Goal: Task Accomplishment & Management: Use online tool/utility

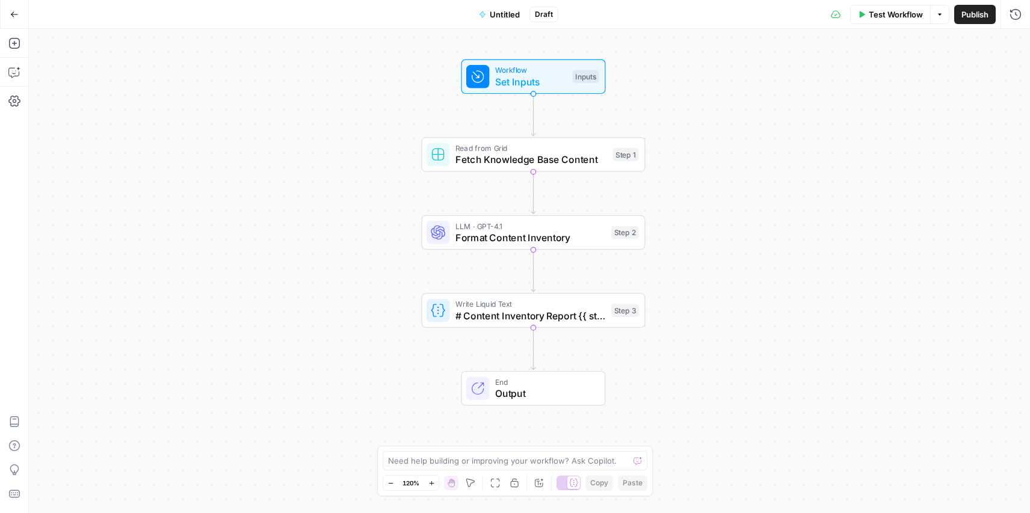
click at [902, 12] on span "Test Workflow" at bounding box center [895, 14] width 54 height 12
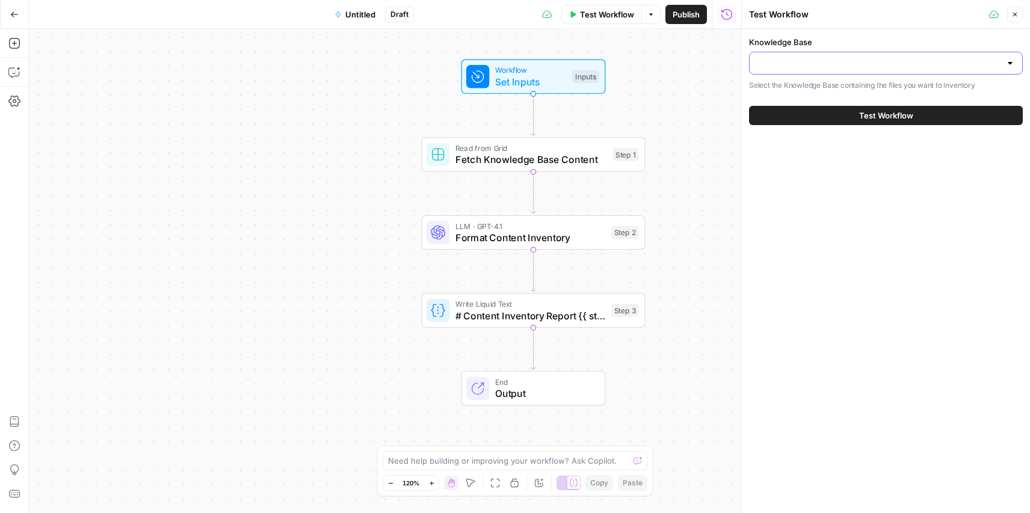
click at [785, 63] on input "Knowledge Base" at bounding box center [879, 63] width 244 height 12
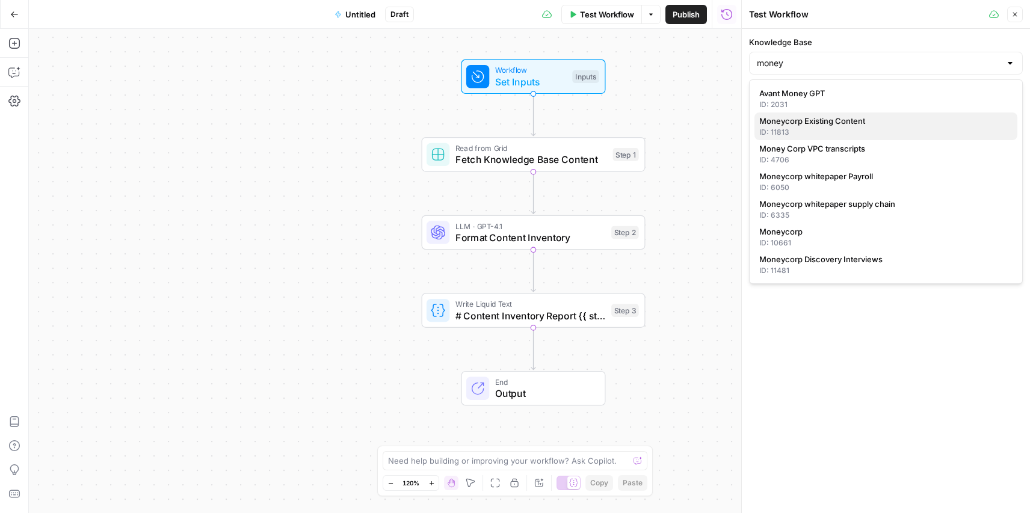
click at [812, 129] on div "ID: 11813" at bounding box center [885, 132] width 253 height 11
type input "Moneycorp Existing Content"
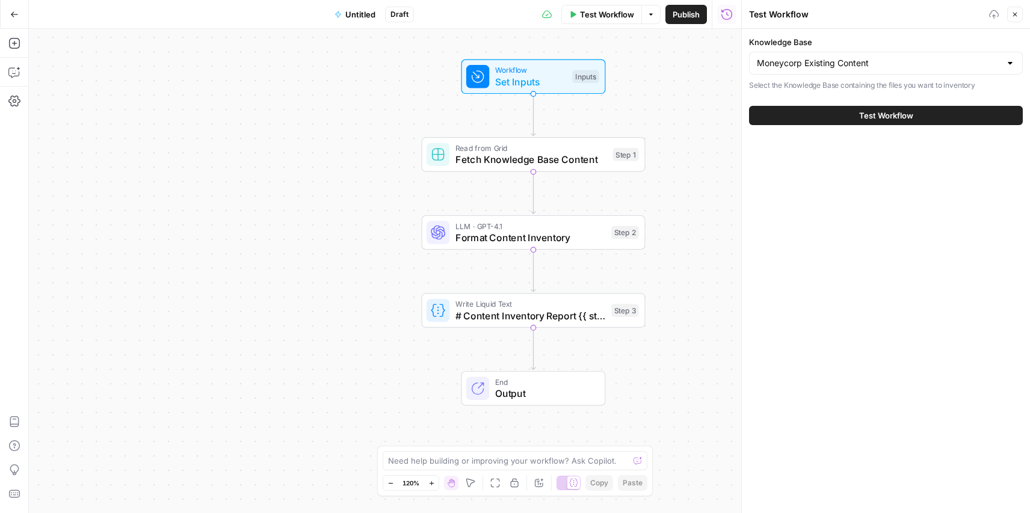
click at [856, 109] on button "Test Workflow" at bounding box center [886, 115] width 274 height 19
click at [876, 116] on span "Test Workflow" at bounding box center [886, 115] width 54 height 12
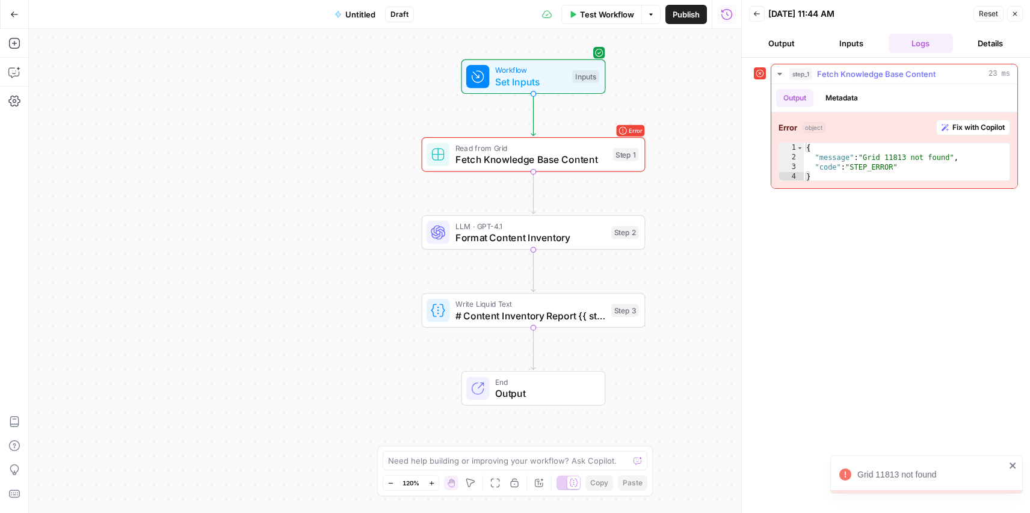
type textarea "**********"
click at [838, 155] on div "{ "message" : "Grid 11813 not found" , "code" : "STEP_ERROR" }" at bounding box center [906, 172] width 206 height 58
click at [618, 132] on span "Test" at bounding box center [623, 127] width 17 height 13
click at [985, 126] on span "Fix with Copilot" at bounding box center [978, 127] width 52 height 11
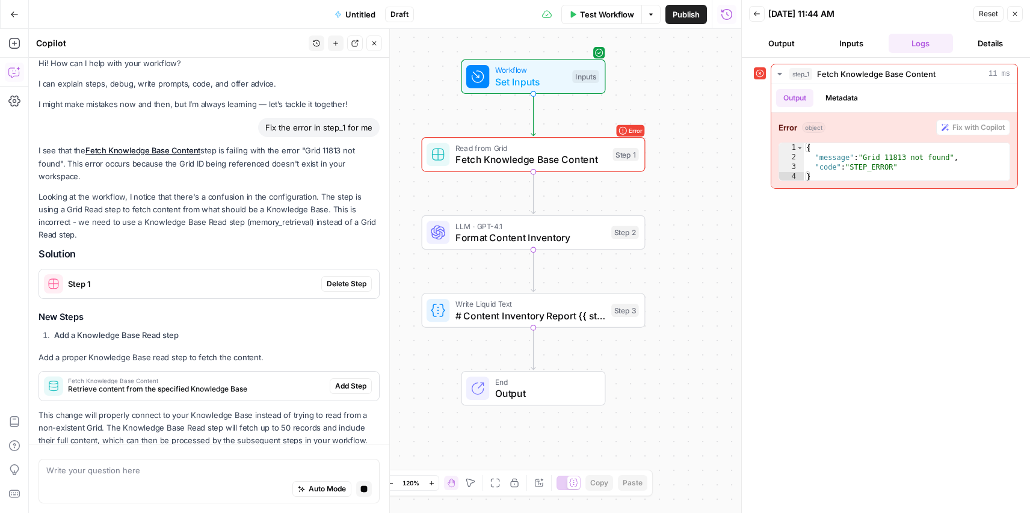
scroll to position [49, 0]
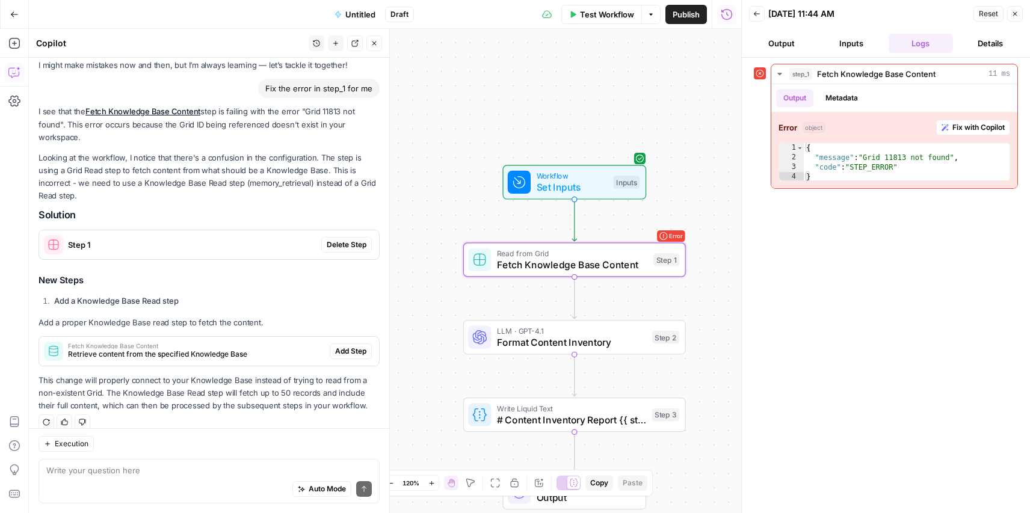
click at [341, 239] on span "Delete Step" at bounding box center [347, 244] width 40 height 11
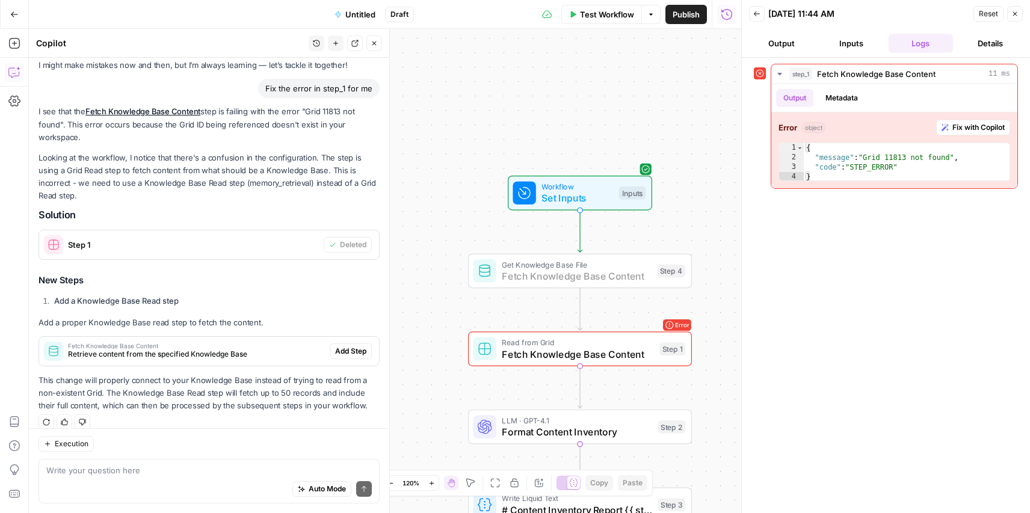
click at [351, 346] on span "Add Step" at bounding box center [350, 351] width 31 height 11
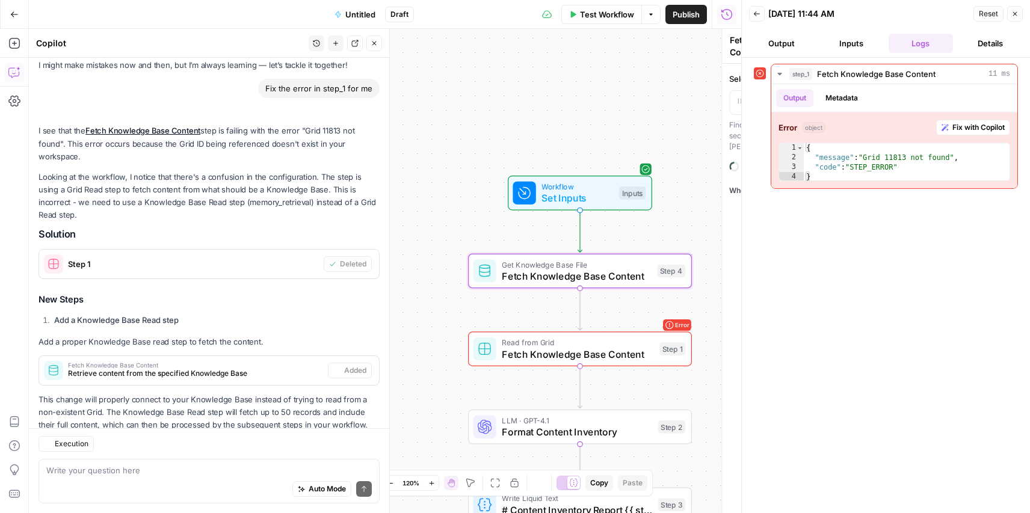
scroll to position [69, 0]
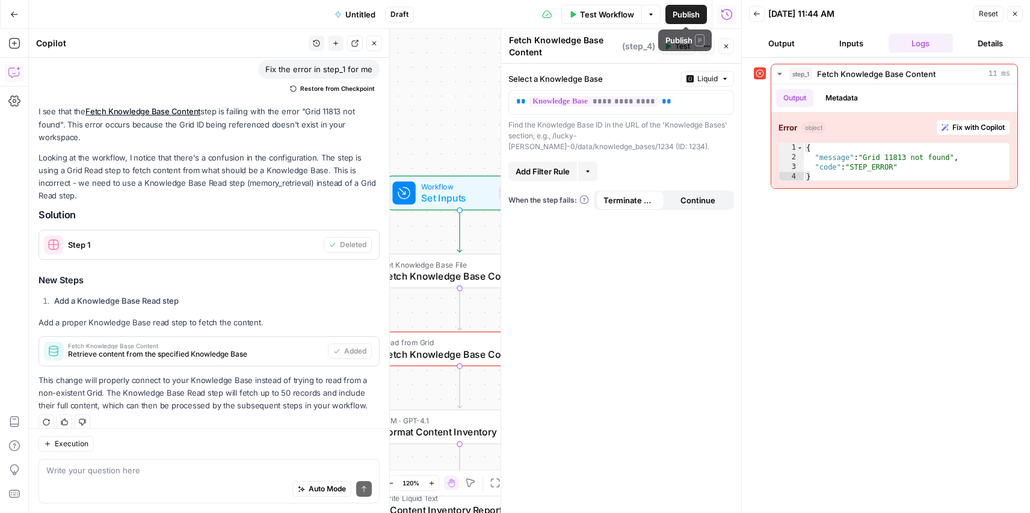
click at [606, 16] on span "Test Workflow" at bounding box center [607, 14] width 54 height 12
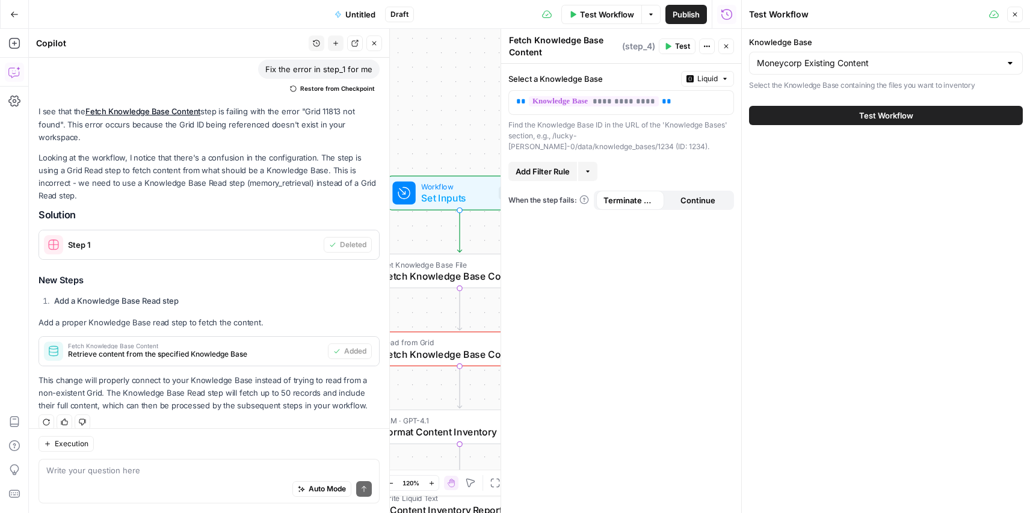
click at [833, 117] on button "Test Workflow" at bounding box center [886, 115] width 274 height 19
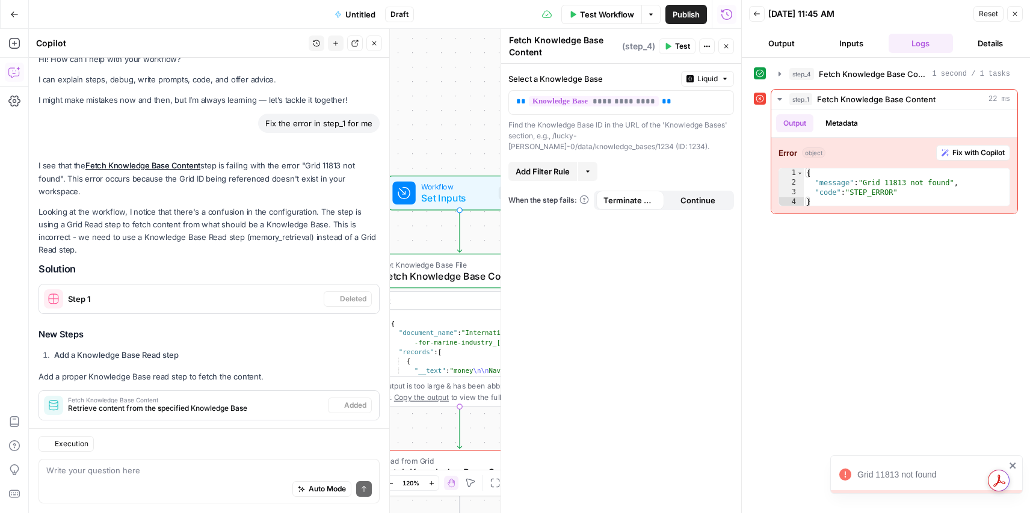
scroll to position [69, 0]
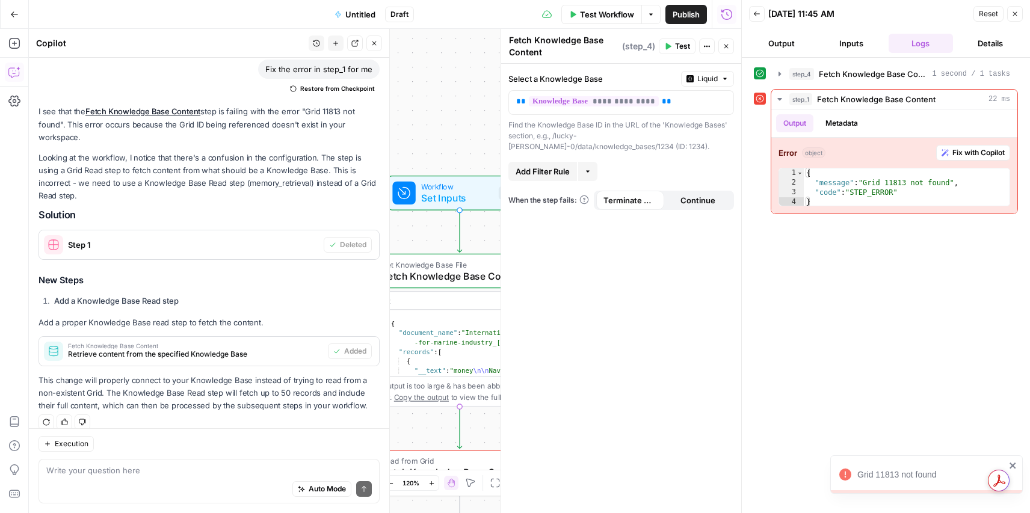
type textarea "*"
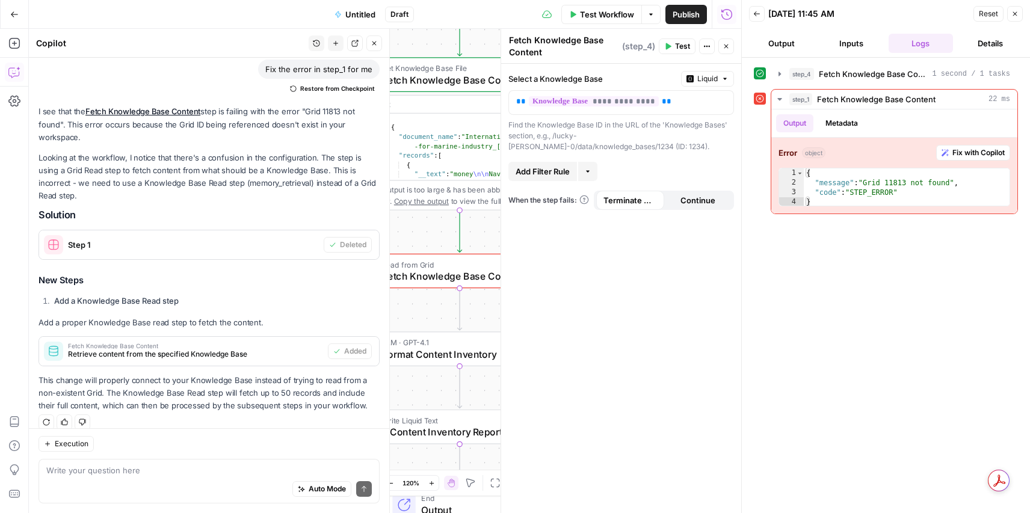
click at [411, 310] on div "Workflow Set Inputs Inputs Get Knowledge Base File Fetch Knowledge Base Content…" at bounding box center [385, 271] width 712 height 484
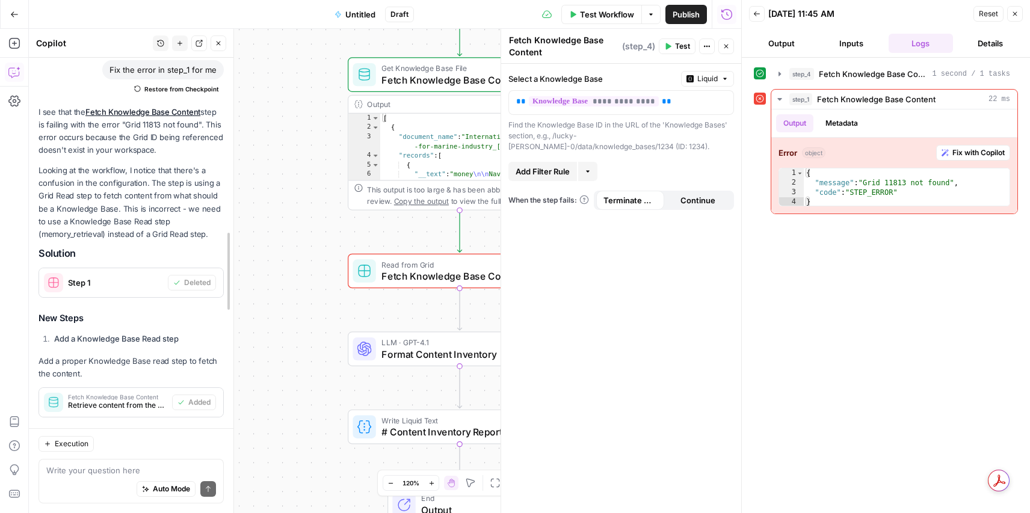
drag, startPoint x: 389, startPoint y: 311, endPoint x: 233, endPoint y: 310, distance: 156.4
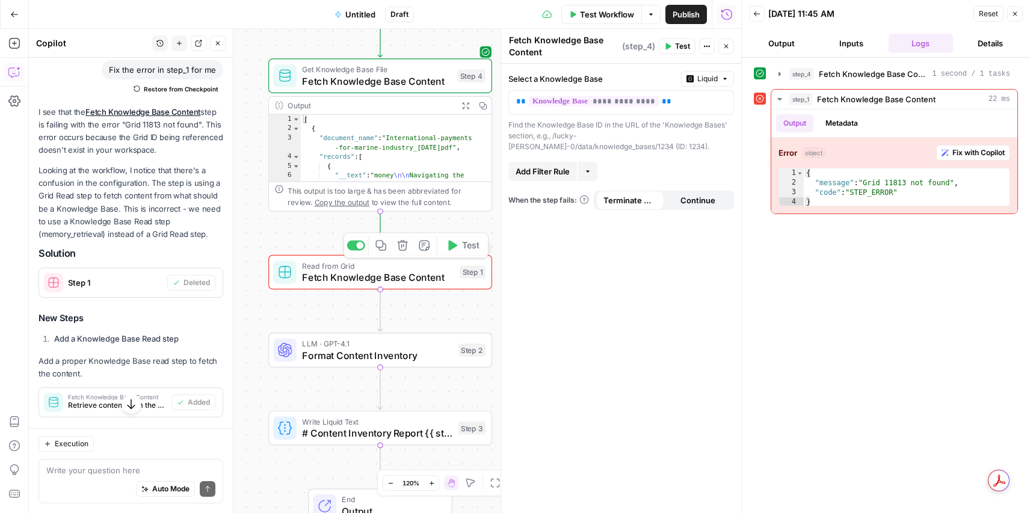
click at [400, 242] on div "Workflow Set Inputs Inputs Get Knowledge Base File Fetch Knowledge Base Content…" at bounding box center [385, 271] width 712 height 484
click at [402, 245] on div "Workflow Set Inputs Inputs Get Knowledge Base File Fetch Knowledge Base Content…" at bounding box center [385, 271] width 712 height 484
click at [1018, 14] on span "Close" at bounding box center [1018, 14] width 1 height 1
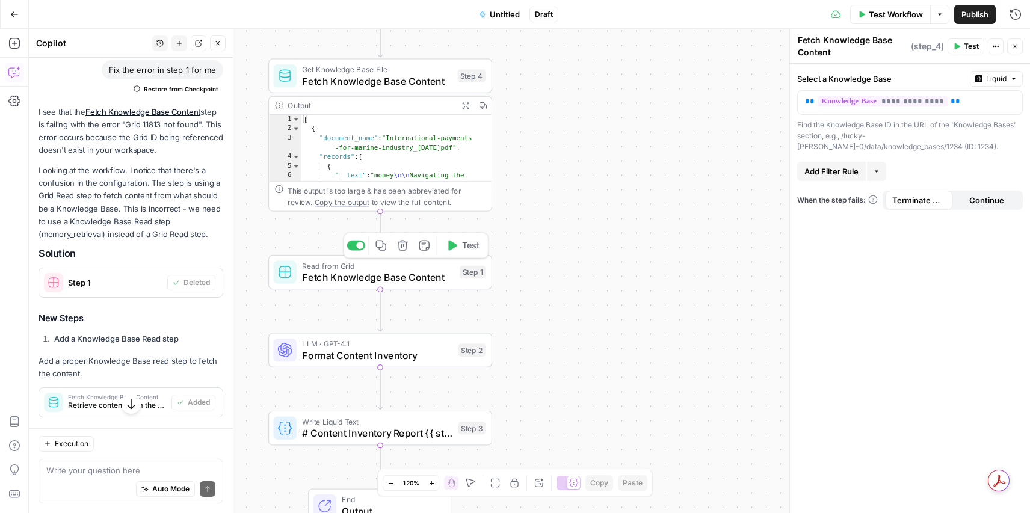
click at [420, 273] on span "Fetch Knowledge Base Content" at bounding box center [378, 277] width 152 height 14
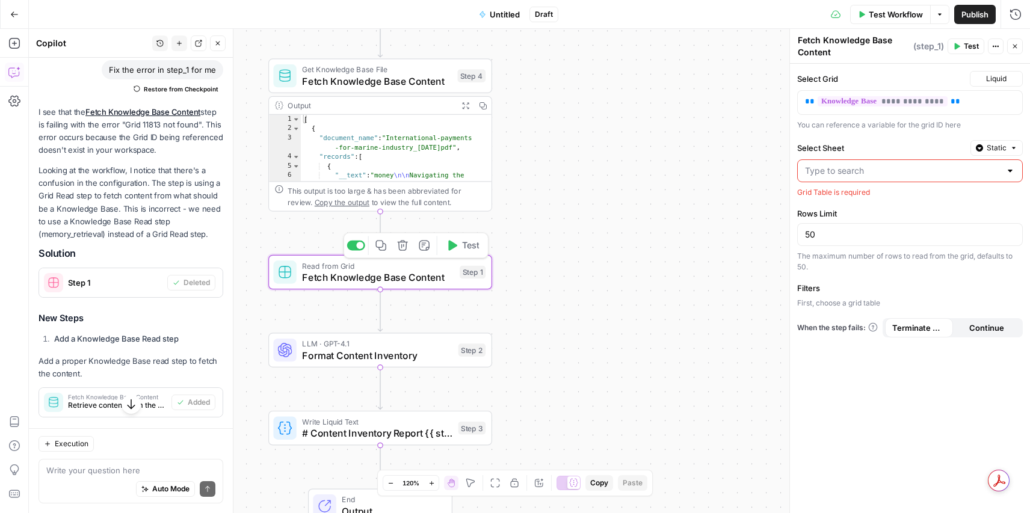
click at [398, 243] on icon "button" at bounding box center [402, 245] width 10 height 10
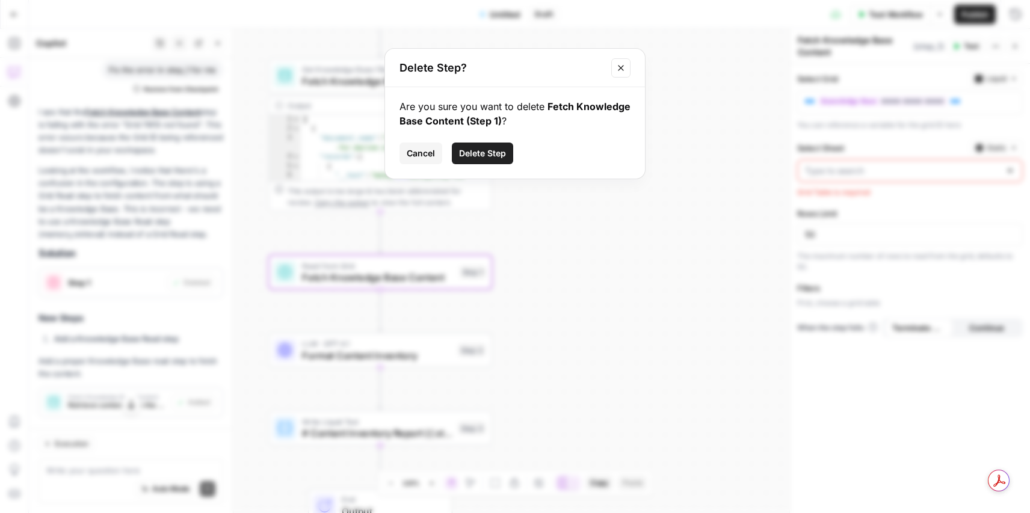
click at [509, 149] on button "Delete Step" at bounding box center [482, 154] width 61 height 22
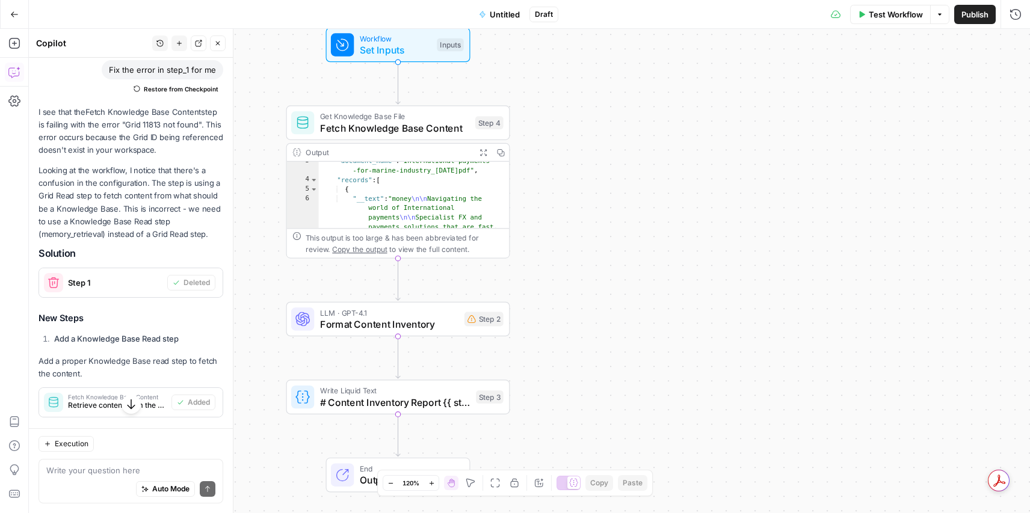
scroll to position [0, 0]
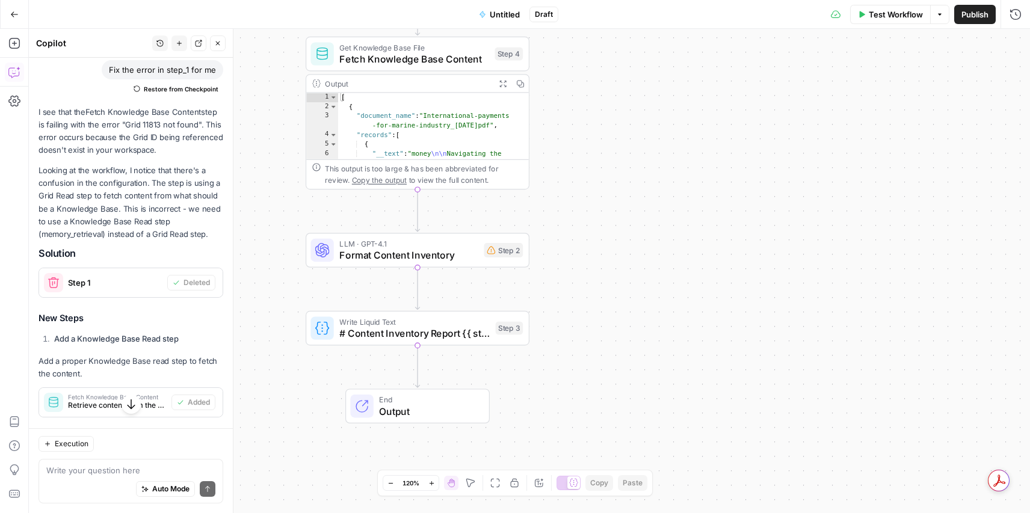
click at [418, 260] on span "Format Content Inventory" at bounding box center [408, 255] width 138 height 14
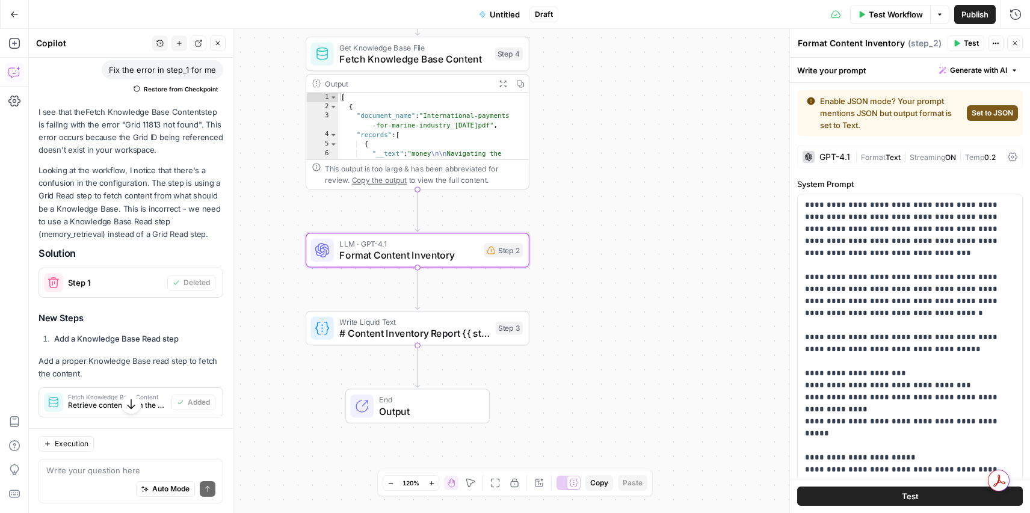
click at [976, 114] on span "Set to JSON" at bounding box center [991, 113] width 41 height 11
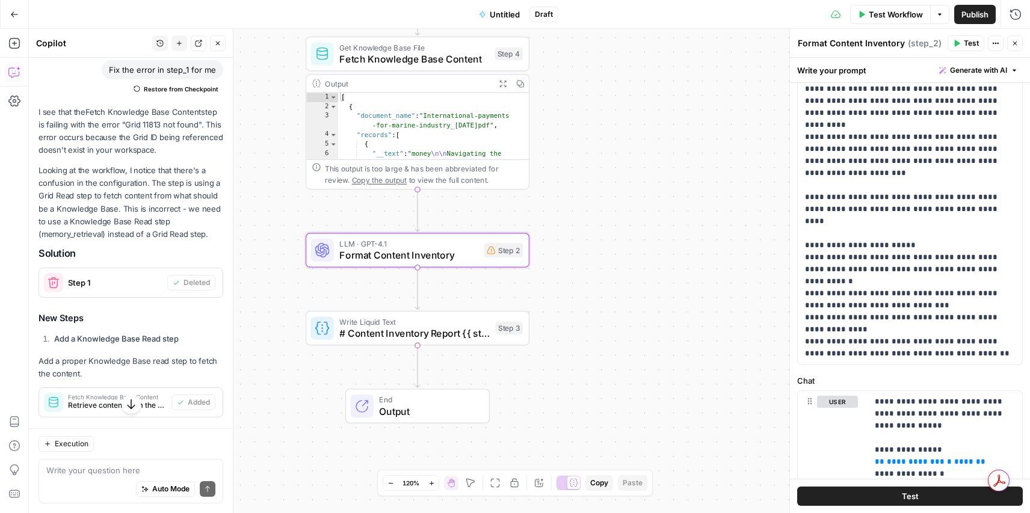
scroll to position [334, 0]
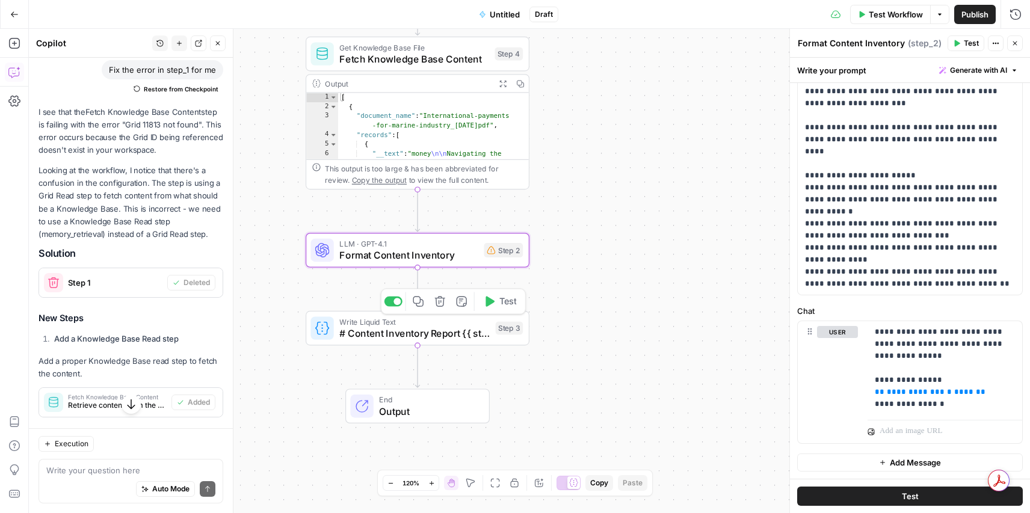
click at [385, 334] on span "# Content Inventory Report {{ step_2.output }}" at bounding box center [414, 333] width 150 height 14
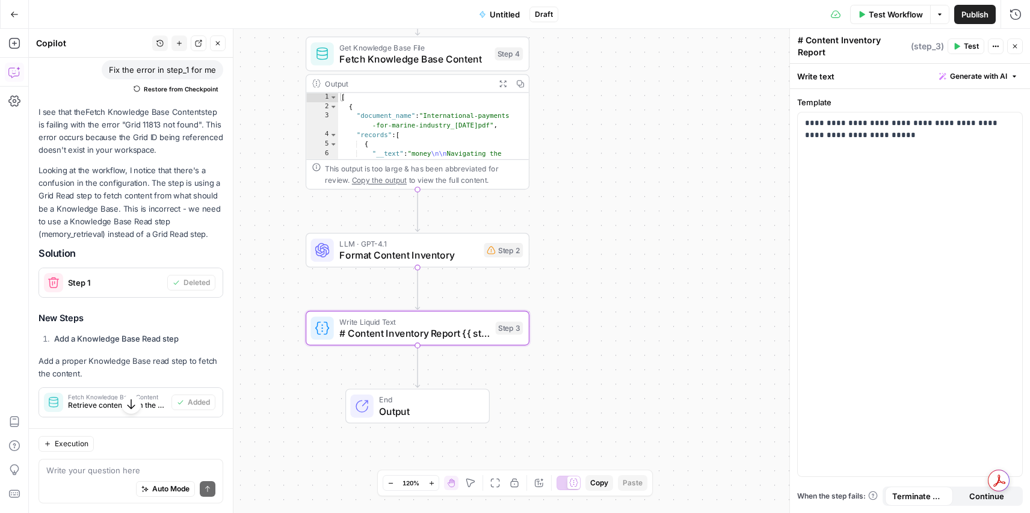
click at [422, 406] on span "Output" at bounding box center [428, 411] width 98 height 14
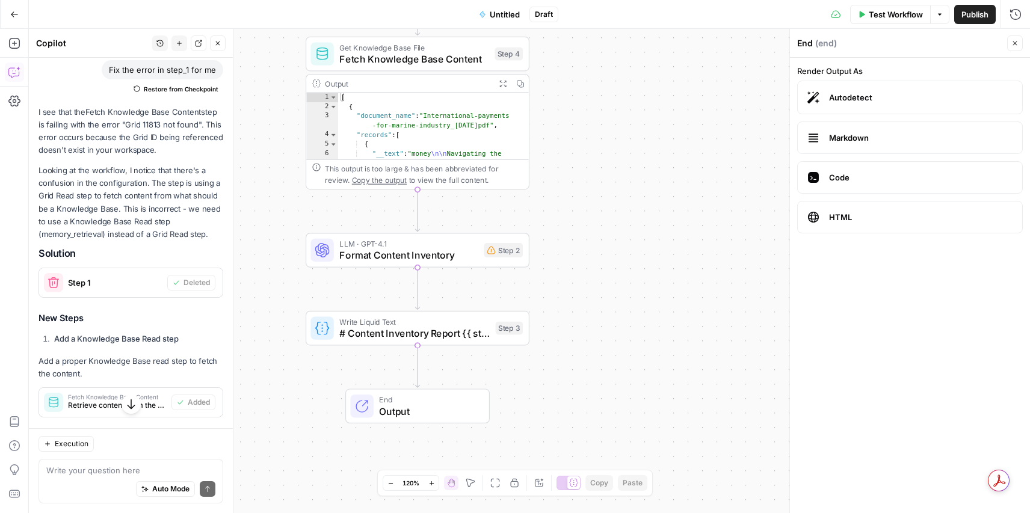
click at [459, 53] on span "Fetch Knowledge Base Content" at bounding box center [413, 59] width 149 height 14
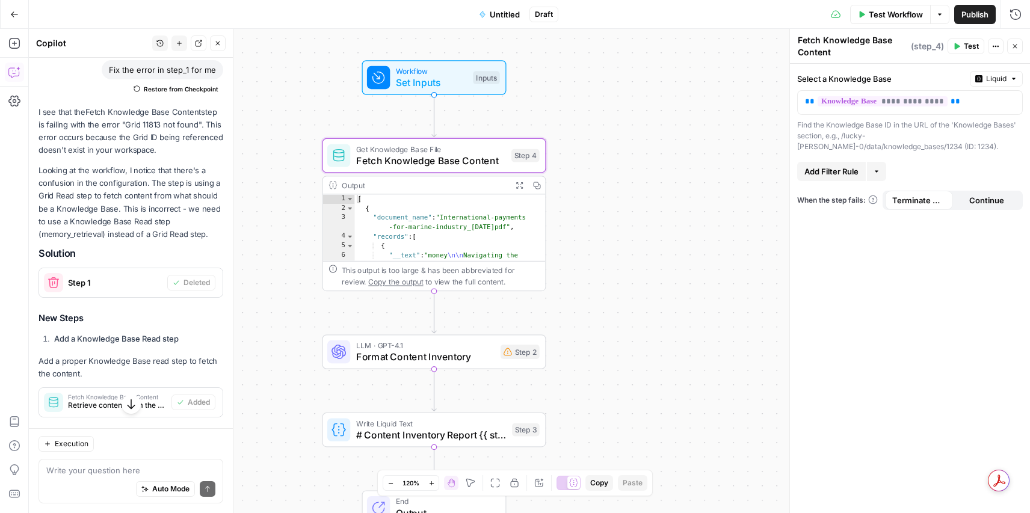
click at [452, 85] on span "Set Inputs" at bounding box center [432, 82] width 72 height 14
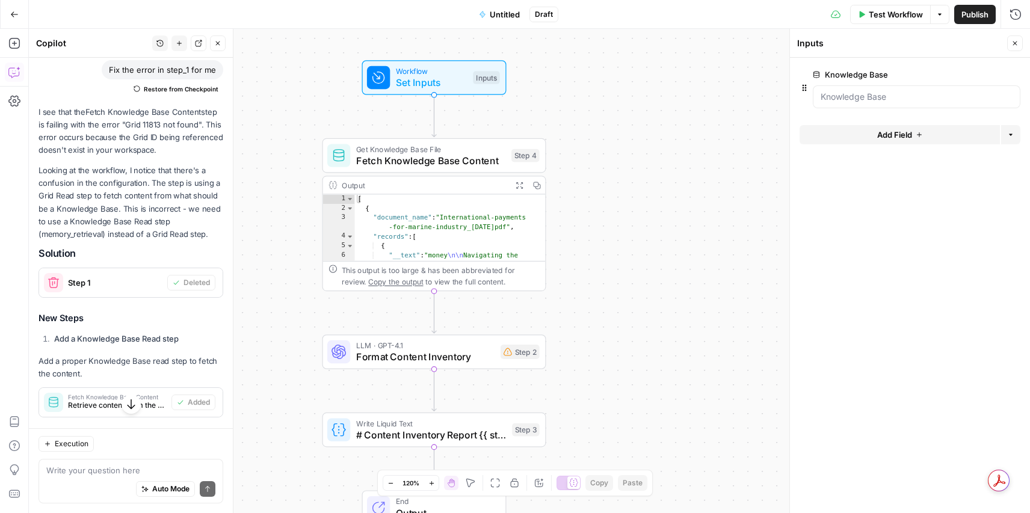
click at [876, 16] on span "Test Workflow" at bounding box center [895, 14] width 54 height 12
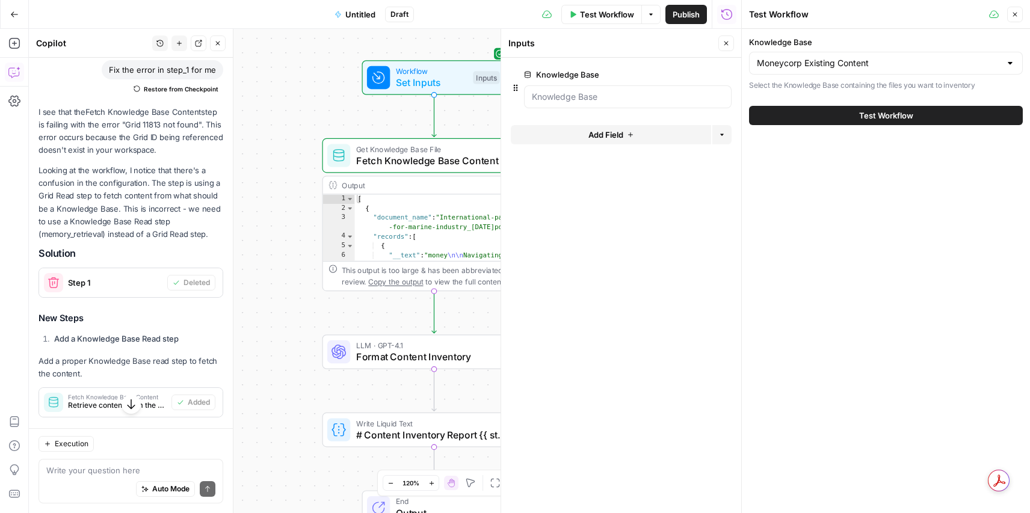
click at [867, 113] on span "Test Workflow" at bounding box center [886, 115] width 54 height 12
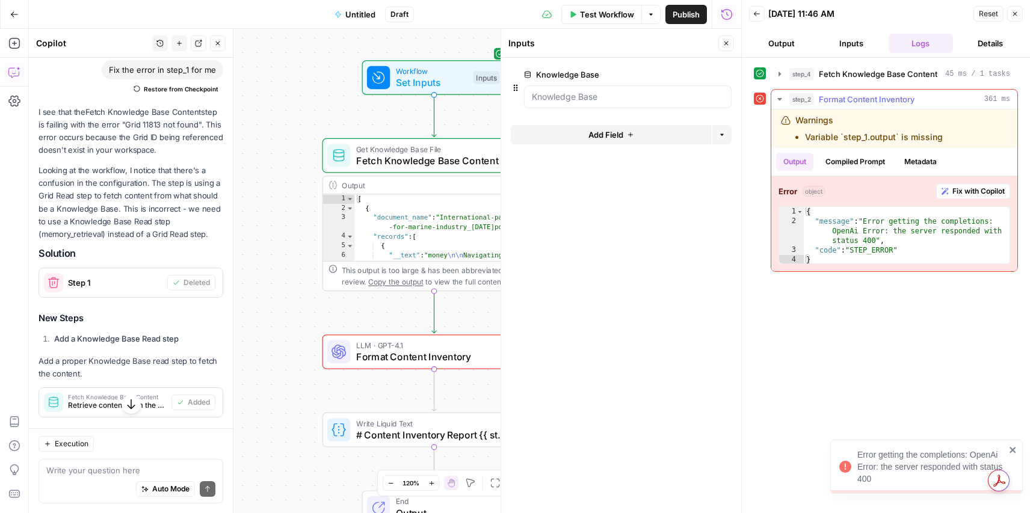
click at [981, 195] on span "Fix with Copilot" at bounding box center [978, 191] width 52 height 11
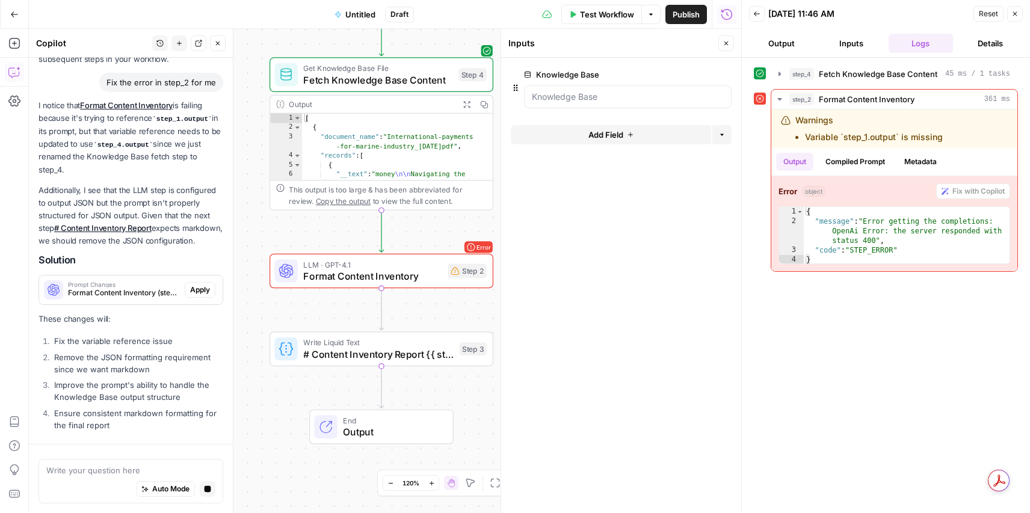
scroll to position [565, 0]
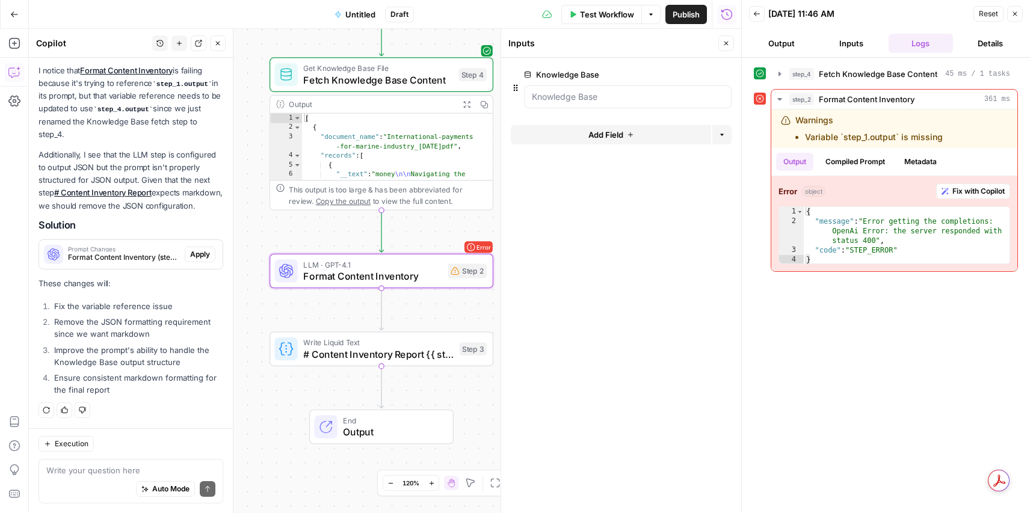
click at [206, 249] on span "Apply" at bounding box center [200, 254] width 20 height 11
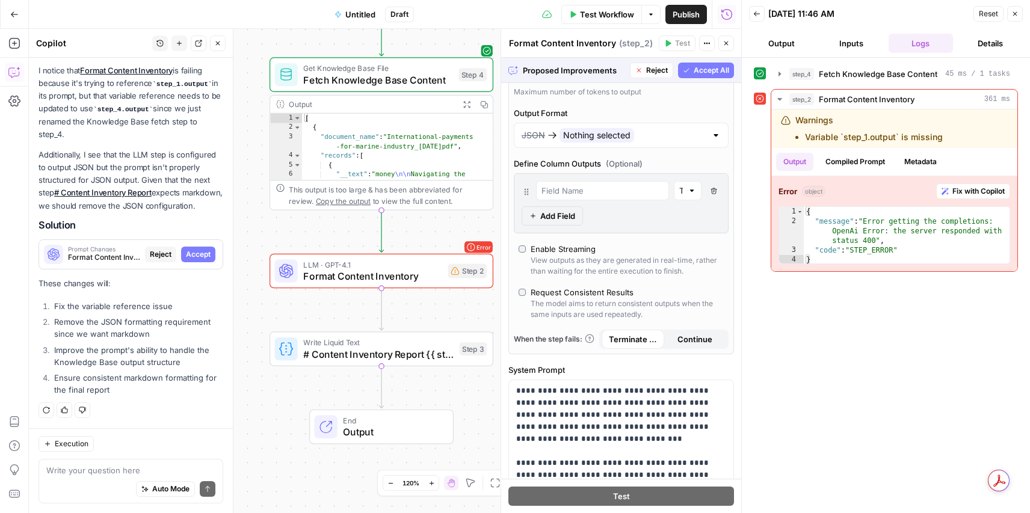
scroll to position [279, 0]
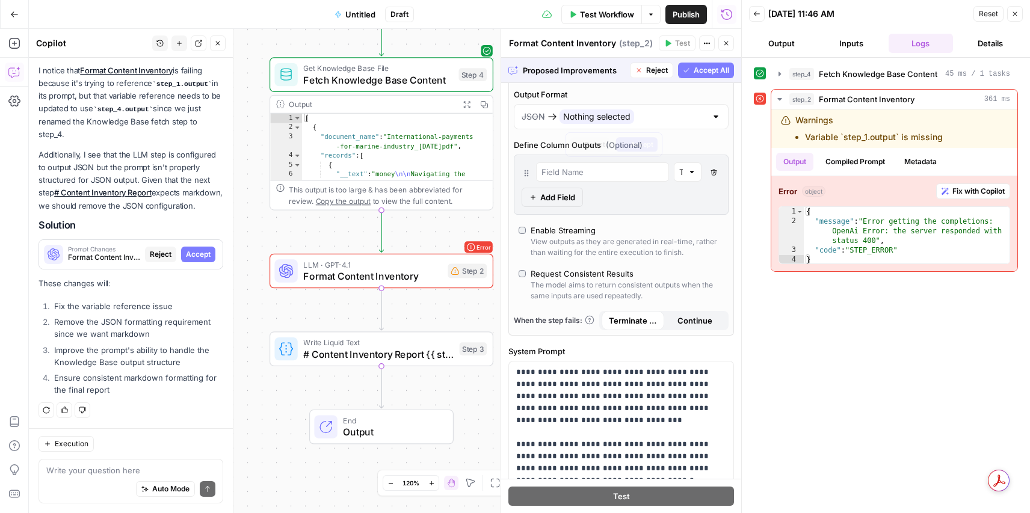
click at [658, 118] on div "JSON Nothing selected" at bounding box center [613, 116] width 185 height 14
click at [715, 118] on div at bounding box center [716, 117] width 10 height 12
click at [544, 115] on span "JSON" at bounding box center [532, 117] width 23 height 12
click at [639, 149] on button "Accept" at bounding box center [638, 145] width 45 height 16
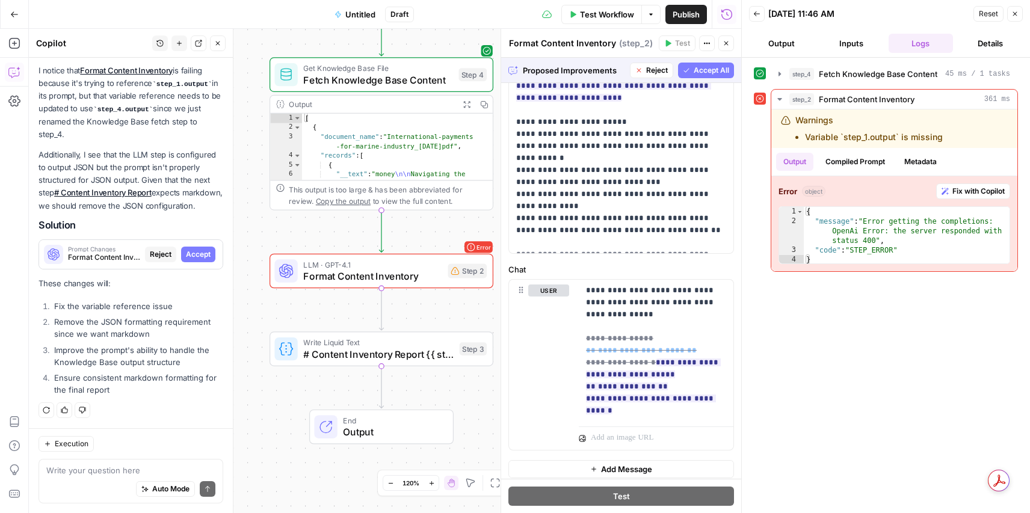
scroll to position [438, 0]
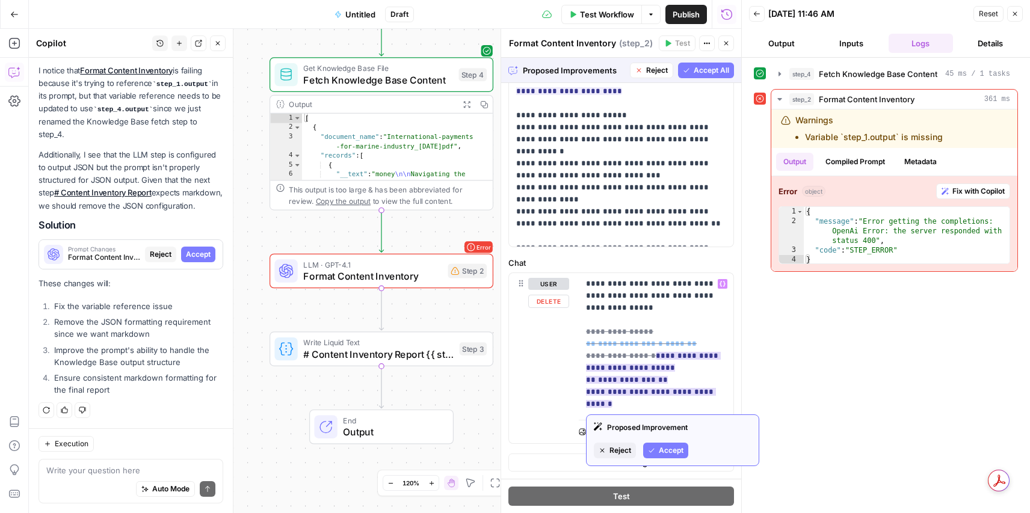
click at [661, 451] on span "Accept" at bounding box center [670, 450] width 25 height 11
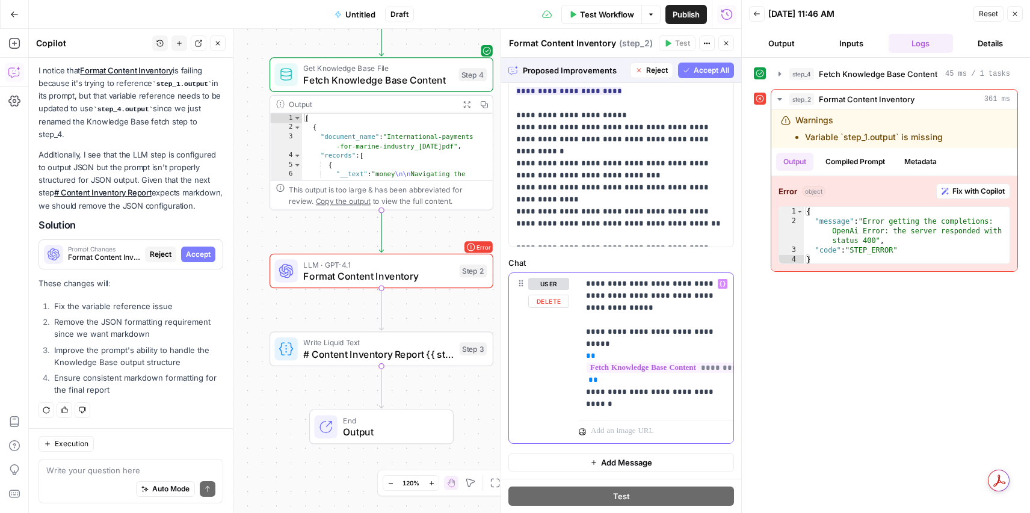
scroll to position [382, 0]
click at [699, 73] on div "Steps cannot be tested while there are pending suggestions." at bounding box center [676, 73] width 171 height 23
click at [714, 72] on span "Accept All" at bounding box center [710, 70] width 35 height 11
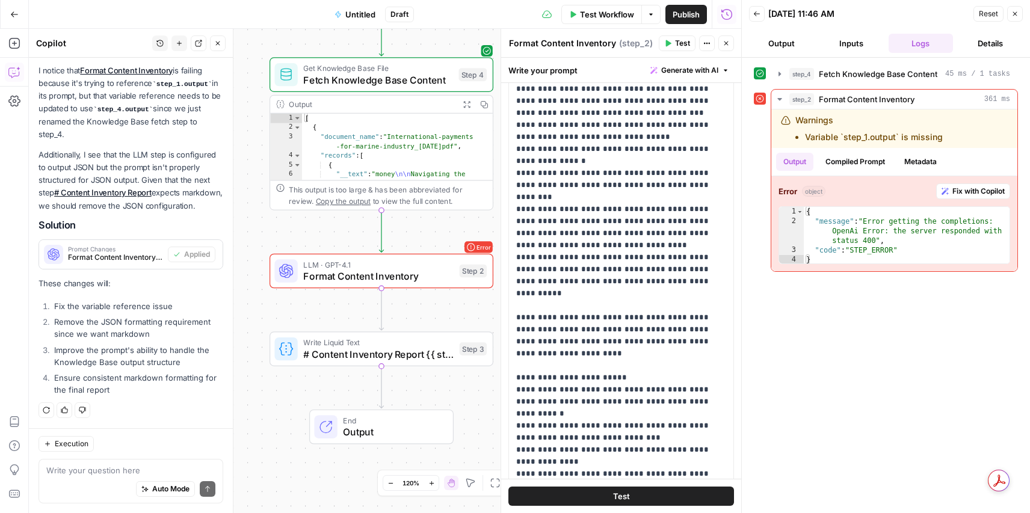
scroll to position [0, 0]
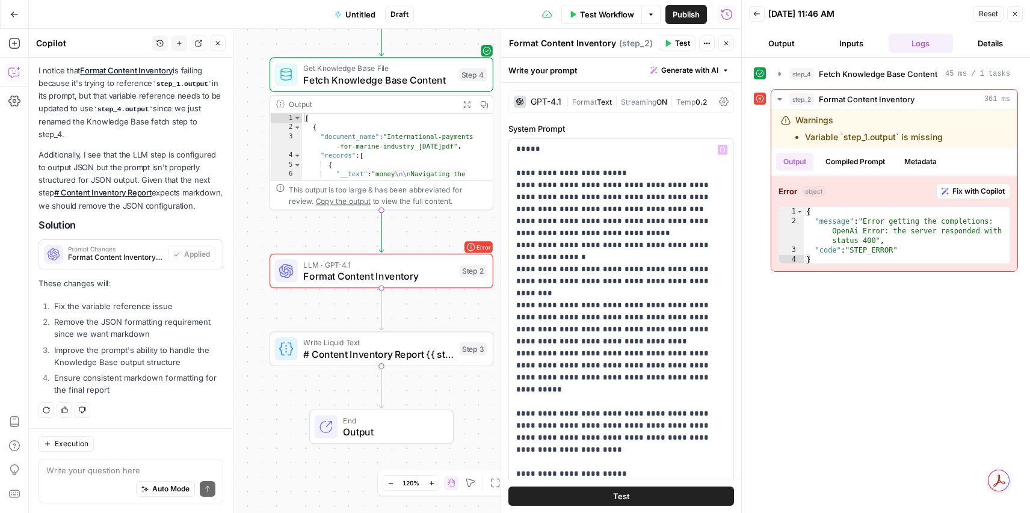
click at [598, 11] on span "Test Workflow" at bounding box center [607, 14] width 54 height 12
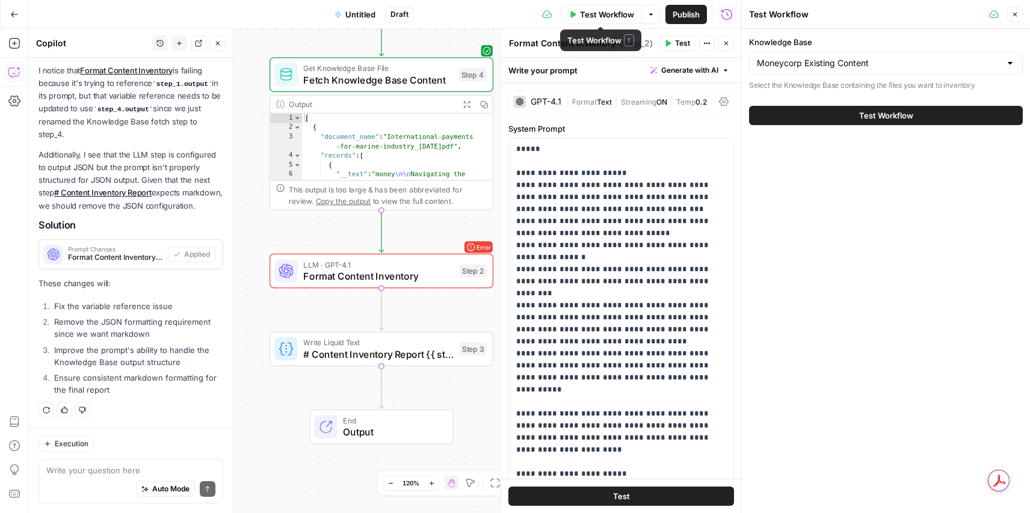
click at [818, 119] on button "Test Workflow" at bounding box center [886, 115] width 274 height 19
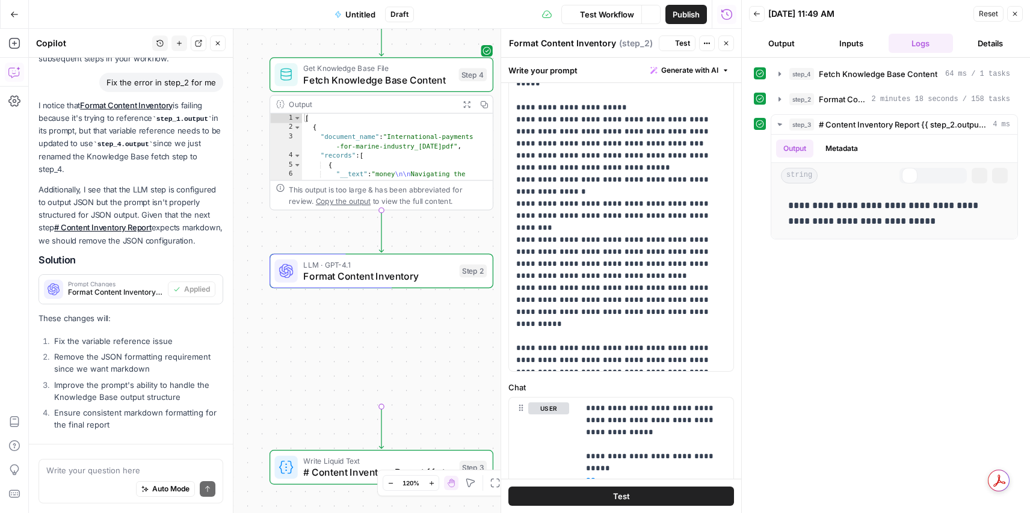
scroll to position [584, 0]
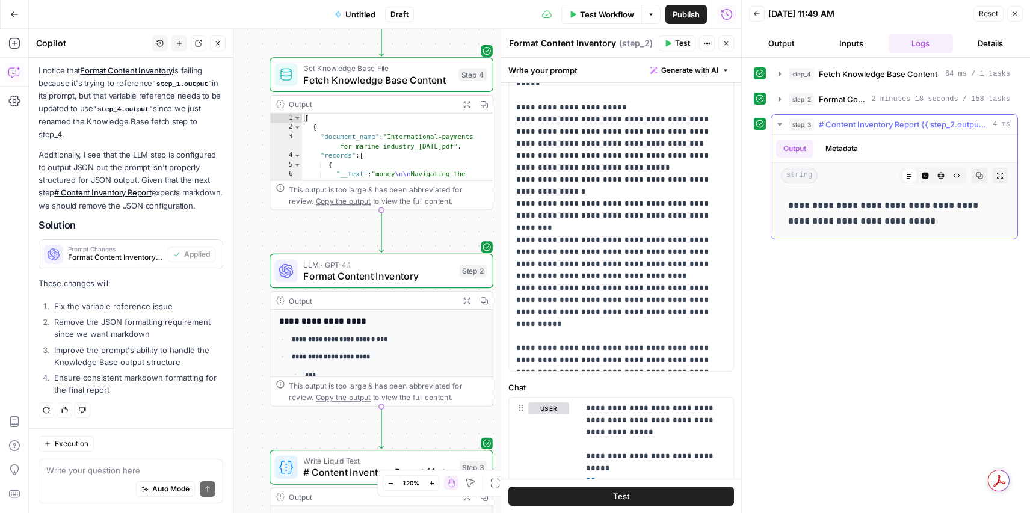
click at [802, 150] on button "Output" at bounding box center [794, 149] width 37 height 18
click at [835, 150] on button "Metadata" at bounding box center [841, 149] width 47 height 18
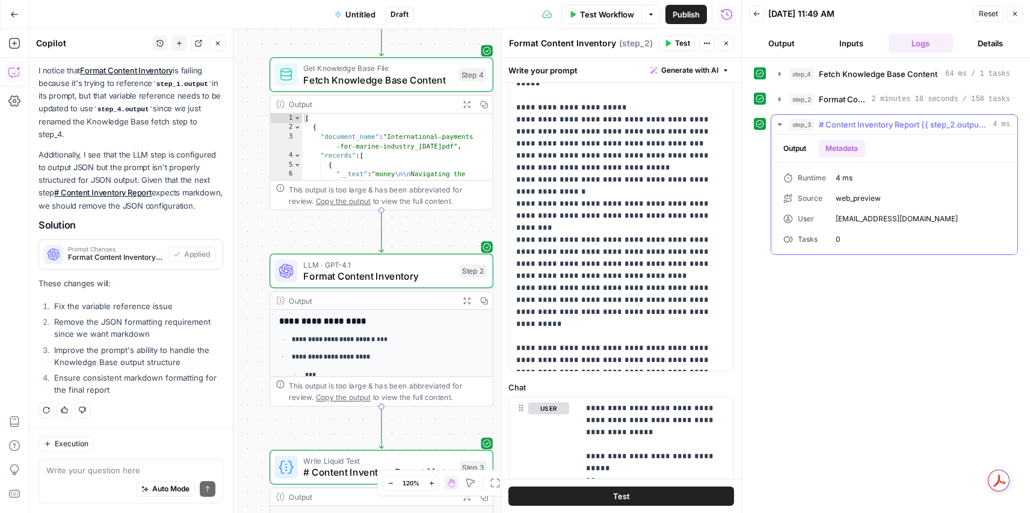
click at [801, 149] on button "Output" at bounding box center [794, 149] width 37 height 18
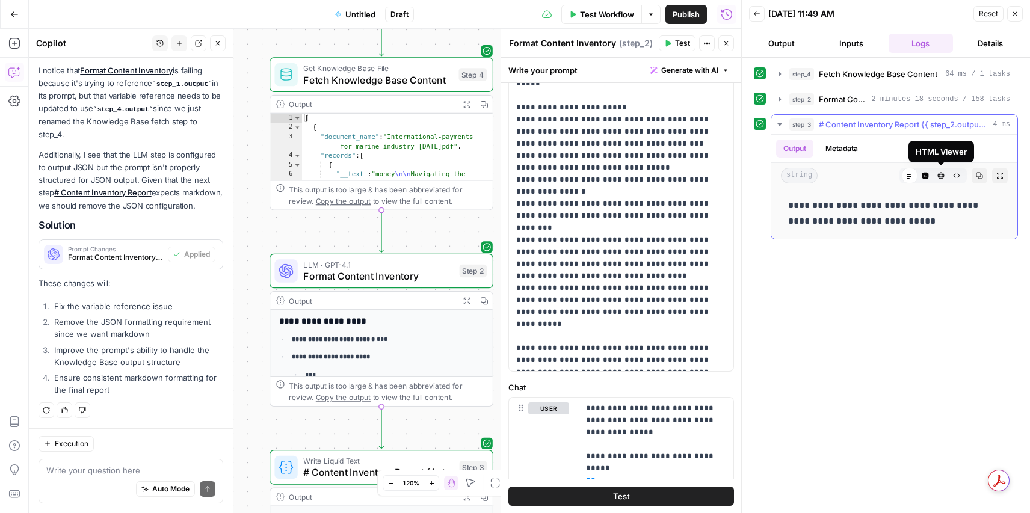
click at [939, 176] on icon "button" at bounding box center [941, 176] width 7 height 7
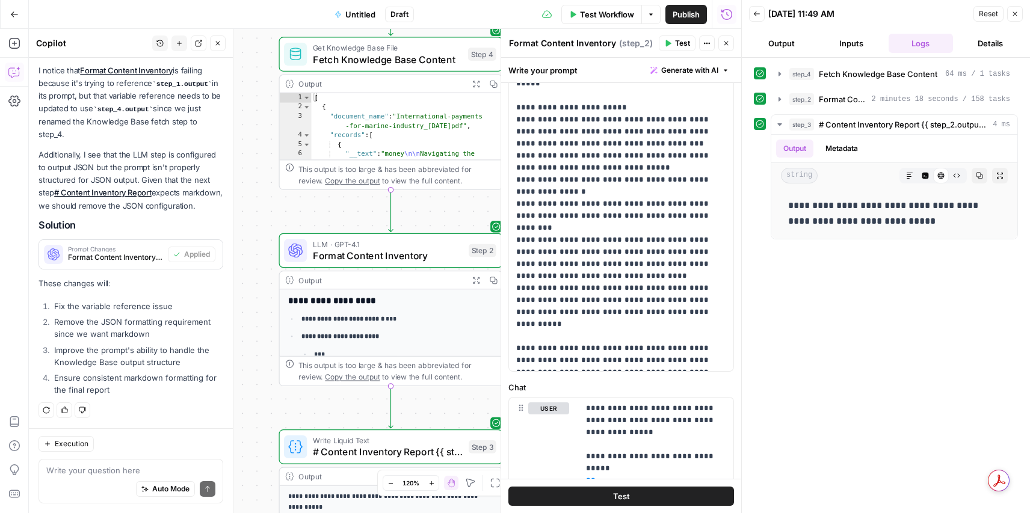
click at [778, 43] on button "Output" at bounding box center [781, 43] width 65 height 19
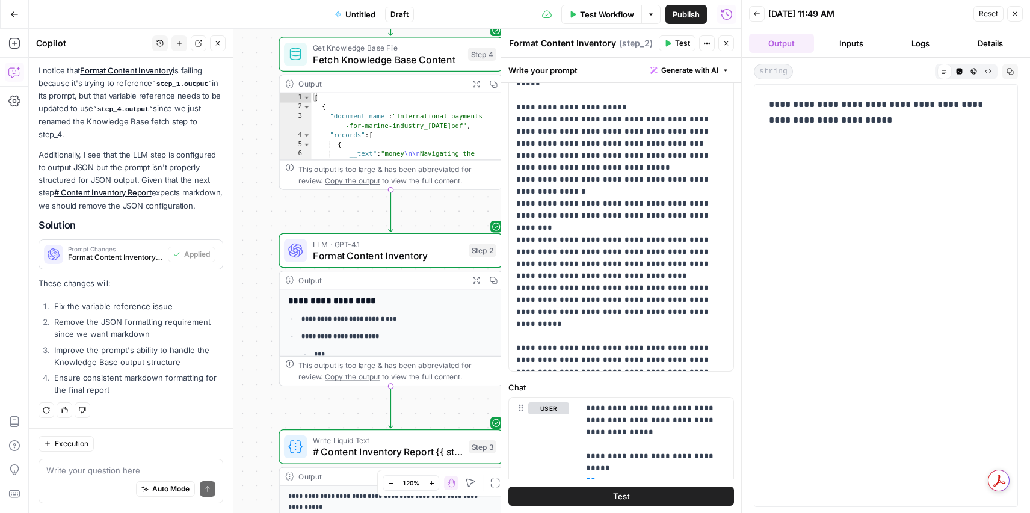
click at [846, 139] on div "**********" at bounding box center [885, 295] width 248 height 407
click at [722, 41] on icon "button" at bounding box center [725, 43] width 7 height 7
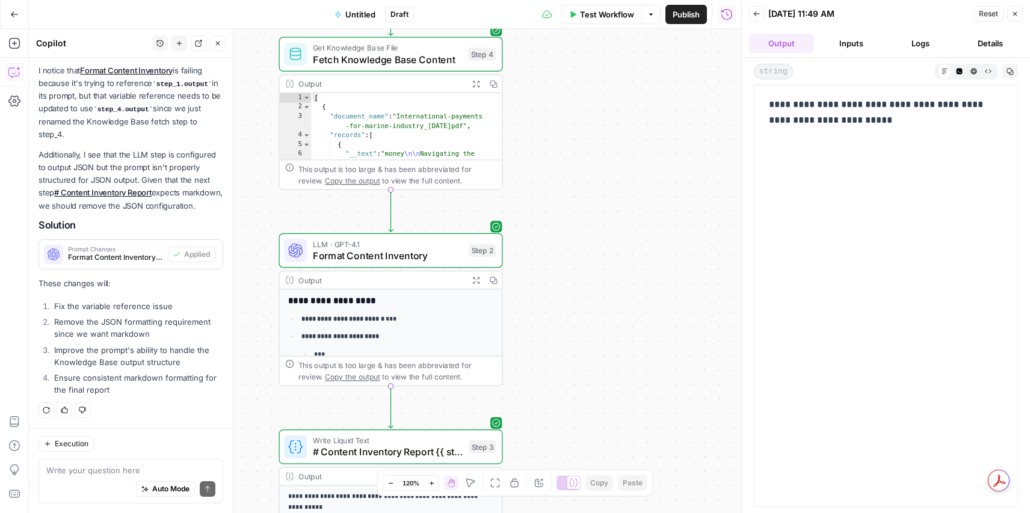
click at [1019, 17] on button "Close" at bounding box center [1015, 14] width 16 height 16
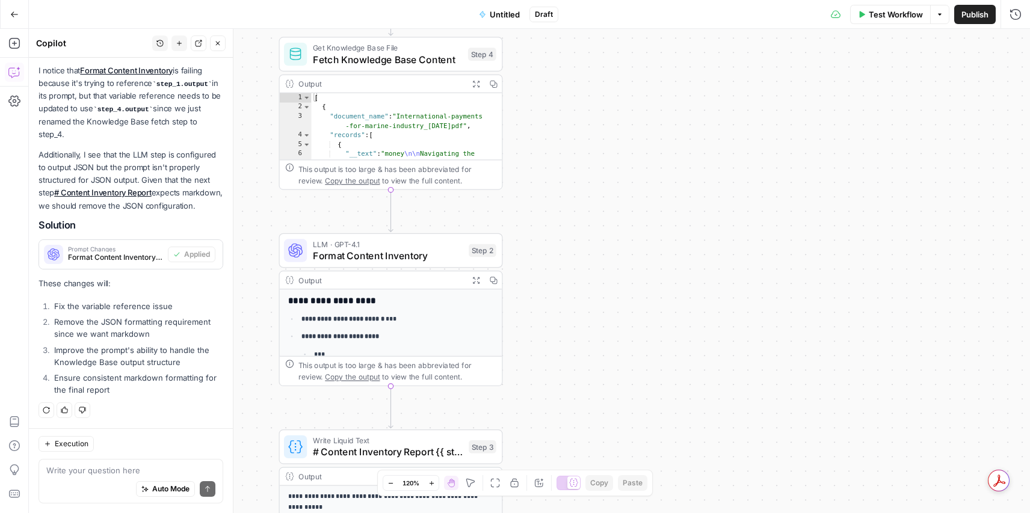
click at [385, 336] on p "**********" at bounding box center [397, 336] width 192 height 11
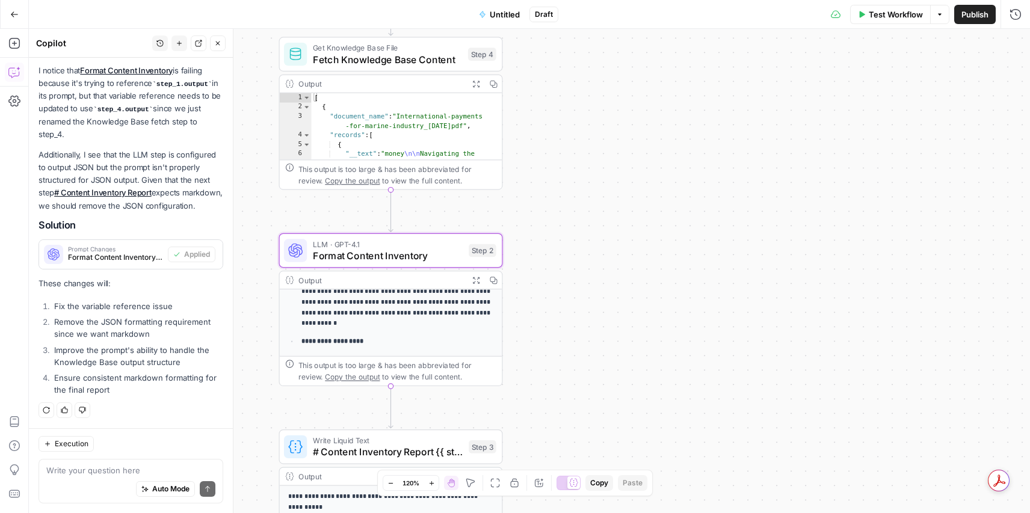
scroll to position [373, 0]
click at [428, 428] on div "Workflow Set Inputs Inputs Get Knowledge Base File Fetch Knowledge Base Content…" at bounding box center [529, 271] width 1001 height 484
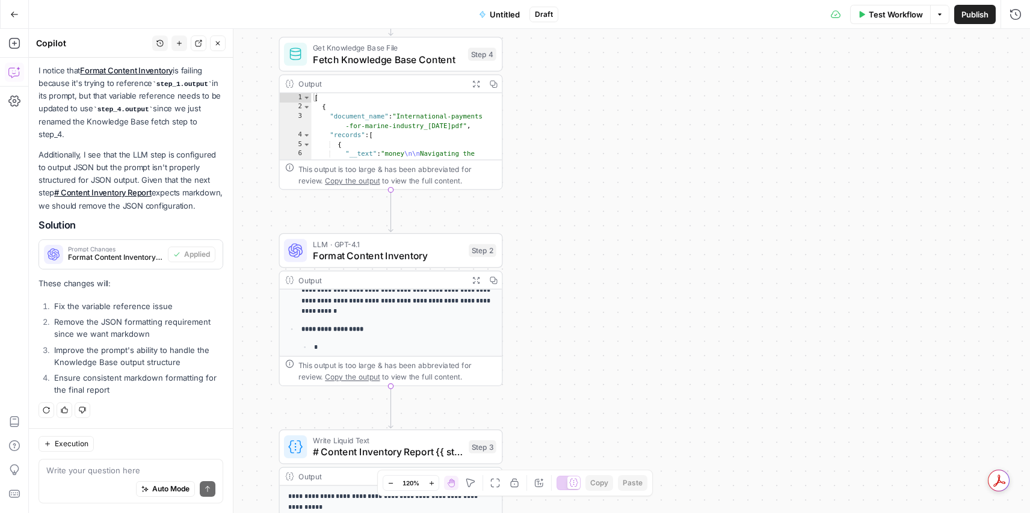
click at [419, 443] on span "Write Liquid Text" at bounding box center [388, 440] width 150 height 11
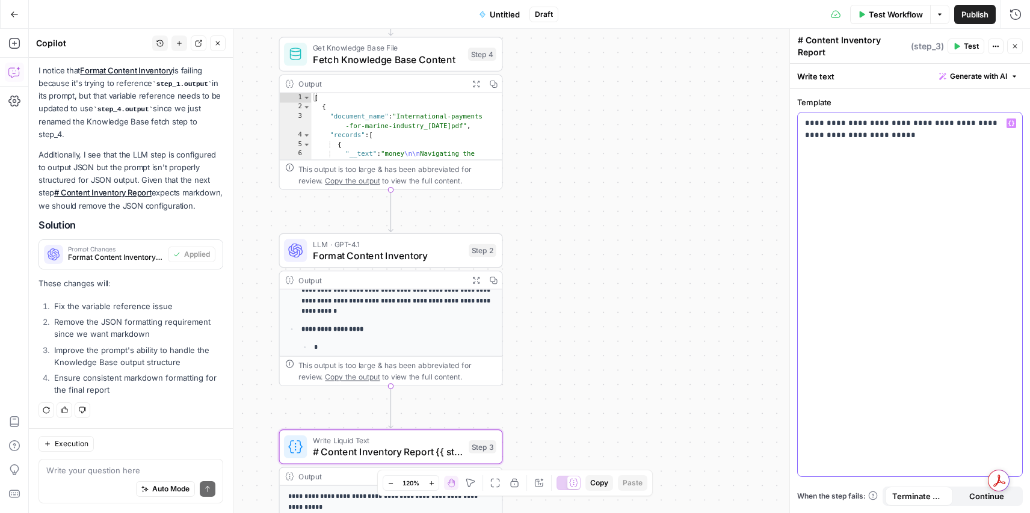
drag, startPoint x: 901, startPoint y: 150, endPoint x: 793, endPoint y: 124, distance: 111.3
click at [793, 124] on div "**********" at bounding box center [909, 271] width 241 height 484
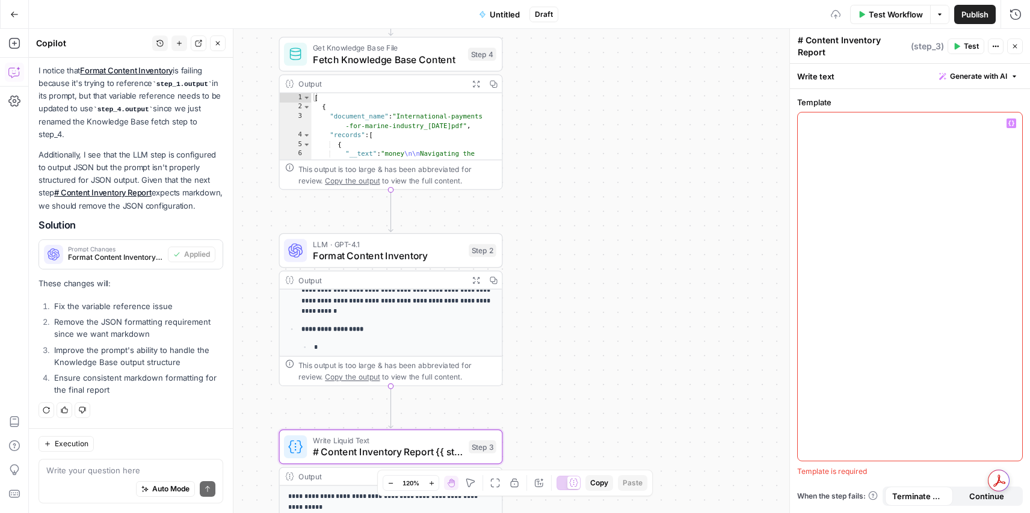
click at [864, 84] on div "Write text Generate with AI" at bounding box center [910, 76] width 240 height 25
click at [863, 43] on textarea "# Content Inventory Report {{ step_2.output }}" at bounding box center [852, 58] width 110 height 48
click at [983, 72] on span "Generate with AI" at bounding box center [978, 76] width 57 height 11
click at [877, 126] on p at bounding box center [901, 121] width 215 height 12
click at [1005, 201] on span "Generate" at bounding box center [991, 197] width 35 height 12
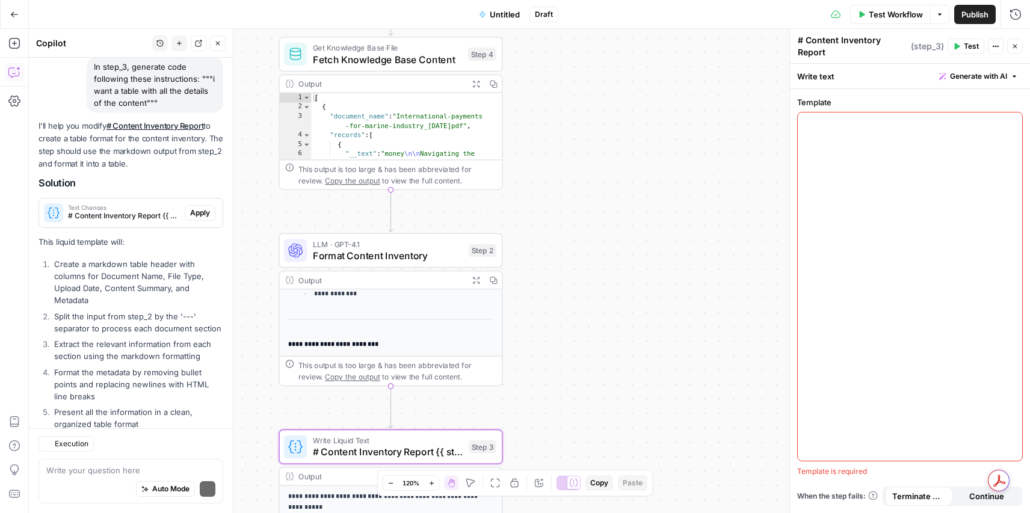
scroll to position [1012, 0]
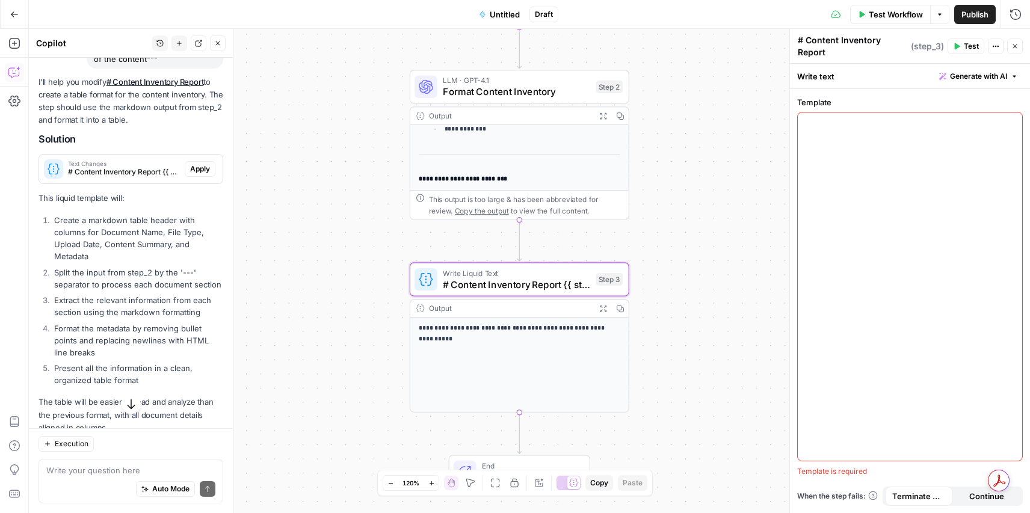
click at [202, 173] on span "Apply" at bounding box center [200, 169] width 20 height 11
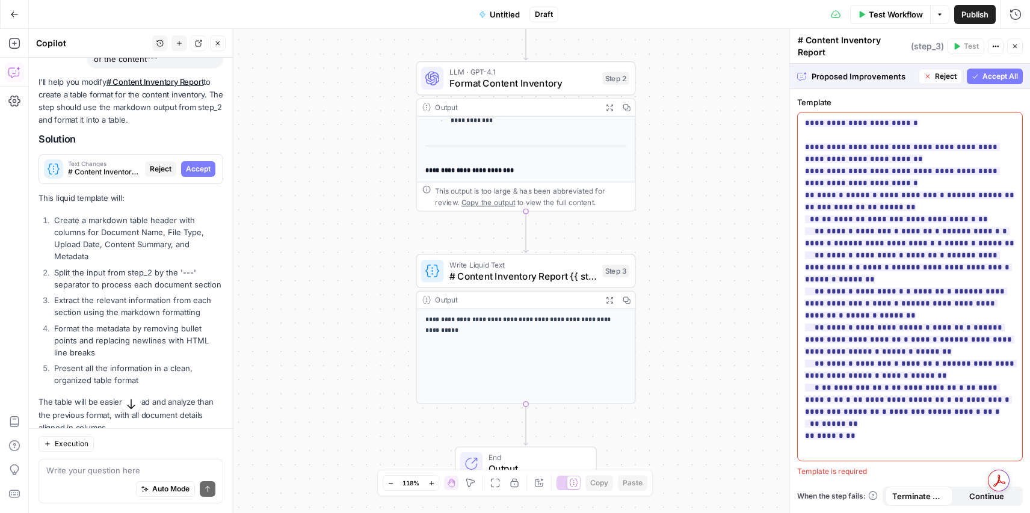
click at [1001, 75] on span "Accept All" at bounding box center [999, 76] width 35 height 11
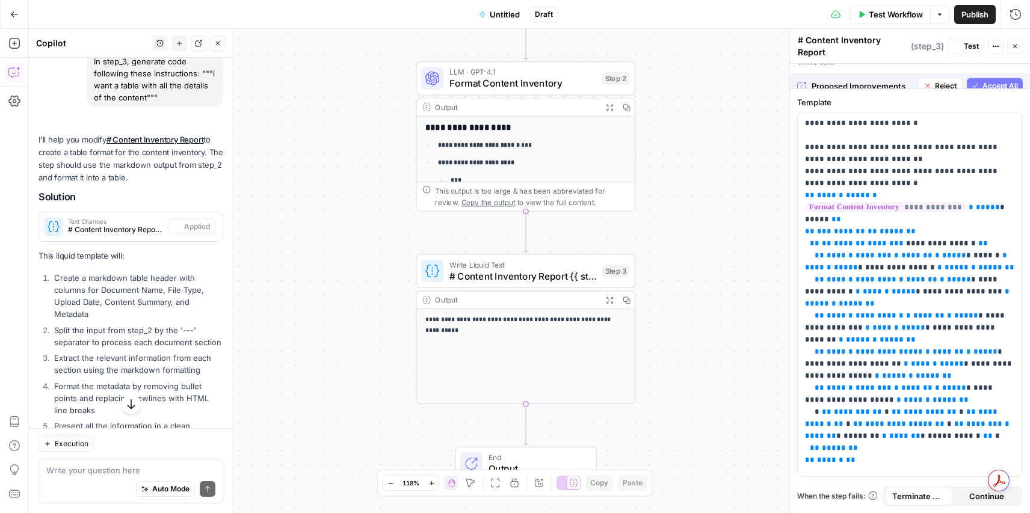
scroll to position [978, 0]
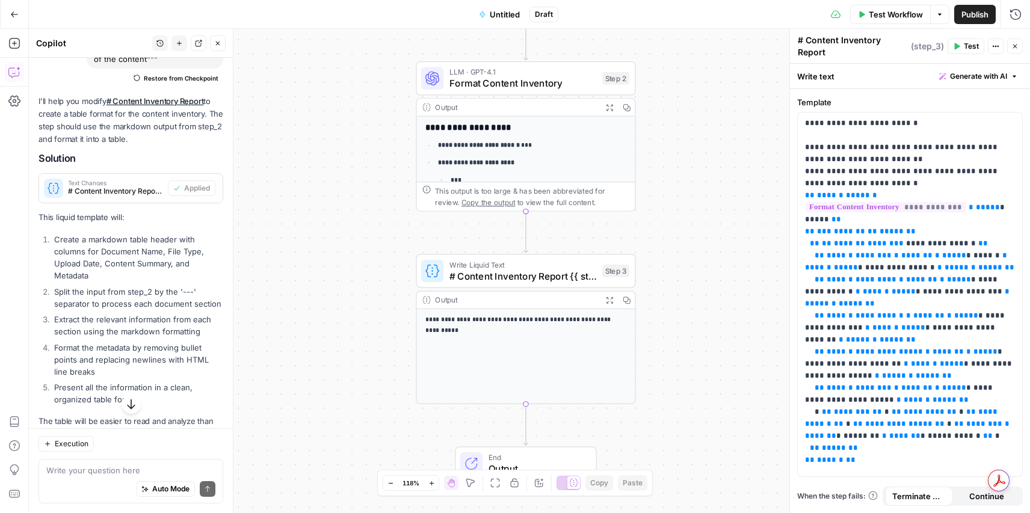
click at [979, 42] on button "Test" at bounding box center [965, 46] width 37 height 16
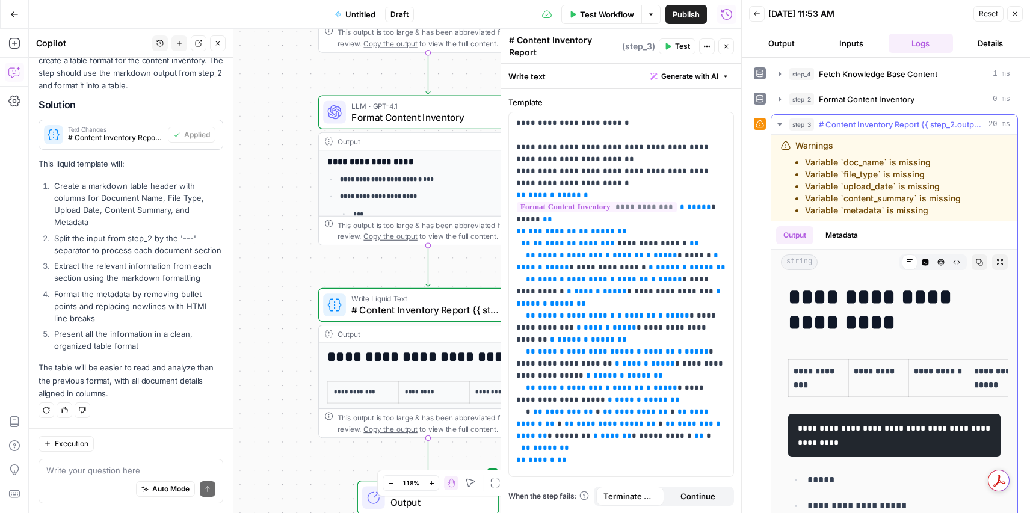
click at [830, 241] on button "Metadata" at bounding box center [841, 235] width 47 height 18
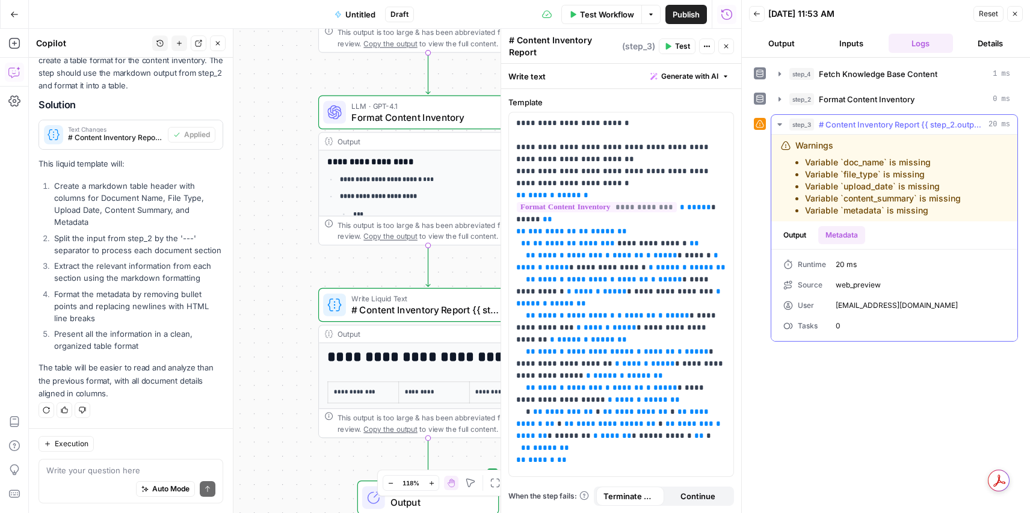
click at [791, 239] on button "Output" at bounding box center [794, 235] width 37 height 18
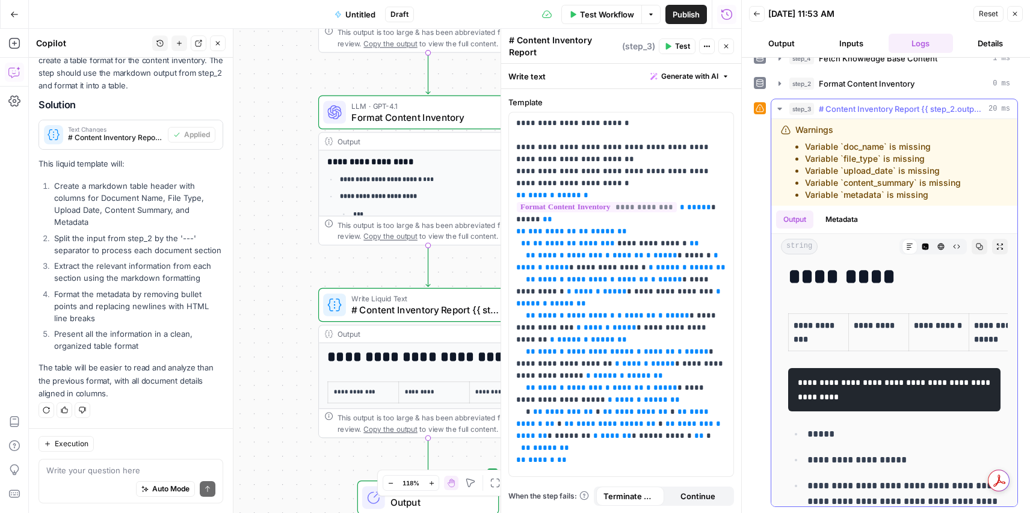
scroll to position [35, 0]
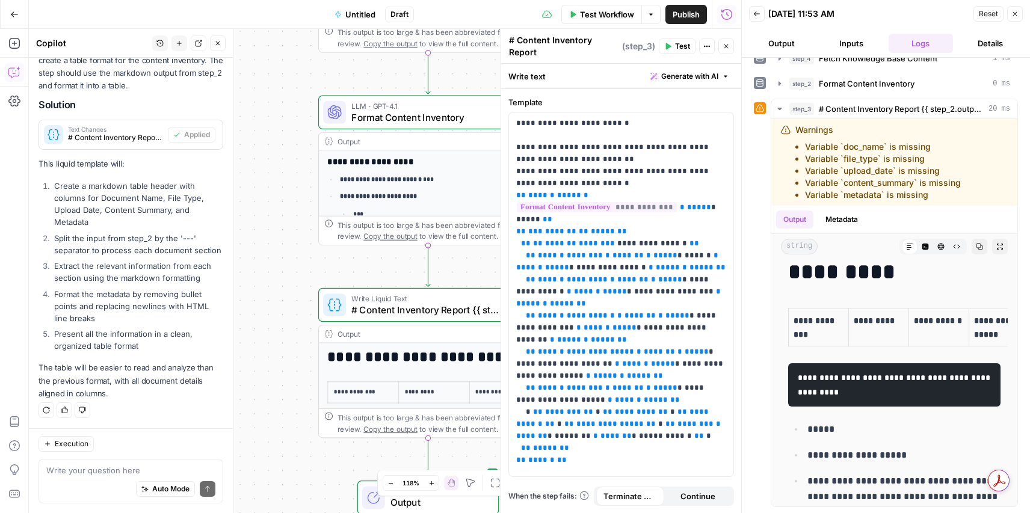
click at [363, 236] on span "Copy the output" at bounding box center [390, 236] width 54 height 8
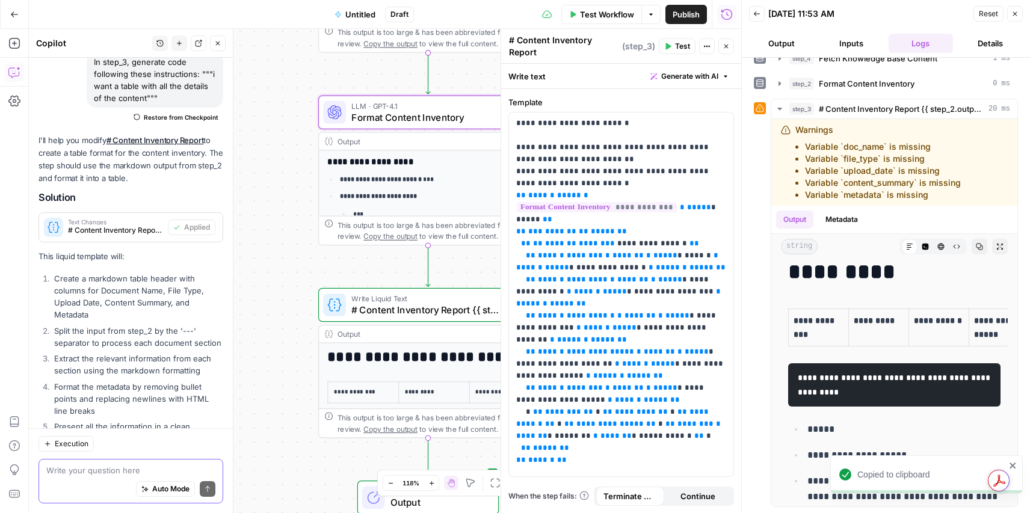
click at [101, 473] on textarea at bounding box center [130, 470] width 169 height 12
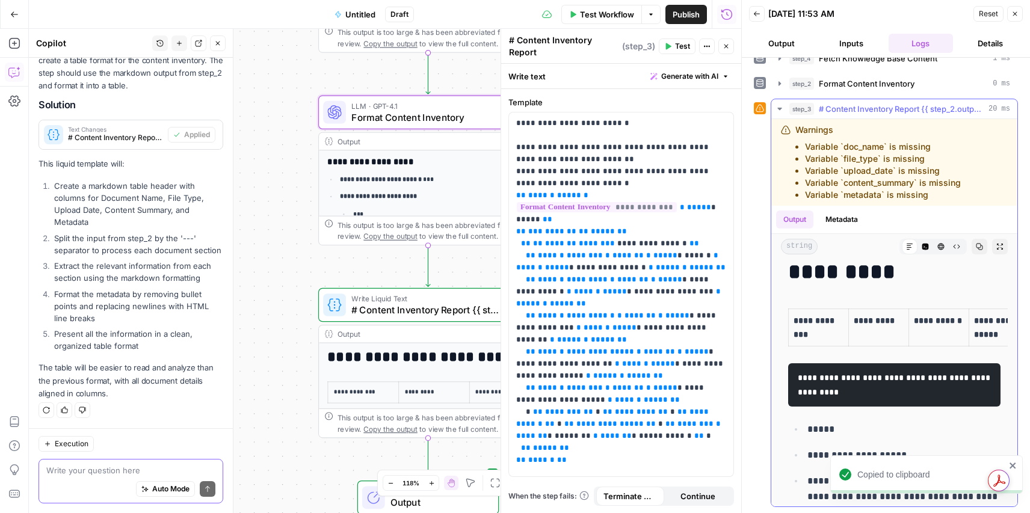
scroll to position [0, 0]
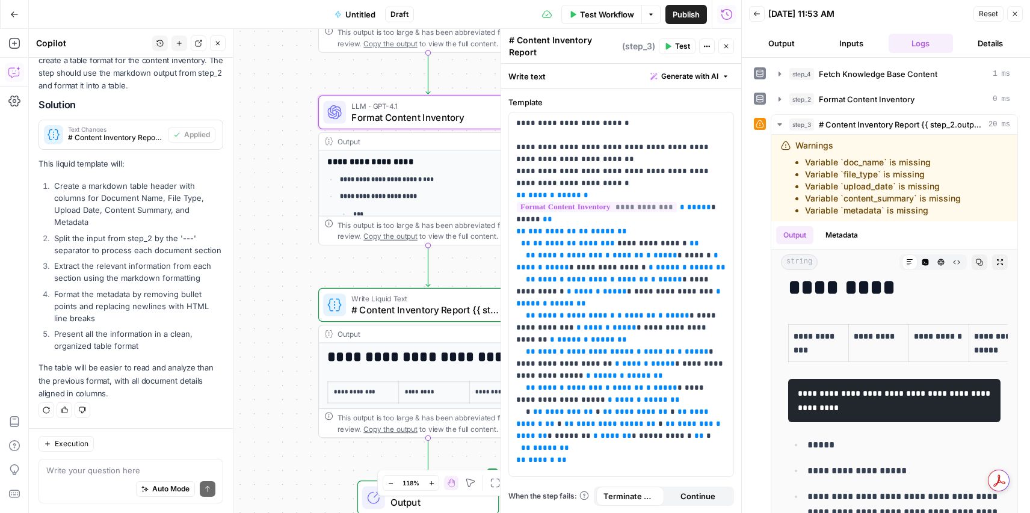
click at [1017, 10] on button "Close" at bounding box center [1015, 14] width 16 height 16
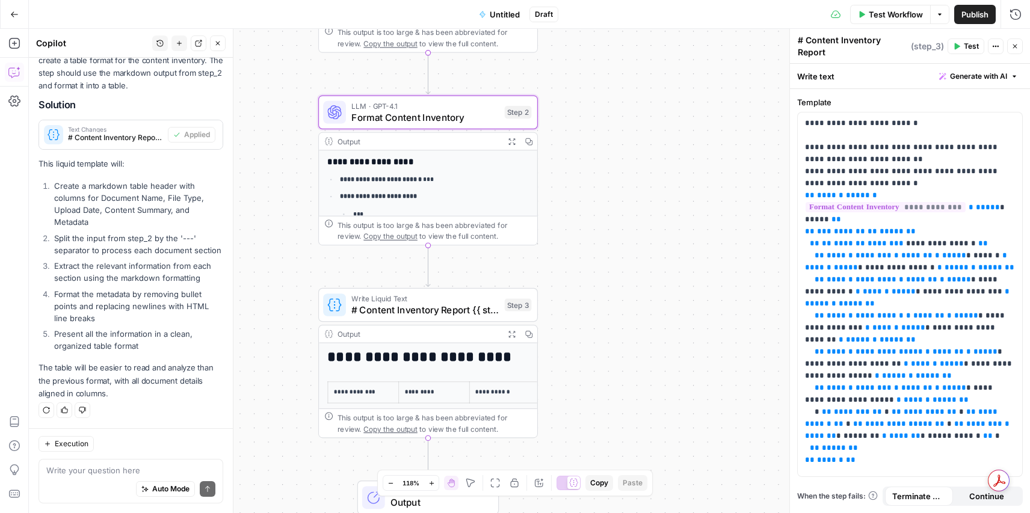
click at [973, 64] on div "Write text Generate with AI" at bounding box center [910, 76] width 240 height 25
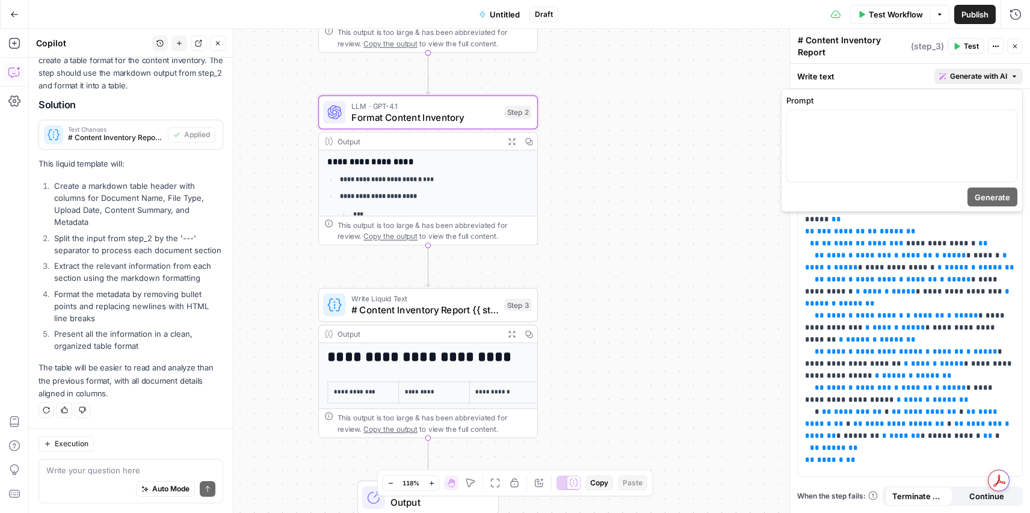
click at [972, 73] on span "Generate with AI" at bounding box center [978, 76] width 57 height 11
click at [852, 129] on div at bounding box center [902, 147] width 230 height 72
click at [970, 194] on button "Generate" at bounding box center [992, 197] width 50 height 19
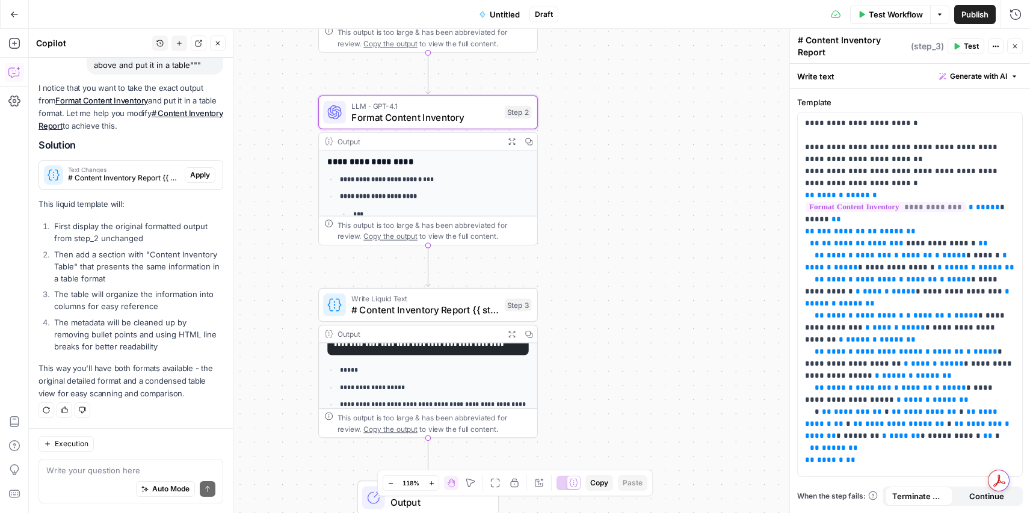
scroll to position [61, 0]
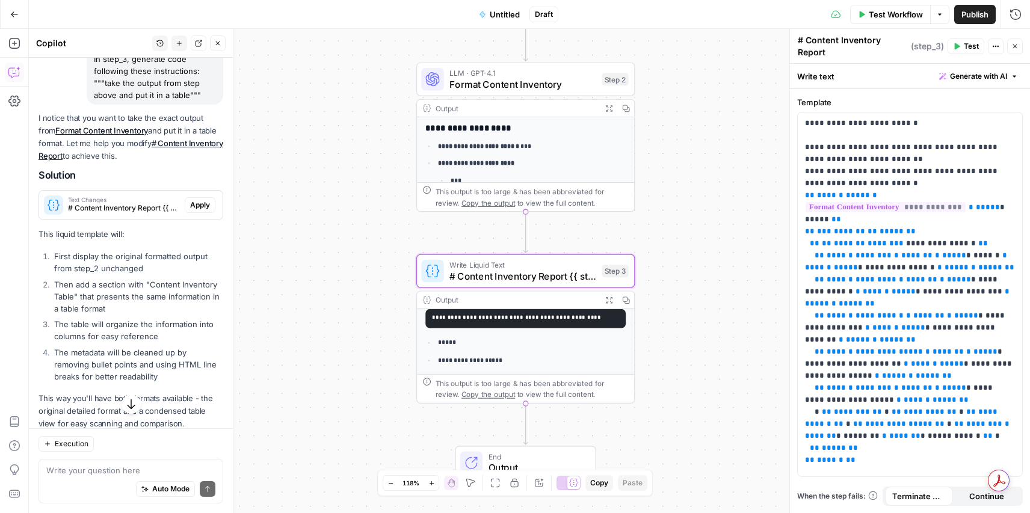
click at [198, 206] on span "Apply" at bounding box center [200, 205] width 20 height 11
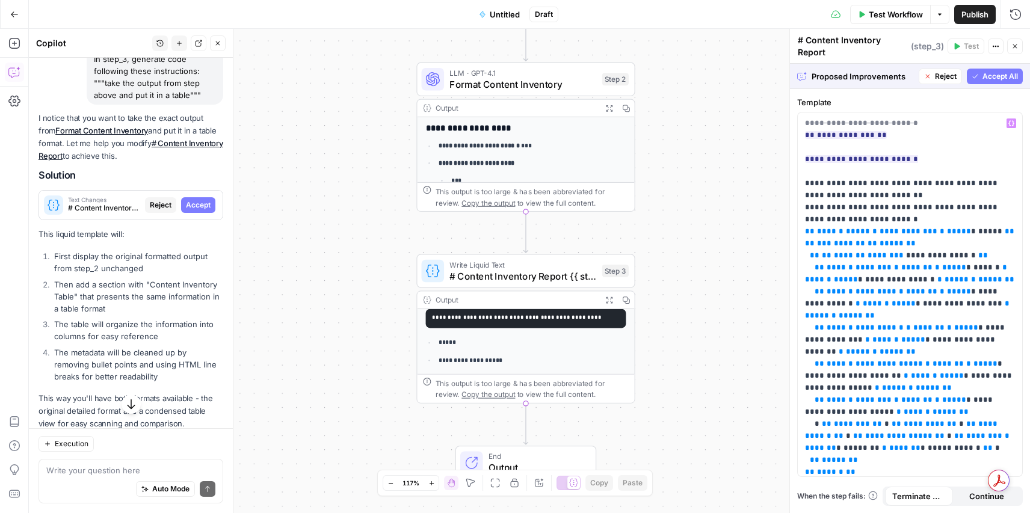
click at [998, 81] on span "Accept All" at bounding box center [999, 76] width 35 height 11
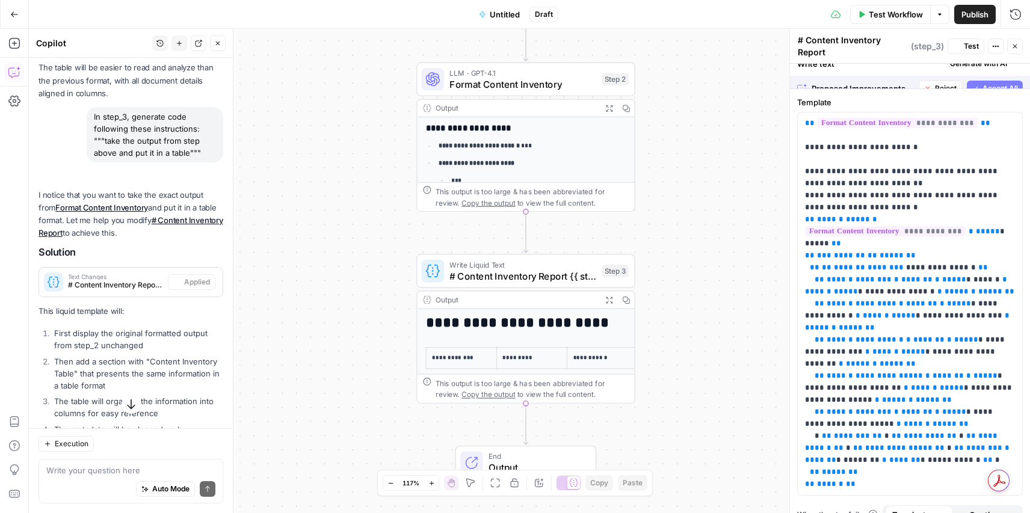
scroll to position [1389, 0]
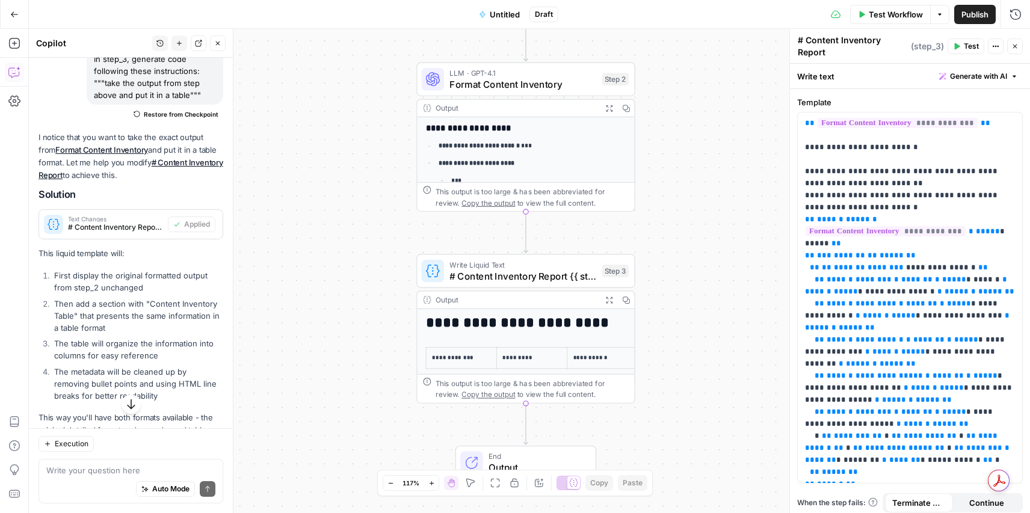
click at [968, 40] on button "Test" at bounding box center [965, 46] width 37 height 16
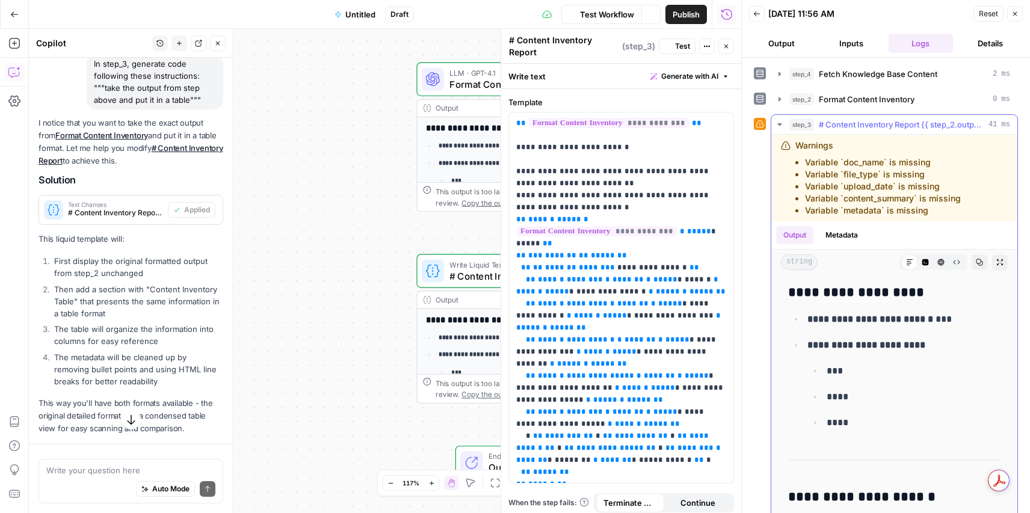
scroll to position [1438, 0]
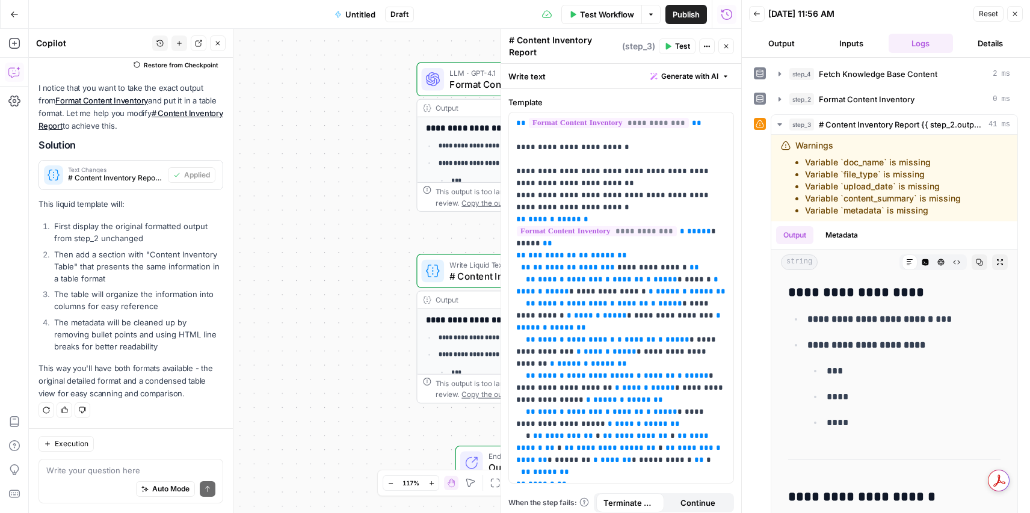
click at [990, 13] on span "Reset" at bounding box center [987, 13] width 19 height 11
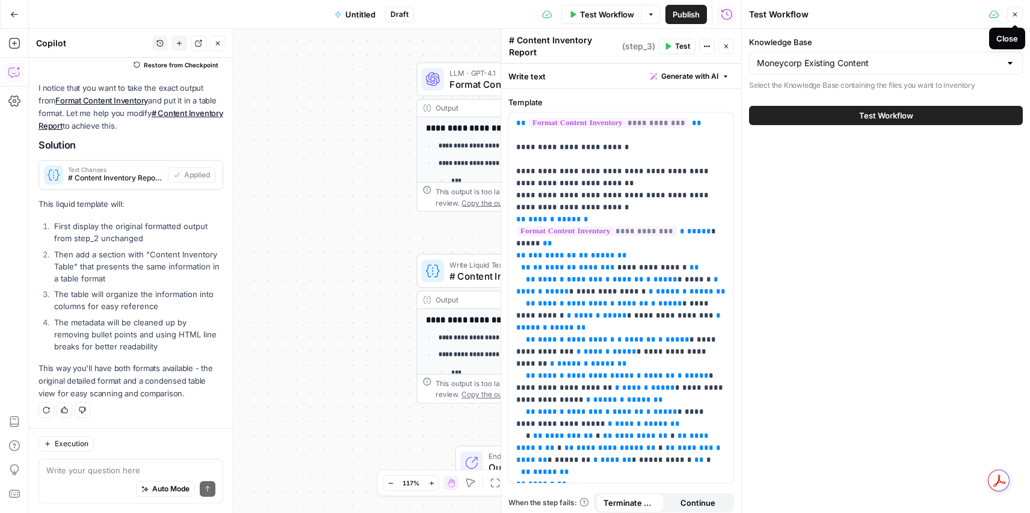
click at [1012, 14] on icon "button" at bounding box center [1014, 14] width 7 height 7
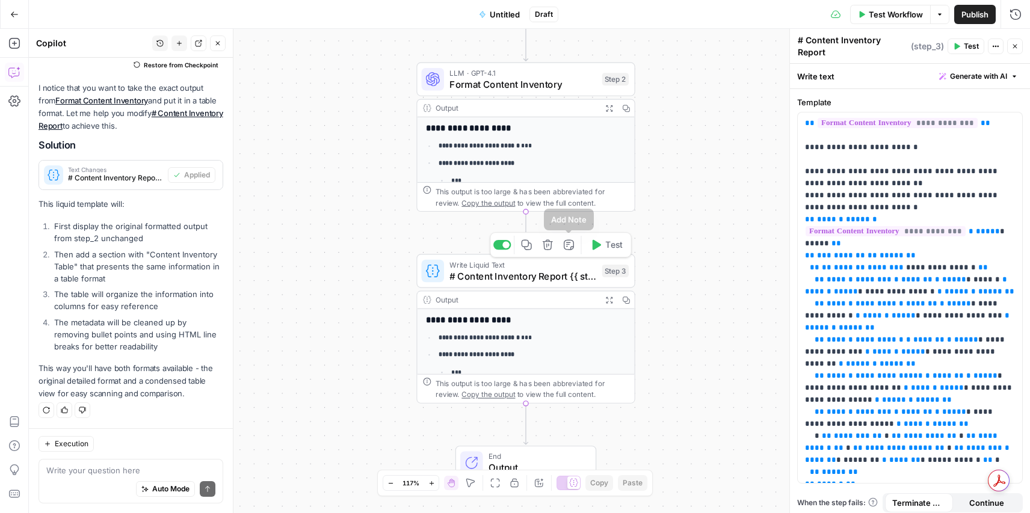
click at [549, 244] on icon "button" at bounding box center [547, 244] width 11 height 11
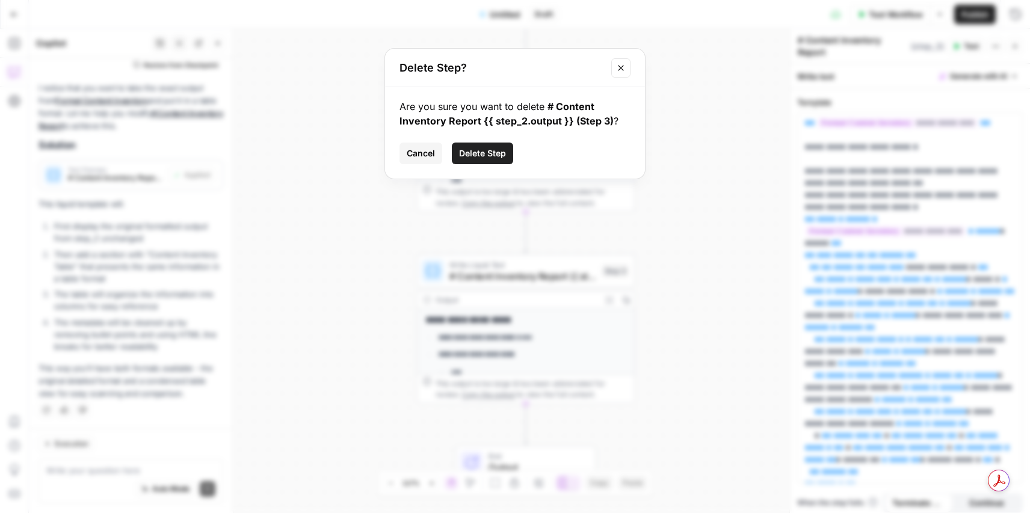
click at [624, 64] on icon "Close modal" at bounding box center [621, 68] width 10 height 10
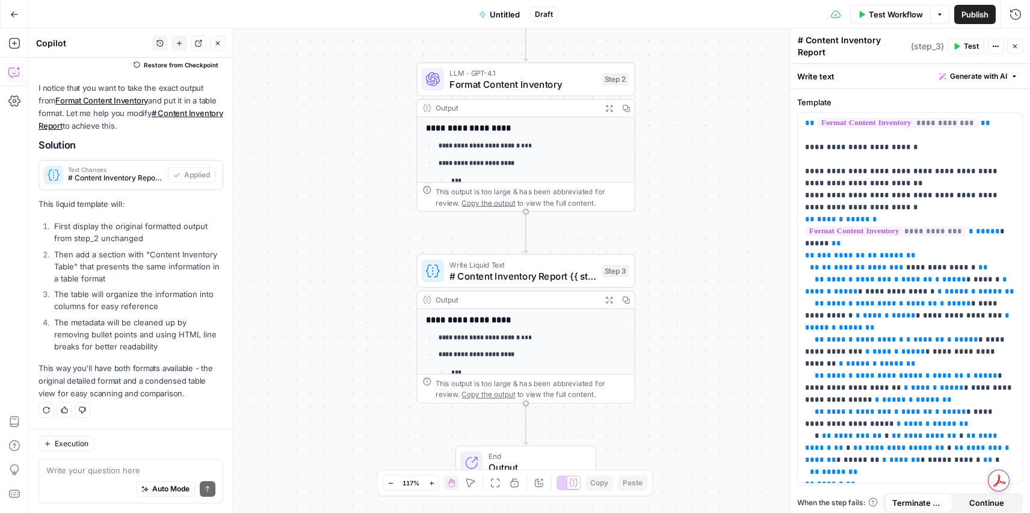
click at [586, 271] on span "# Content Inventory Report {{ step_2.output }}" at bounding box center [522, 276] width 147 height 14
click at [989, 72] on span "Generate with AI" at bounding box center [978, 76] width 57 height 11
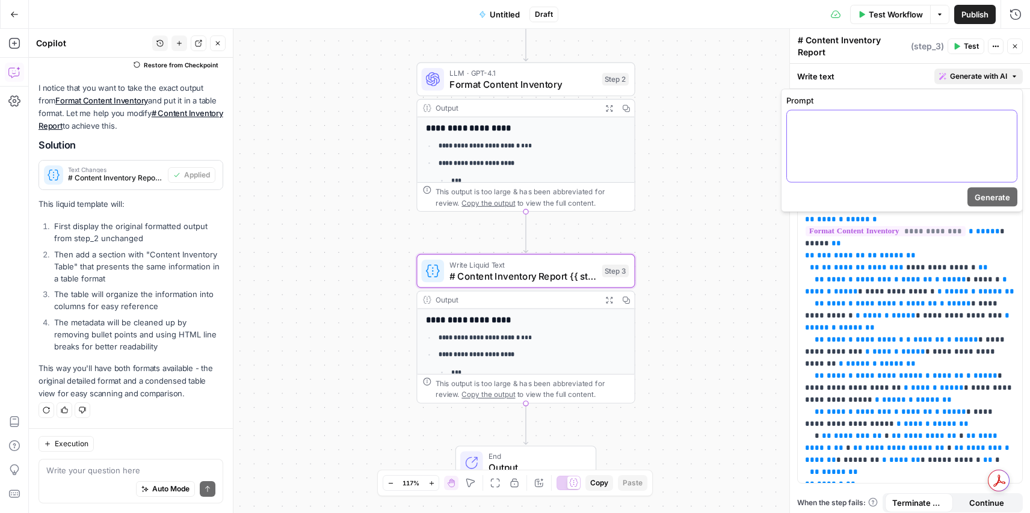
click at [848, 159] on div at bounding box center [902, 147] width 230 height 72
click at [997, 198] on span "Generate" at bounding box center [991, 197] width 35 height 12
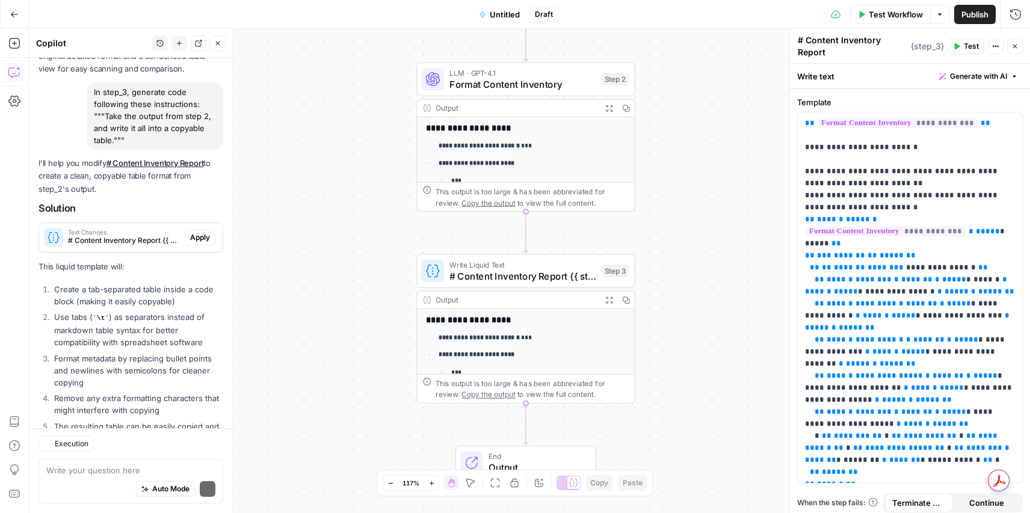
scroll to position [1879, 0]
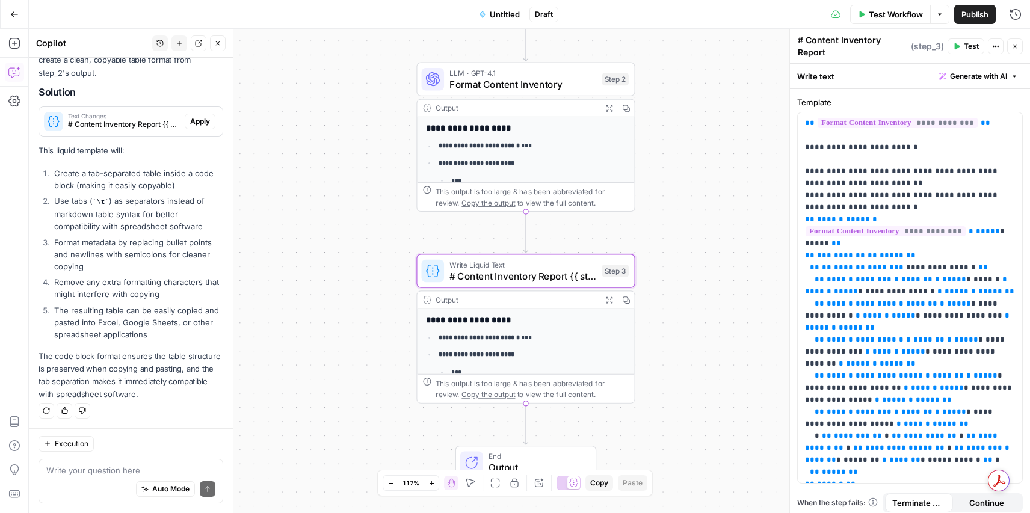
click at [194, 121] on span "Apply" at bounding box center [200, 121] width 20 height 11
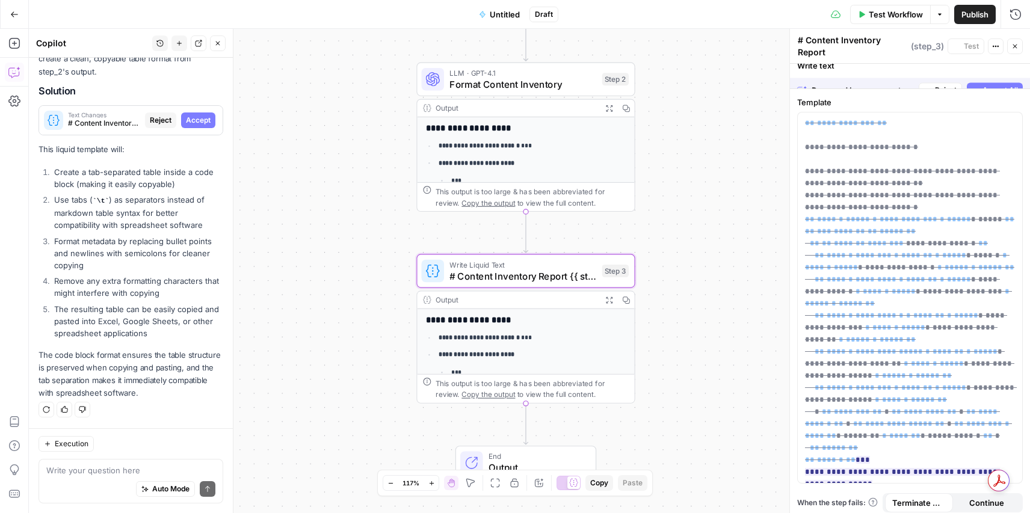
scroll to position [1802, 0]
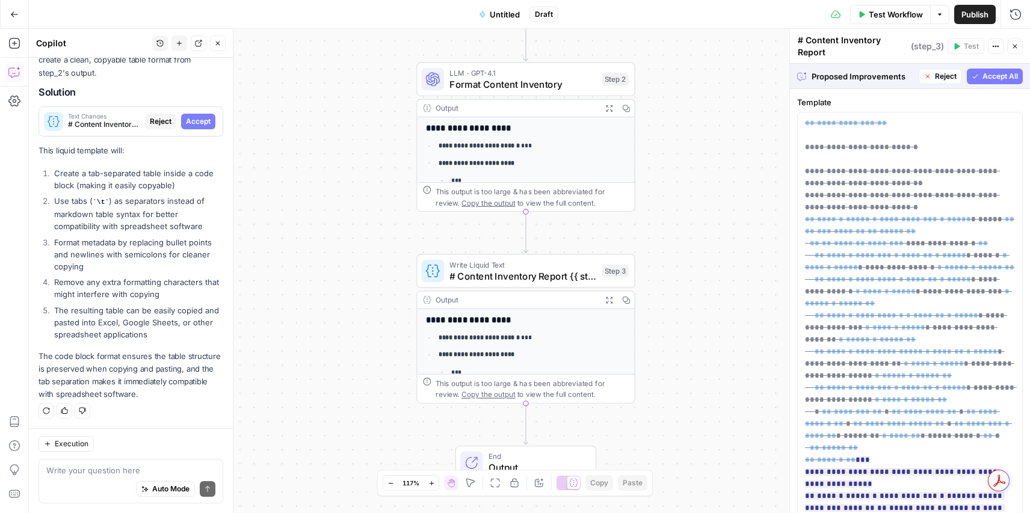
click at [990, 72] on span "Accept All" at bounding box center [999, 76] width 35 height 11
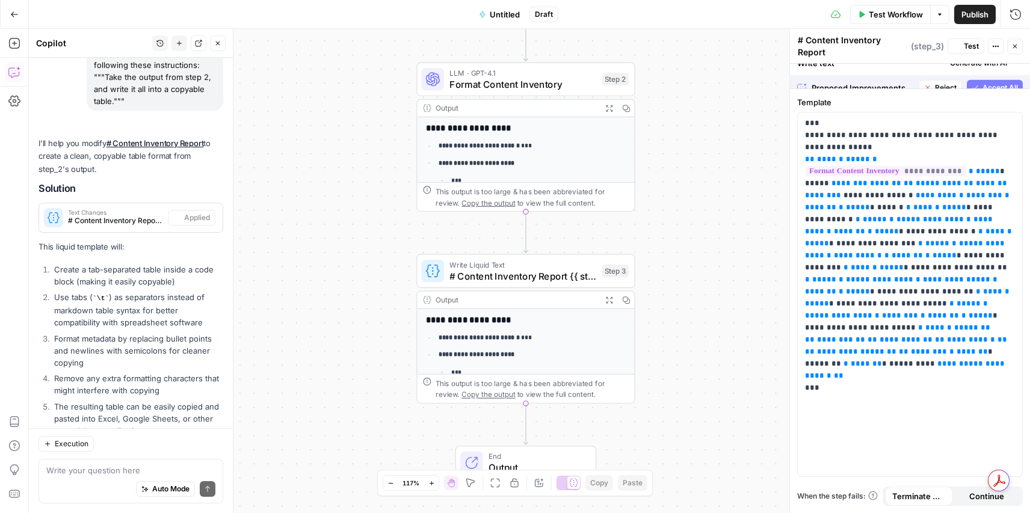
scroll to position [1899, 0]
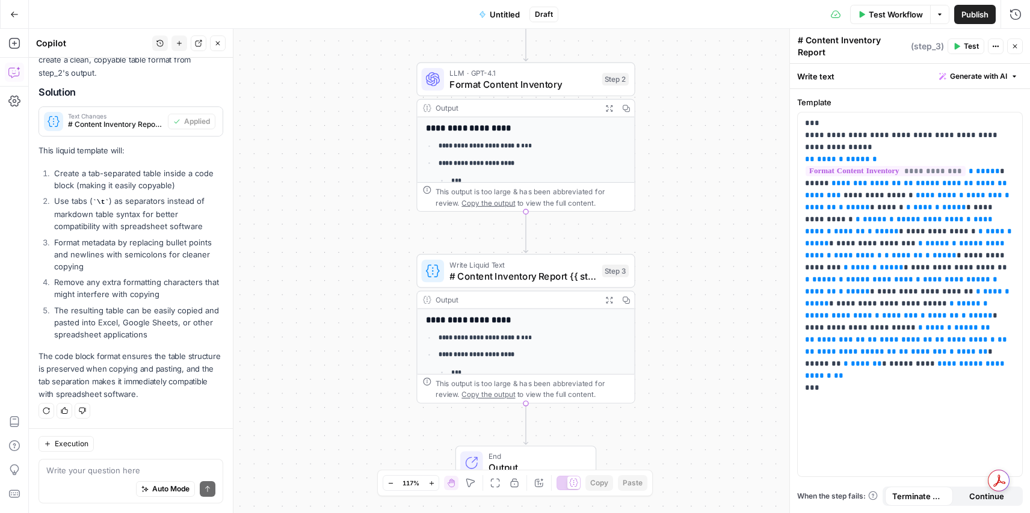
click at [959, 38] on button "Test" at bounding box center [965, 46] width 37 height 16
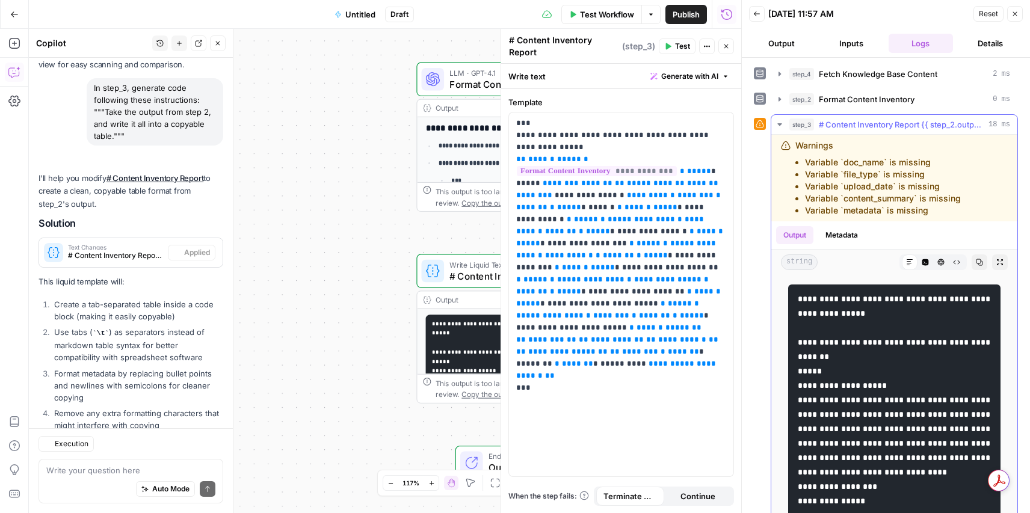
scroll to position [1899, 0]
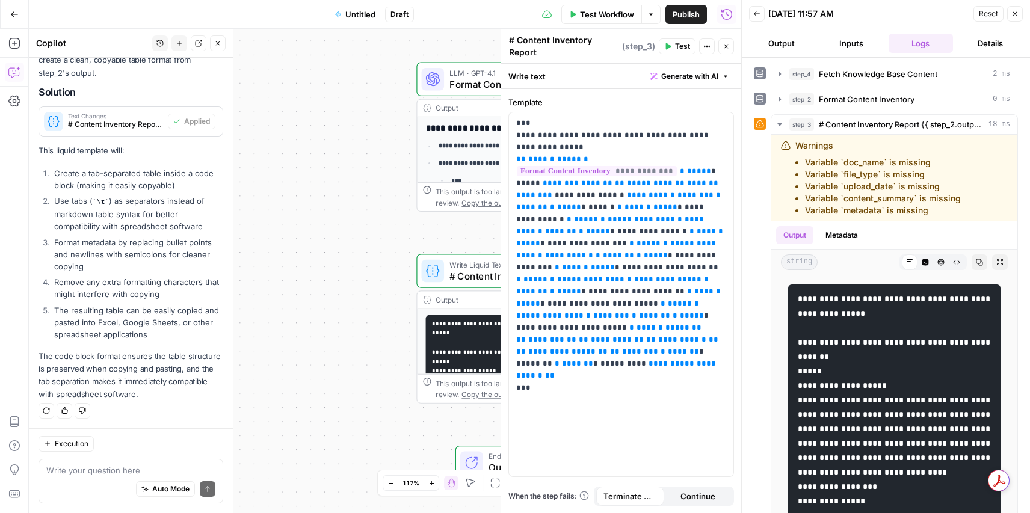
click at [763, 121] on icon at bounding box center [759, 124] width 8 height 8
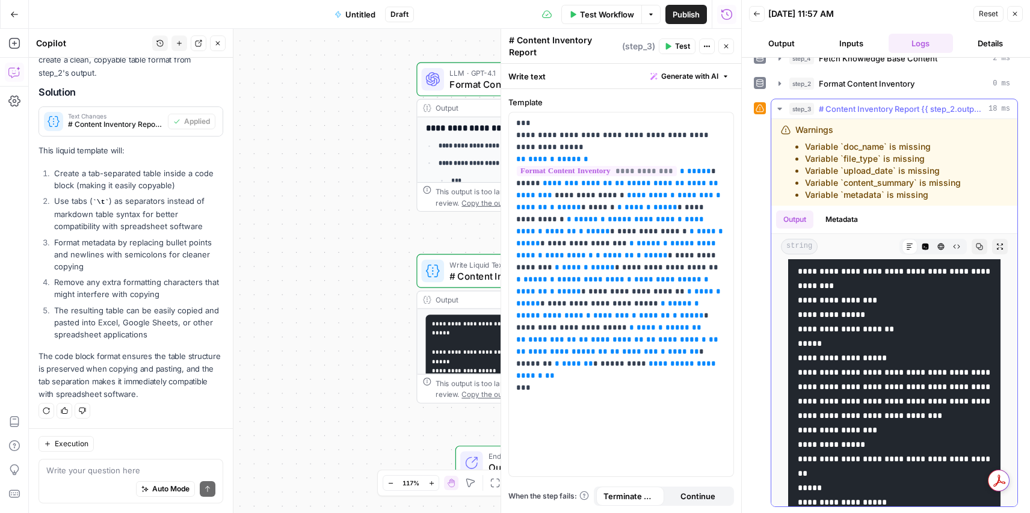
scroll to position [2108, 0]
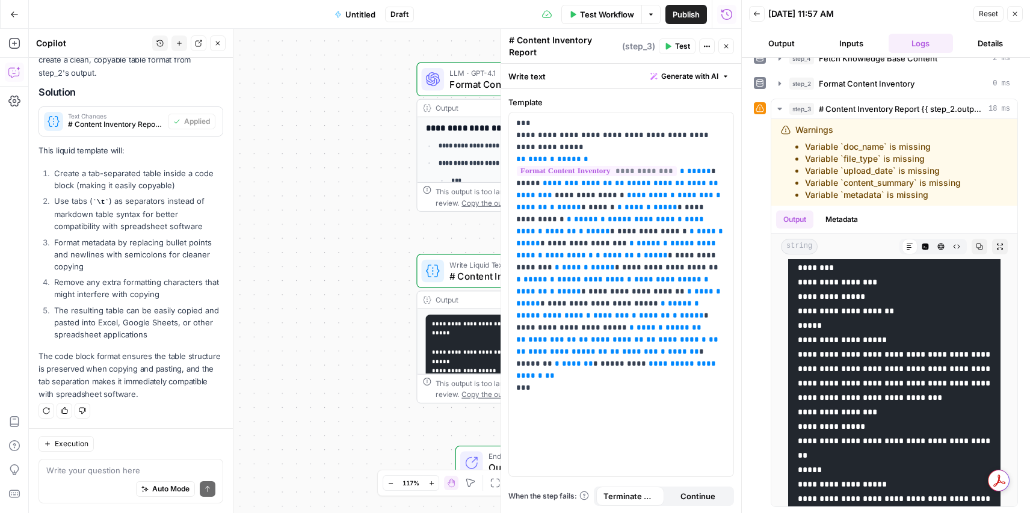
click at [795, 46] on button "Output" at bounding box center [781, 43] width 65 height 19
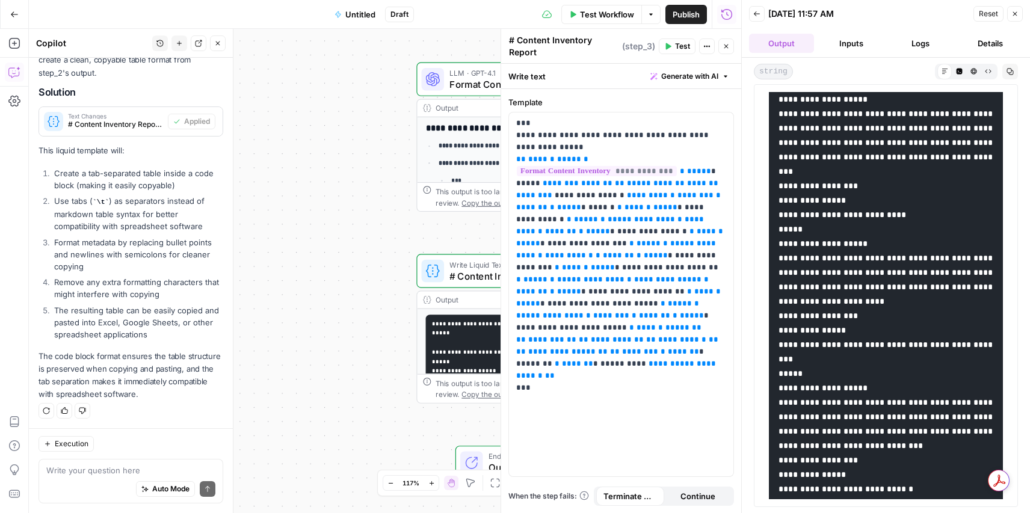
scroll to position [1125, 0]
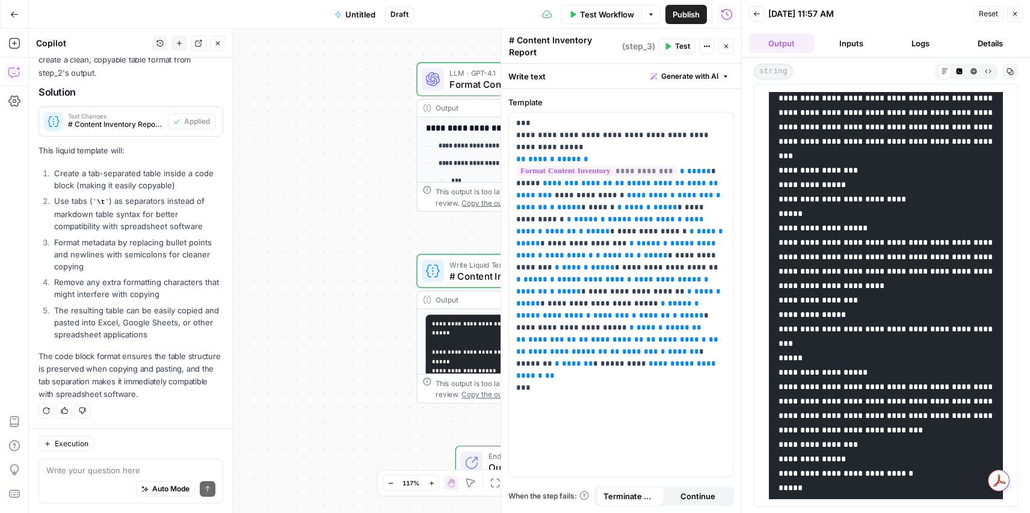
click at [1015, 17] on button "Close" at bounding box center [1015, 14] width 16 height 16
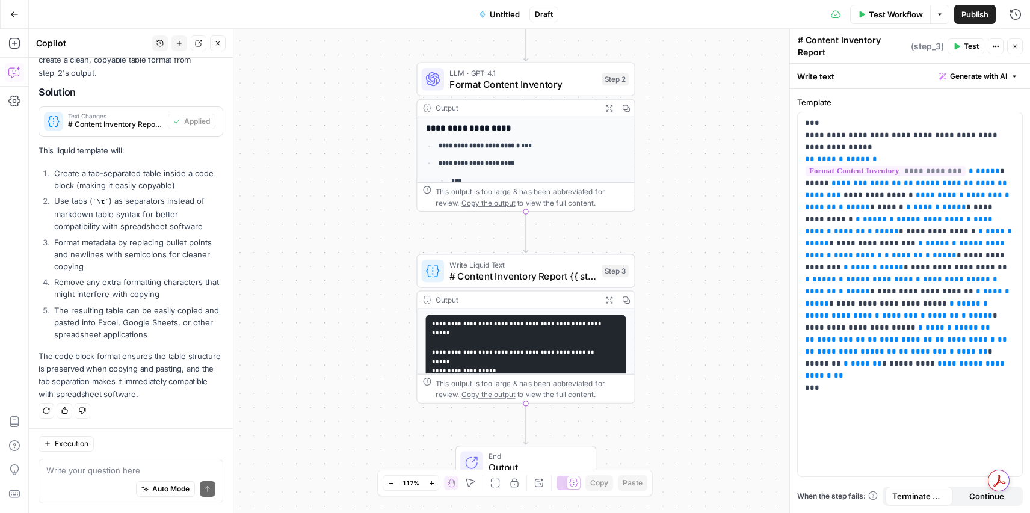
click at [14, 12] on icon "button" at bounding box center [14, 14] width 8 height 8
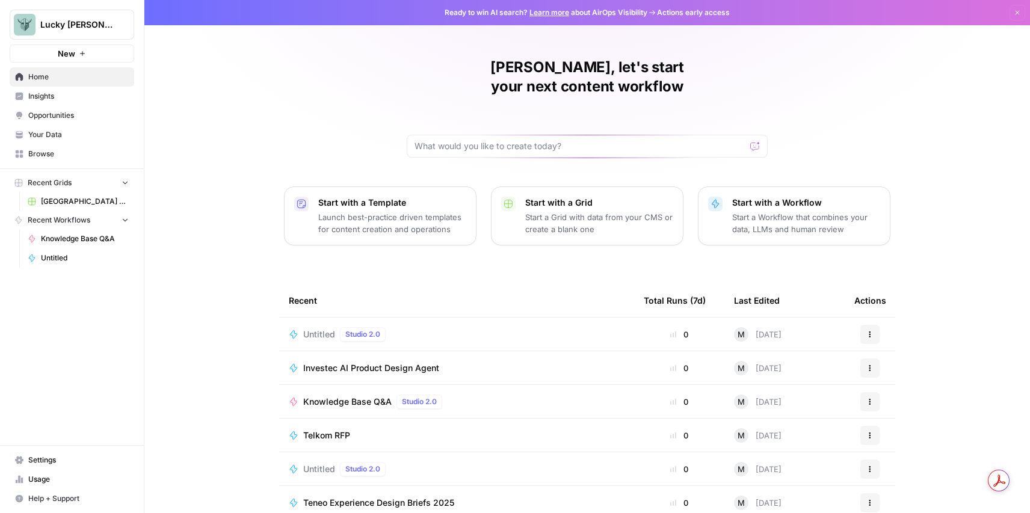
click at [555, 197] on p "Start with a Grid" at bounding box center [599, 203] width 148 height 12
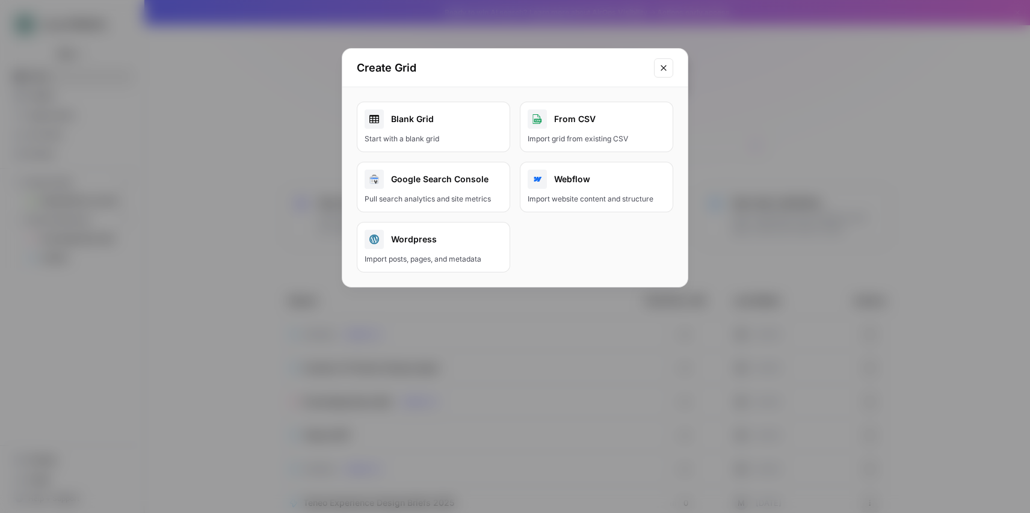
click at [446, 120] on div "Blank Grid" at bounding box center [433, 118] width 138 height 19
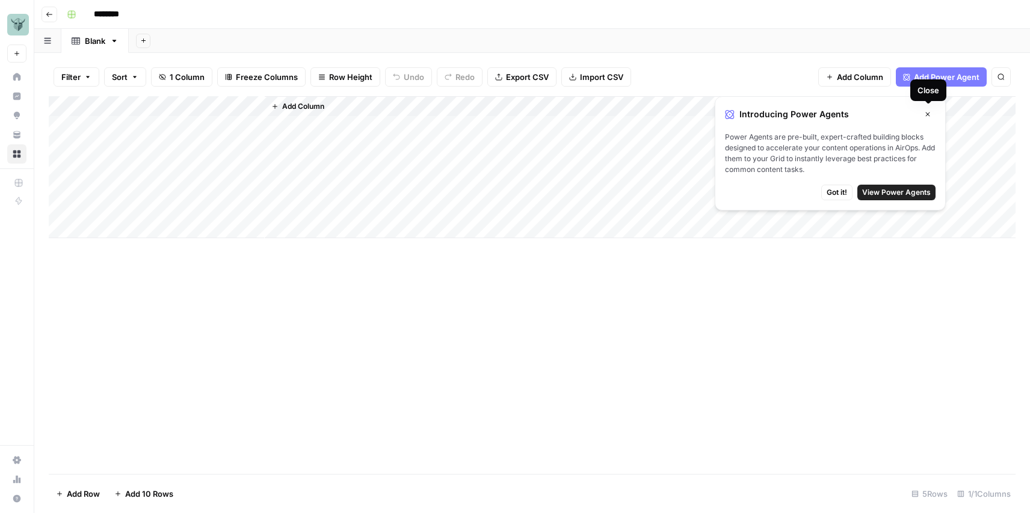
click at [927, 116] on icon "button" at bounding box center [927, 114] width 7 height 7
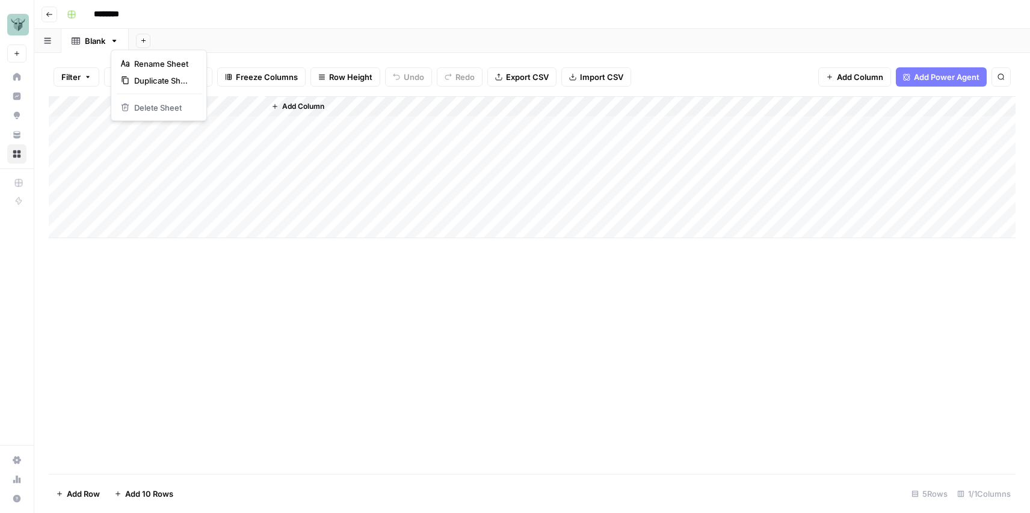
click at [115, 40] on icon "button" at bounding box center [114, 41] width 4 height 2
click at [262, 26] on header "Go back ********" at bounding box center [531, 14] width 995 height 29
click at [956, 80] on span "Add Power Agent" at bounding box center [946, 77] width 66 height 12
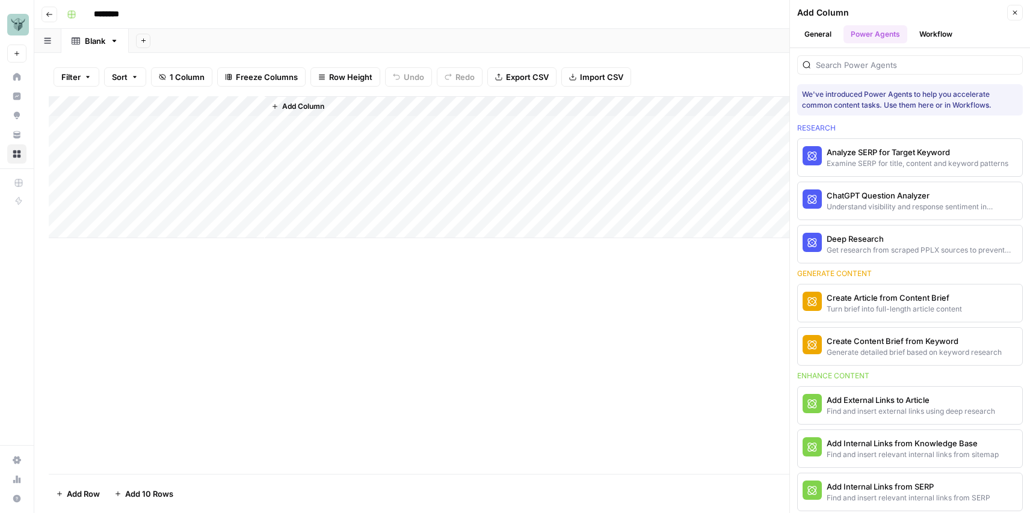
click at [800, 33] on button "General" at bounding box center [817, 34] width 41 height 18
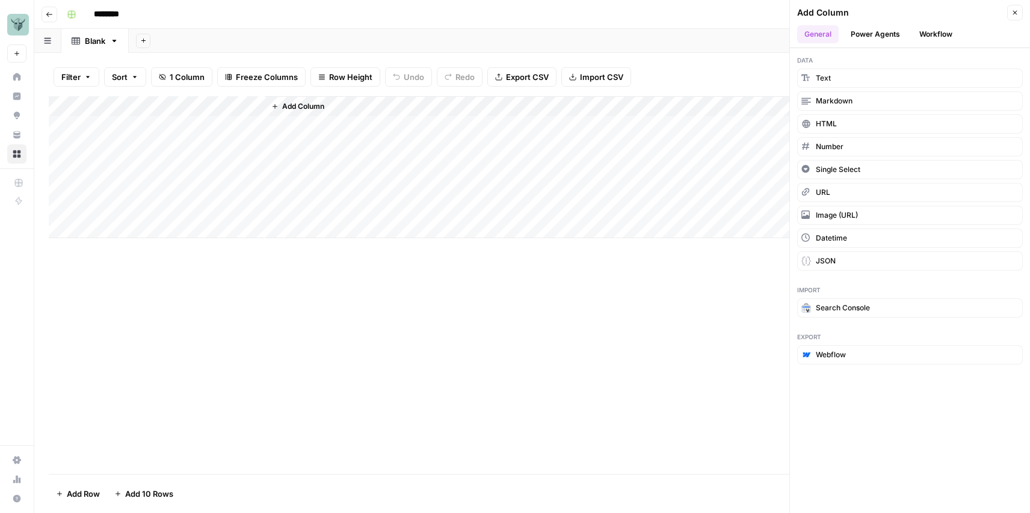
click at [876, 38] on button "Power Agents" at bounding box center [875, 34] width 64 height 18
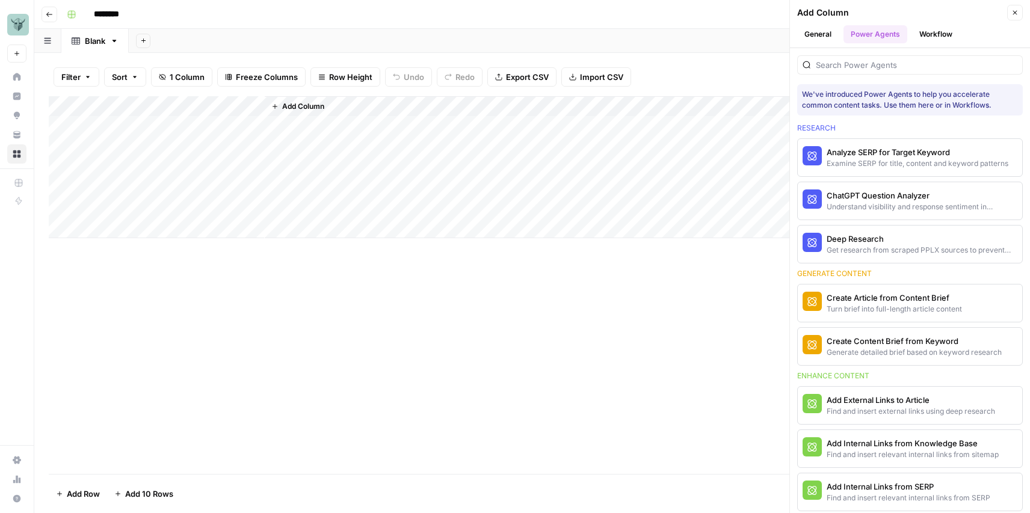
click at [1022, 8] on button "Close" at bounding box center [1015, 13] width 16 height 16
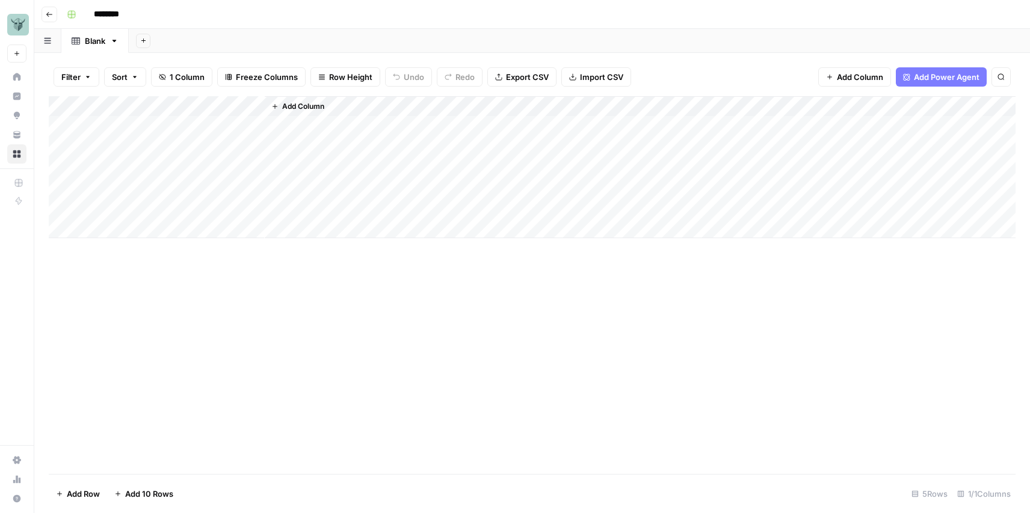
click at [46, 11] on icon "button" at bounding box center [49, 14] width 7 height 7
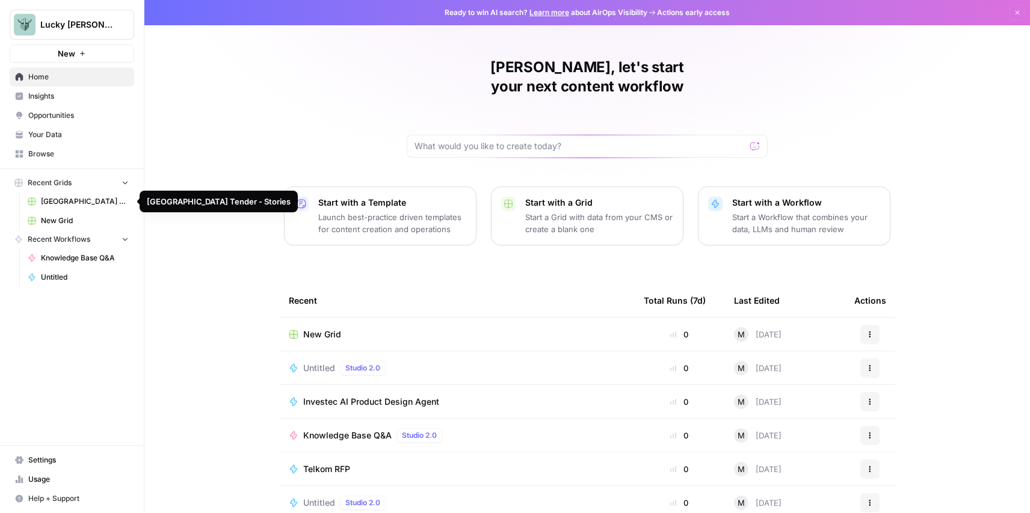
click at [67, 206] on span "[GEOGRAPHIC_DATA] Tender - Stories" at bounding box center [85, 201] width 88 height 11
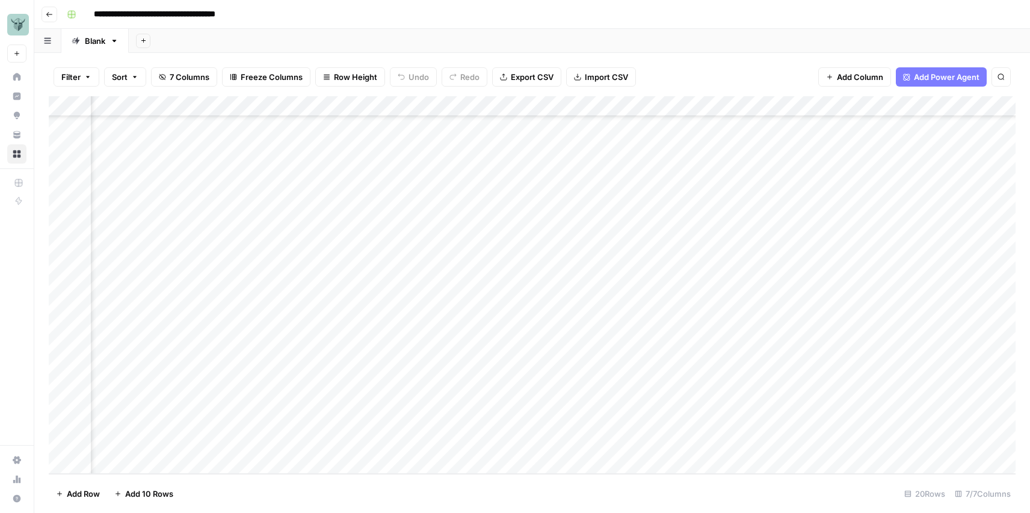
scroll to position [71, 321]
click at [745, 153] on div "Add Column" at bounding box center [532, 285] width 966 height 378
click at [50, 11] on icon "button" at bounding box center [49, 14] width 7 height 7
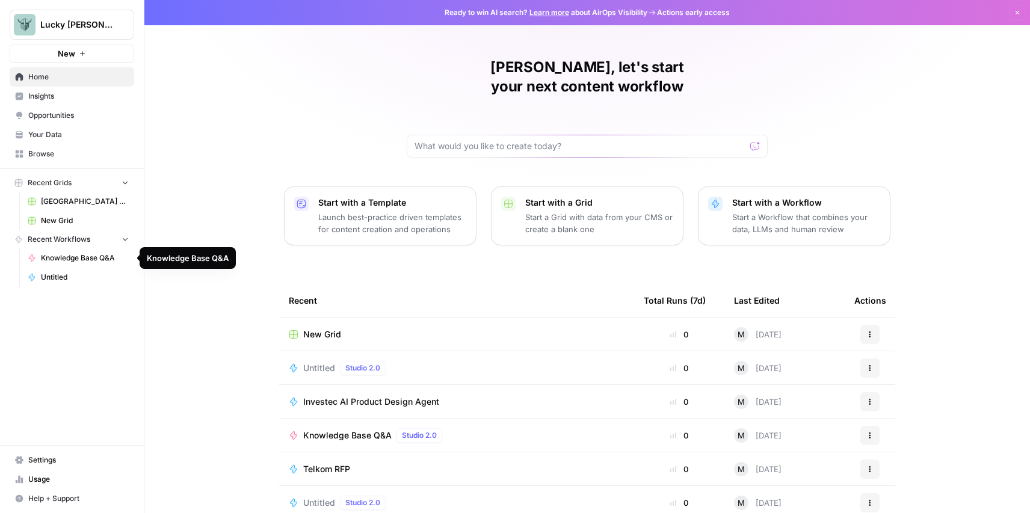
click at [64, 253] on span "Knowledge Base Q&A" at bounding box center [85, 258] width 88 height 11
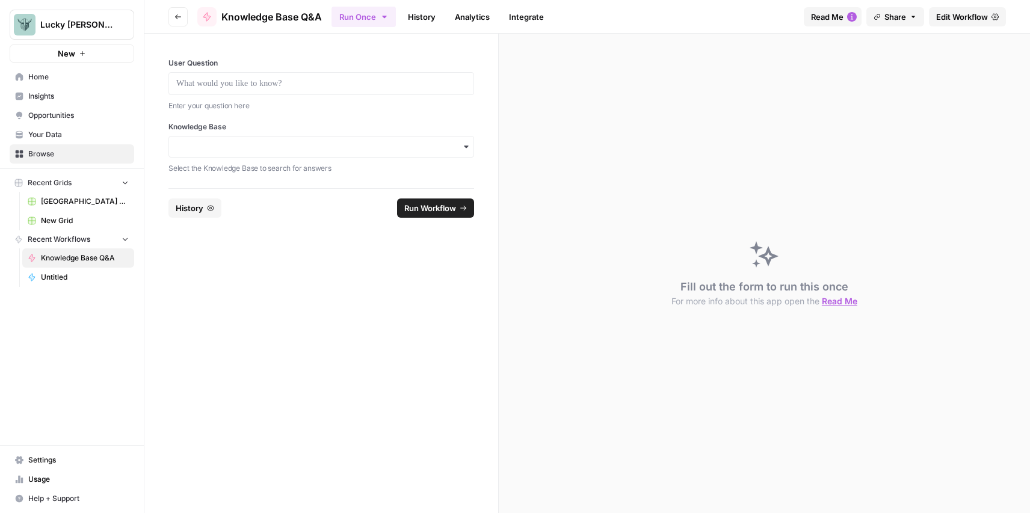
click at [173, 18] on button "Go back" at bounding box center [177, 16] width 19 height 19
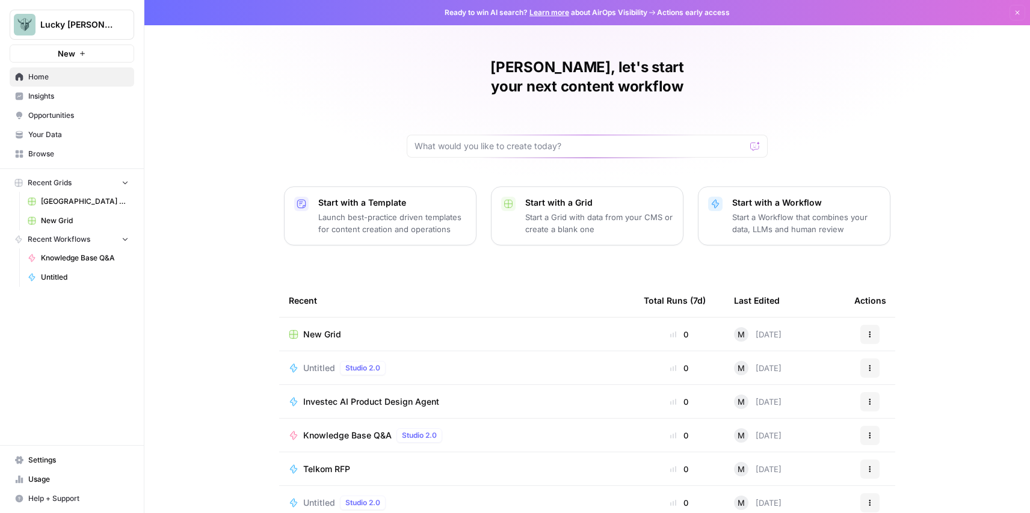
click at [337, 211] on p "Launch best-practice driven templates for content creation and operations" at bounding box center [392, 223] width 148 height 24
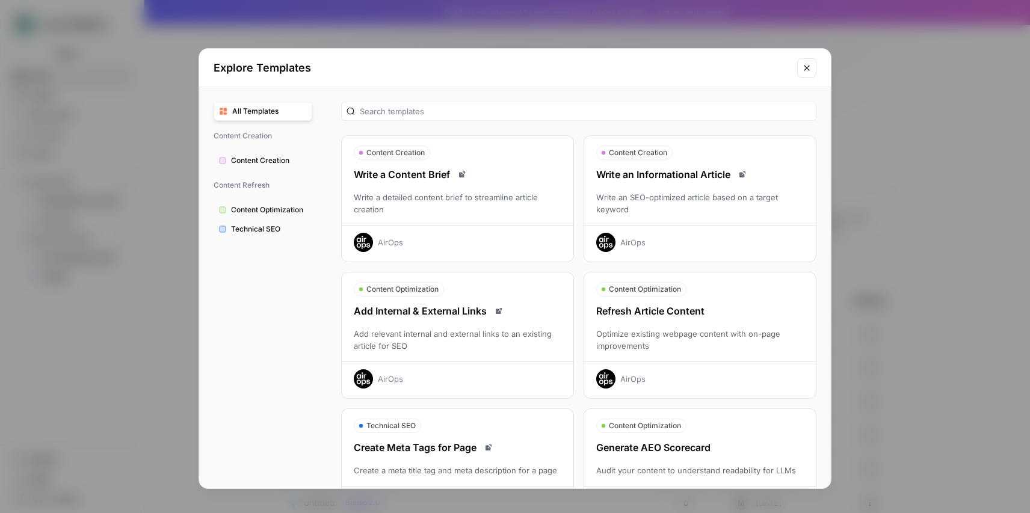
click at [300, 213] on span "Content Optimization" at bounding box center [269, 209] width 76 height 11
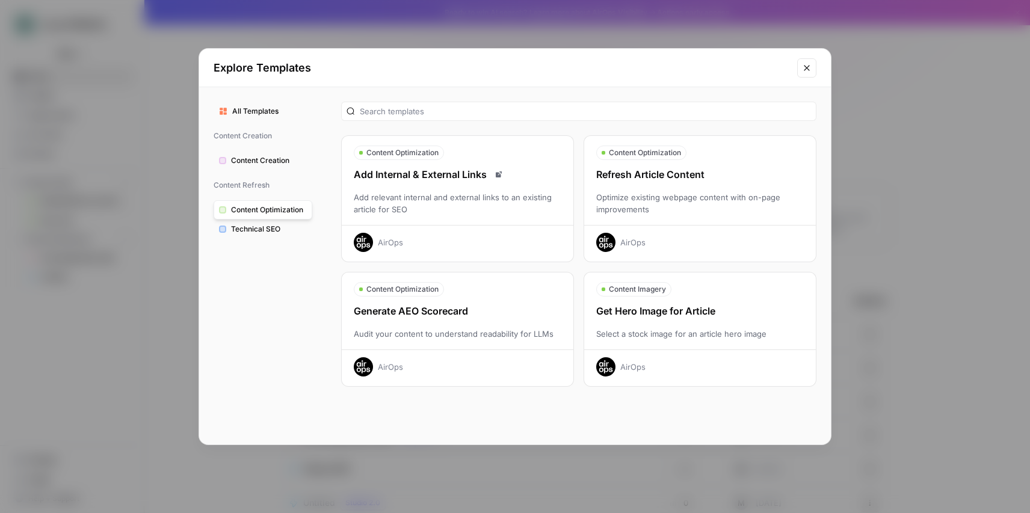
click at [301, 223] on button "Technical SEO" at bounding box center [262, 228] width 99 height 19
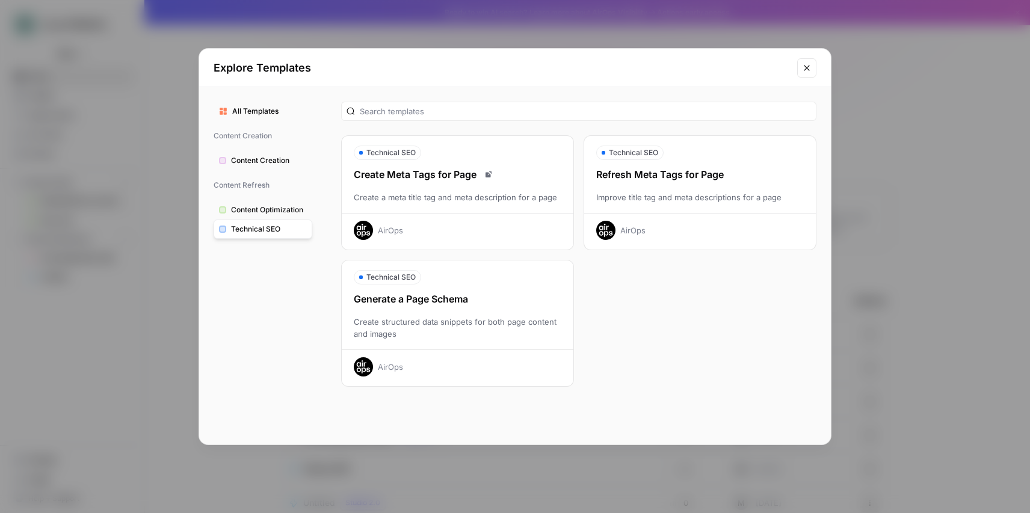
click at [441, 206] on div "Create Meta Tags for Page Create a meta title tag and meta description for a pa…" at bounding box center [458, 203] width 232 height 73
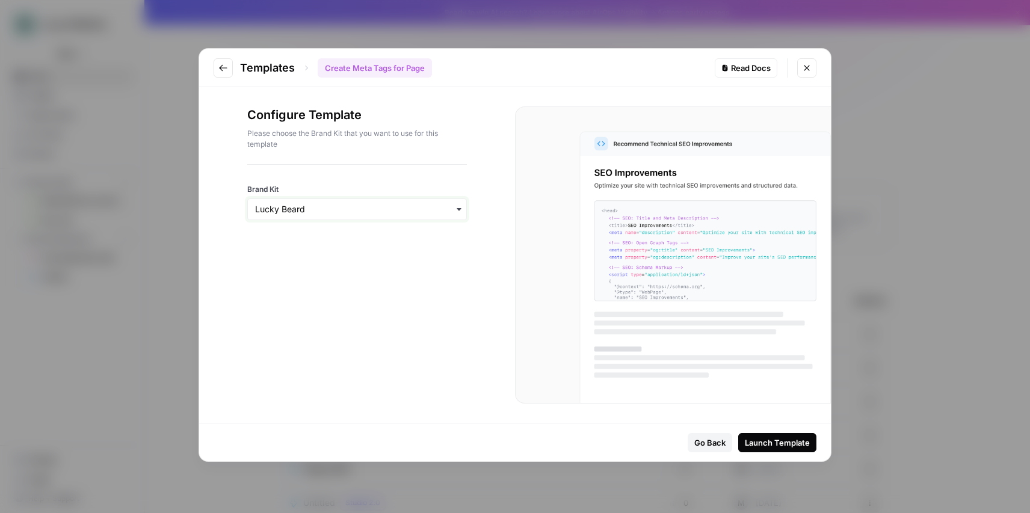
click at [440, 212] on input "Brand Kit" at bounding box center [357, 209] width 204 height 12
click at [476, 236] on div "Configure Template Please choose the Brand Kit that you want to use for this te…" at bounding box center [357, 255] width 316 height 336
click at [725, 63] on div "Read Docs" at bounding box center [745, 68] width 49 height 12
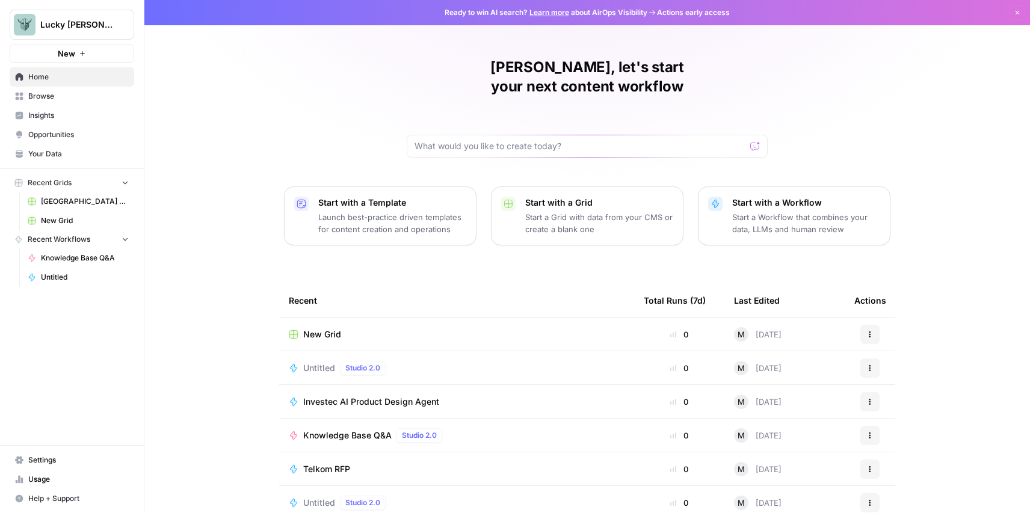
click at [69, 129] on link "Opportunities" at bounding box center [72, 134] width 124 height 19
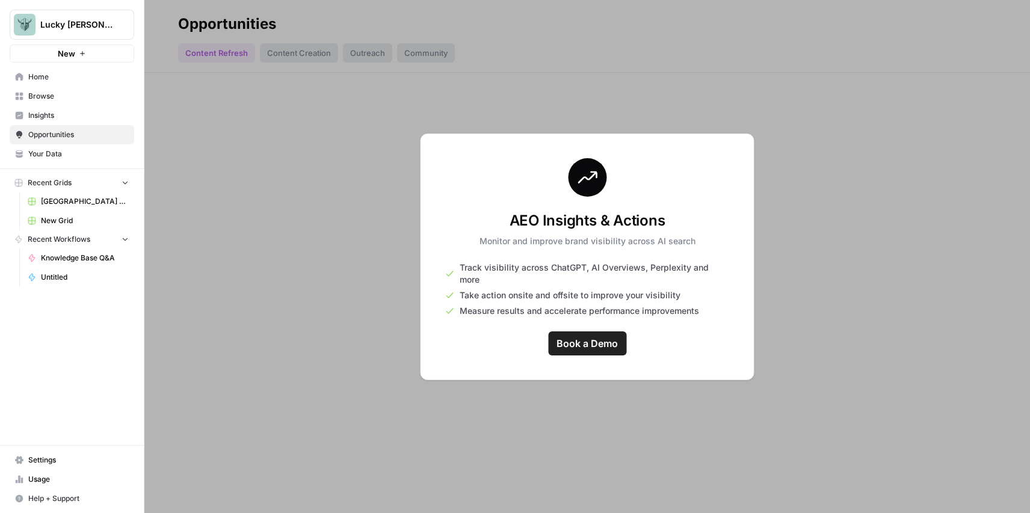
click at [63, 121] on link "Insights" at bounding box center [72, 115] width 124 height 19
click at [56, 108] on link "Insights" at bounding box center [72, 115] width 124 height 19
click at [56, 100] on span "Browse" at bounding box center [78, 96] width 100 height 11
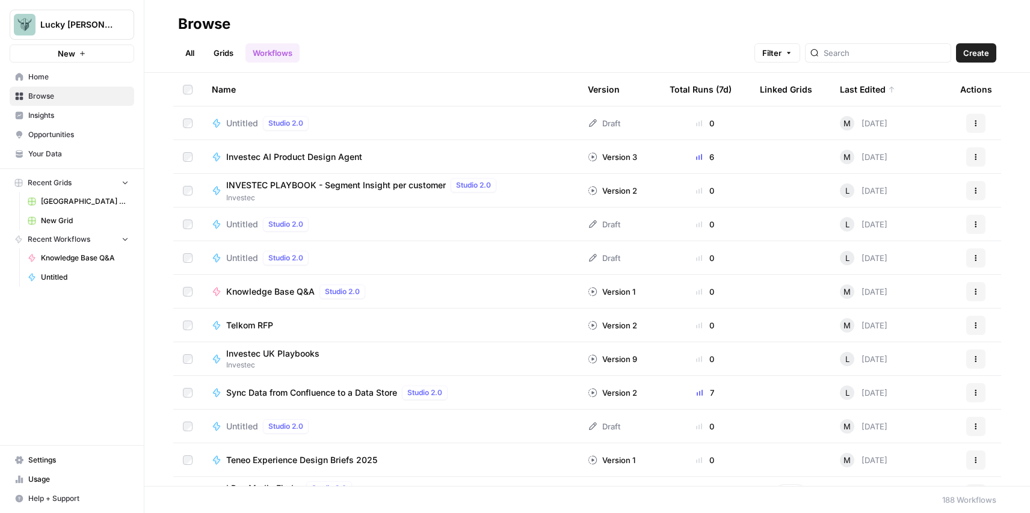
click at [323, 155] on span "Investec AI Product Design Agent" at bounding box center [294, 157] width 136 height 12
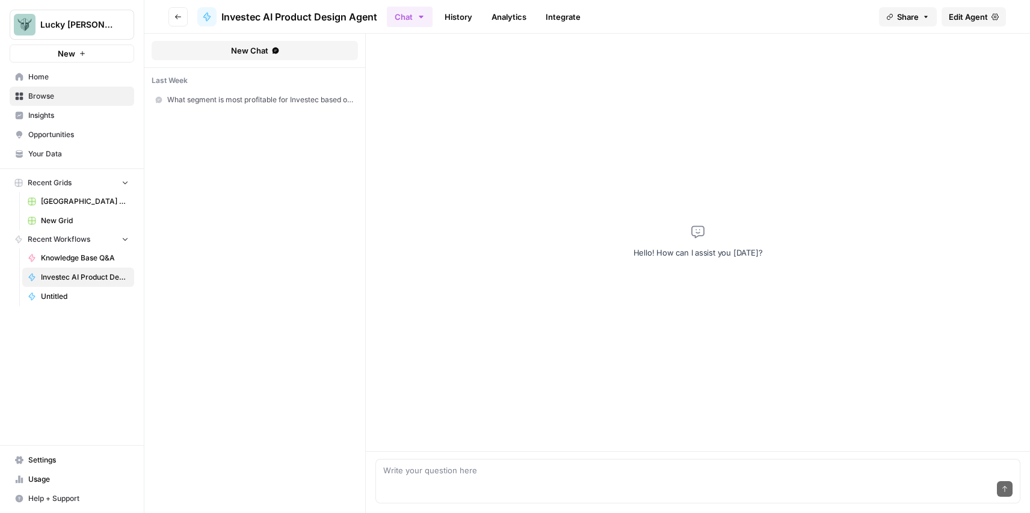
click at [455, 21] on link "History" at bounding box center [458, 16] width 42 height 19
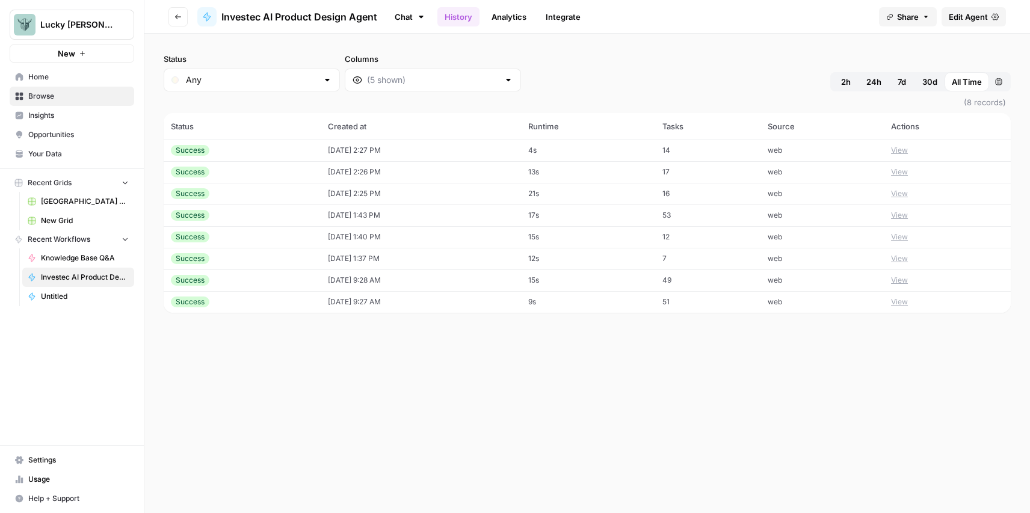
click at [508, 13] on link "Analytics" at bounding box center [508, 16] width 49 height 19
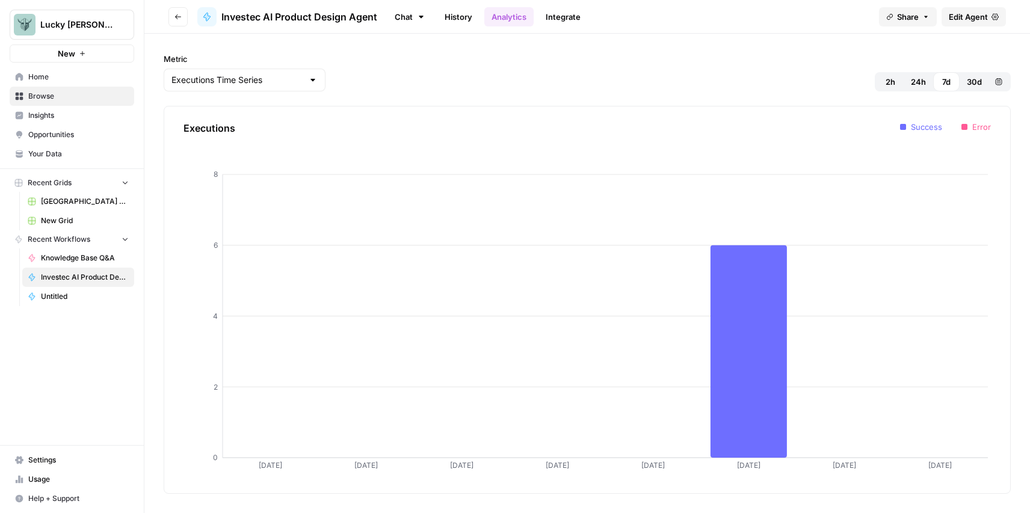
click at [568, 11] on link "Integrate" at bounding box center [562, 16] width 49 height 19
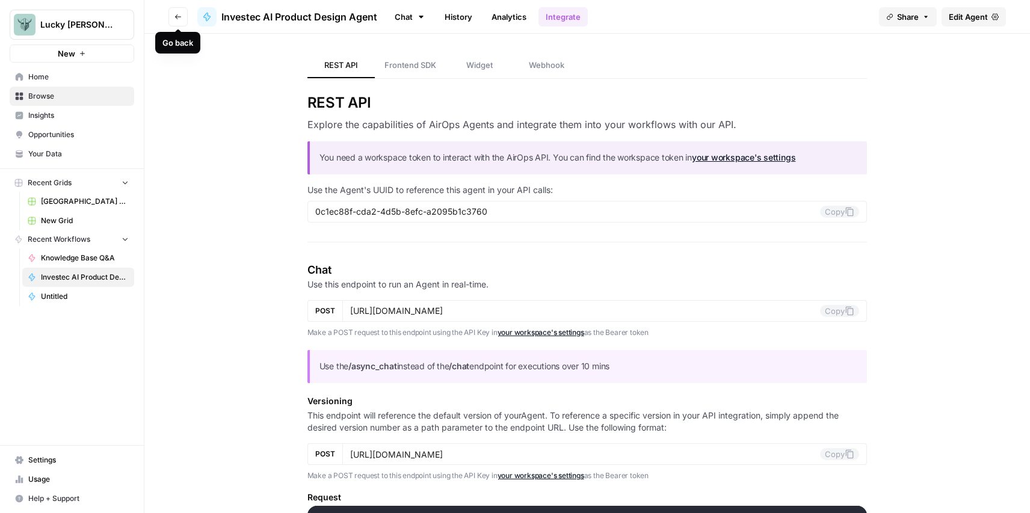
click at [179, 12] on button "Go back" at bounding box center [177, 16] width 19 height 19
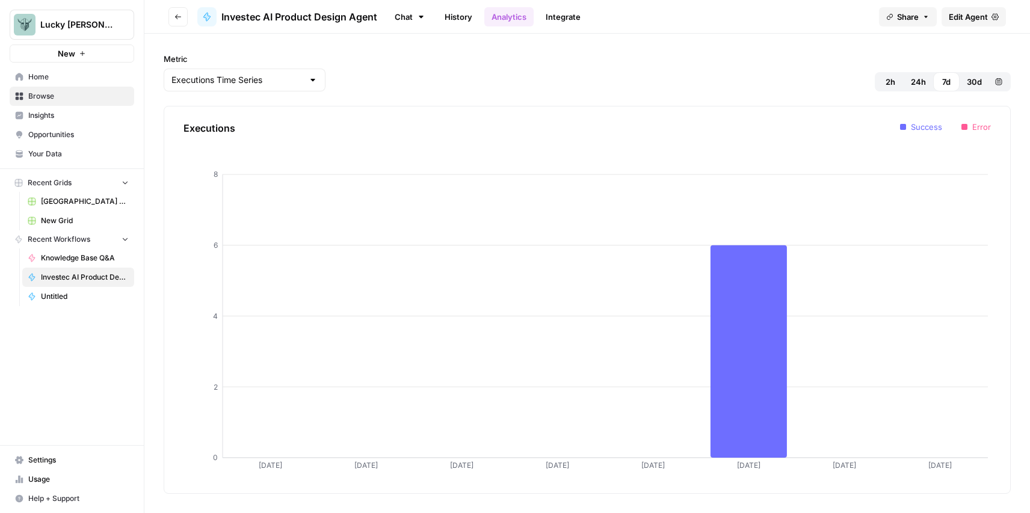
click at [179, 12] on button "Go back" at bounding box center [177, 16] width 19 height 19
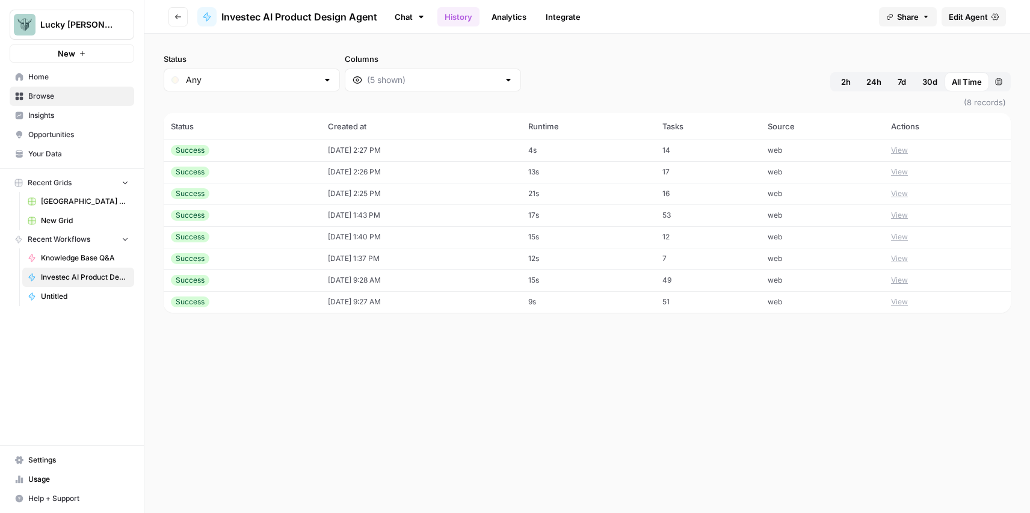
click at [179, 12] on button "Go back" at bounding box center [177, 16] width 19 height 19
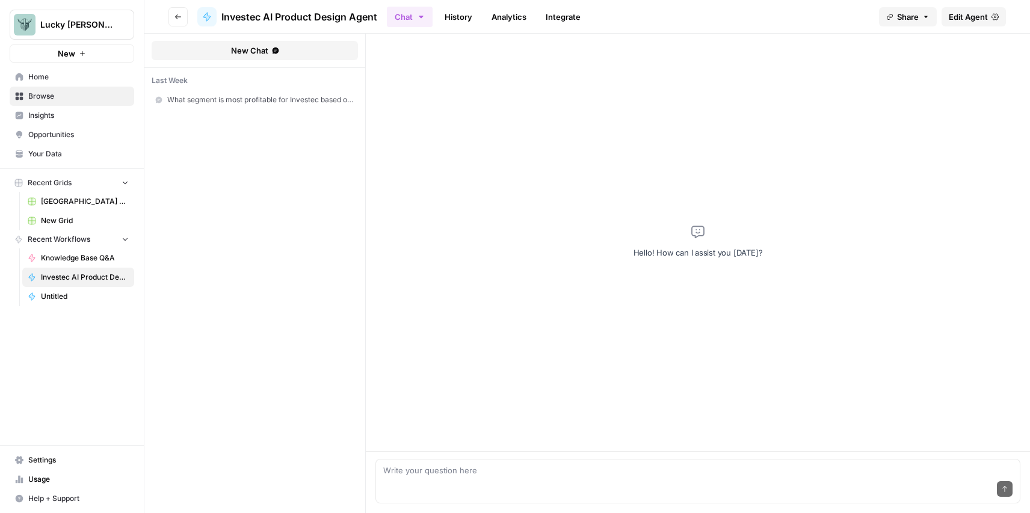
click at [179, 12] on button "Go back" at bounding box center [177, 16] width 19 height 19
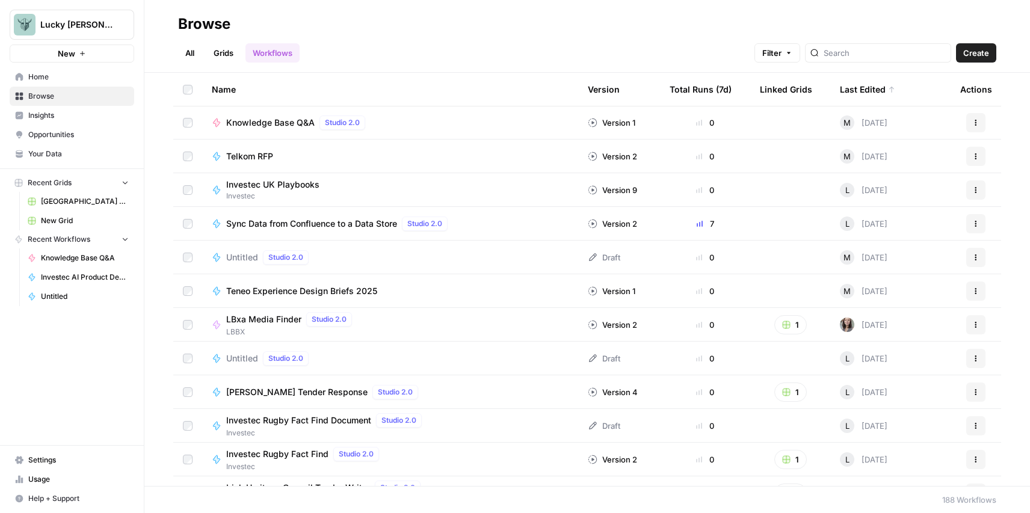
scroll to position [171, 0]
click at [369, 224] on span "Sync Data from Confluence to a Data Store" at bounding box center [311, 222] width 171 height 12
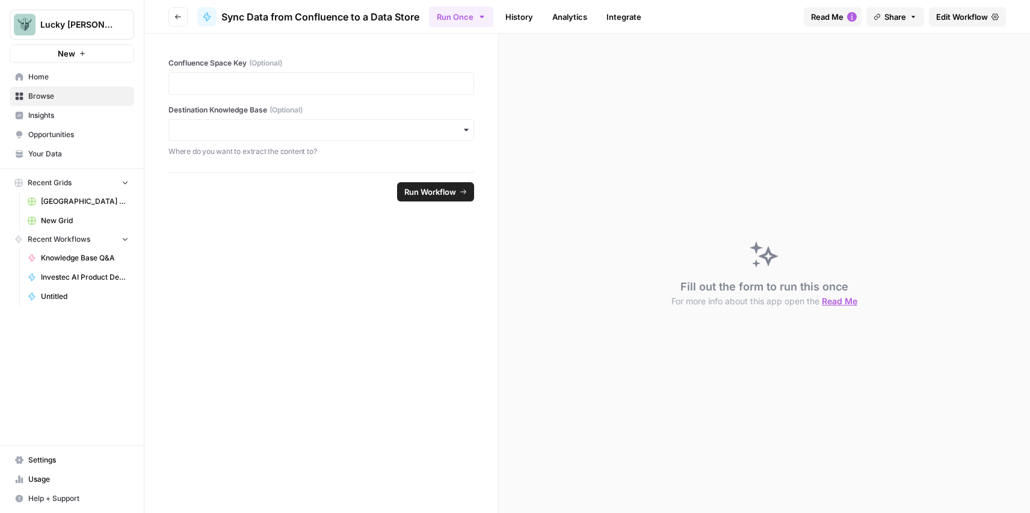
click at [177, 15] on icon "button" at bounding box center [177, 16] width 7 height 7
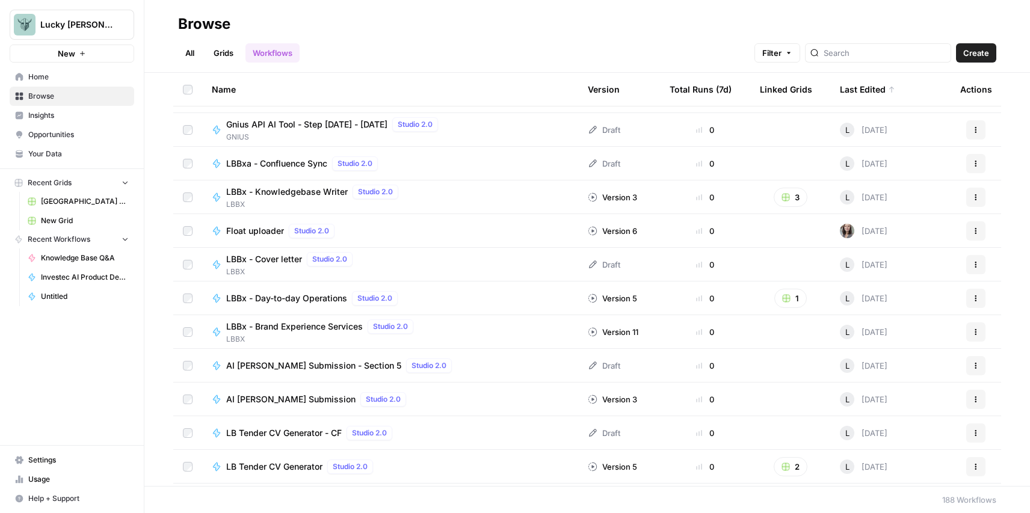
scroll to position [735, 0]
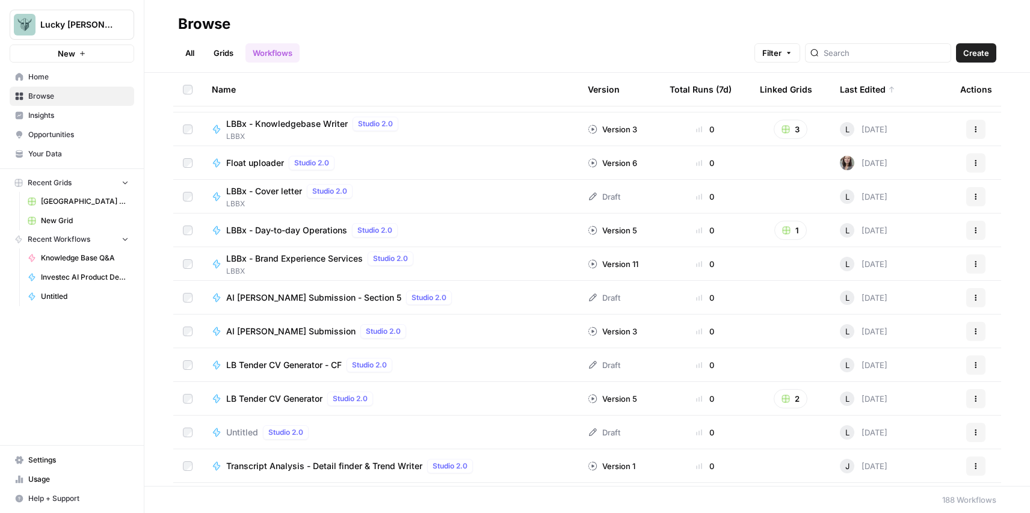
click at [272, 230] on span "LBBx - Day-to-day Operations" at bounding box center [286, 230] width 121 height 12
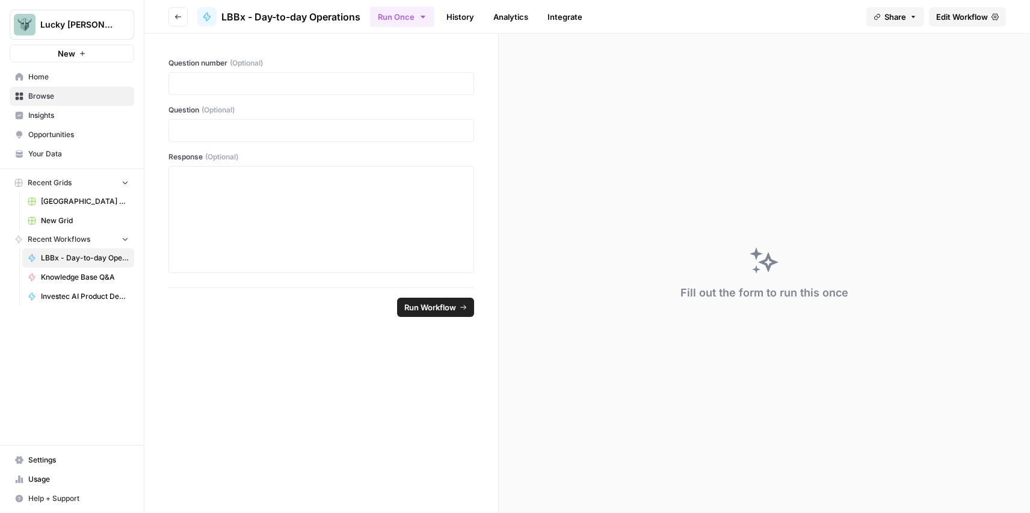
click at [453, 21] on link "History" at bounding box center [460, 16] width 42 height 19
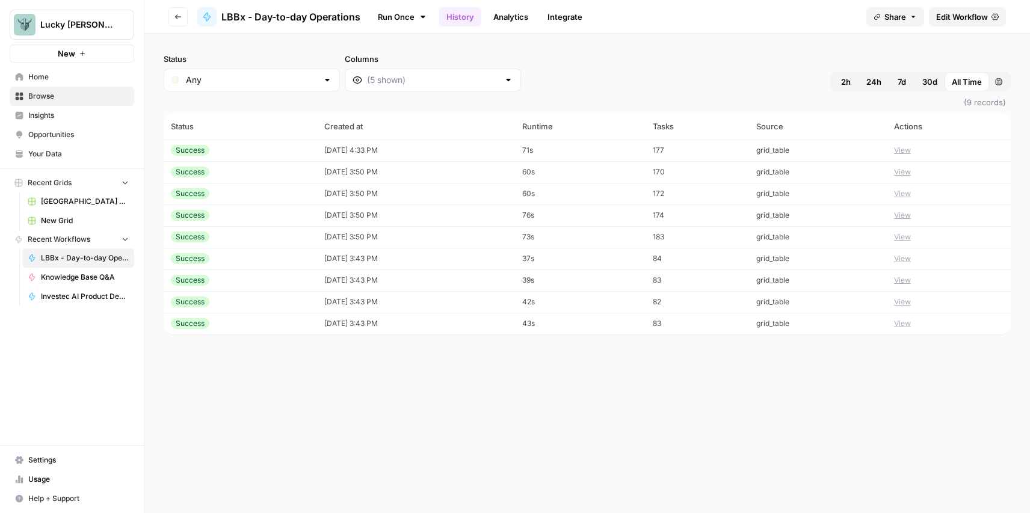
click at [577, 19] on link "Integrate" at bounding box center [564, 16] width 49 height 19
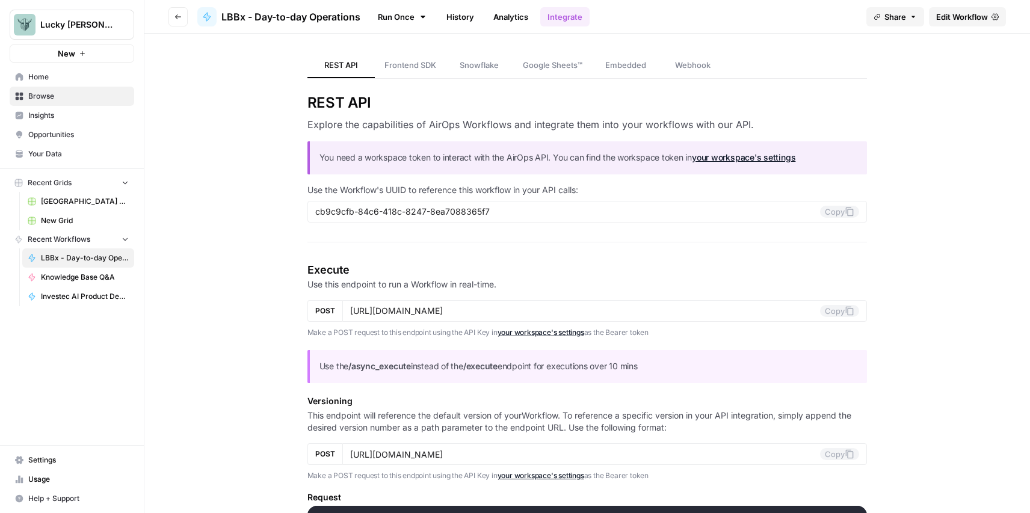
click at [514, 11] on link "Analytics" at bounding box center [510, 16] width 49 height 19
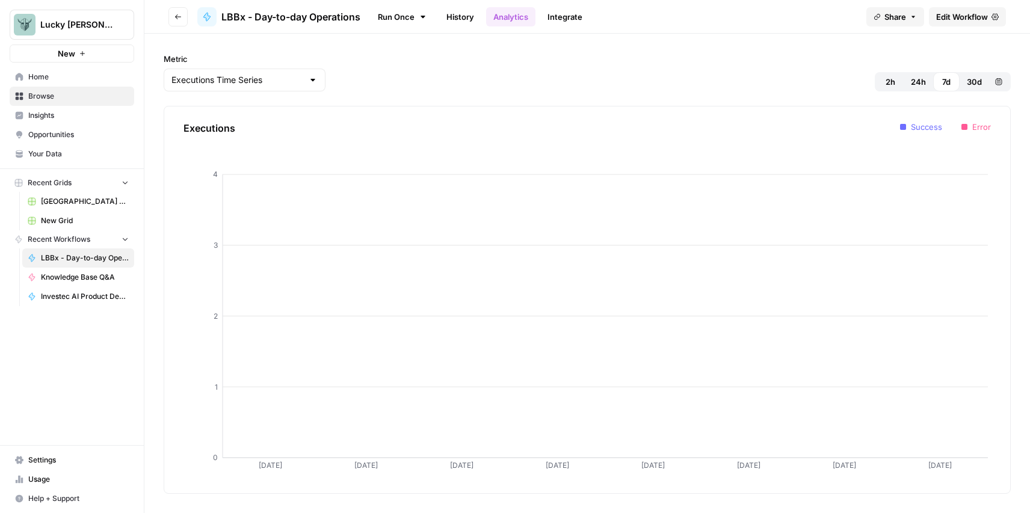
click at [467, 17] on link "History" at bounding box center [460, 16] width 42 height 19
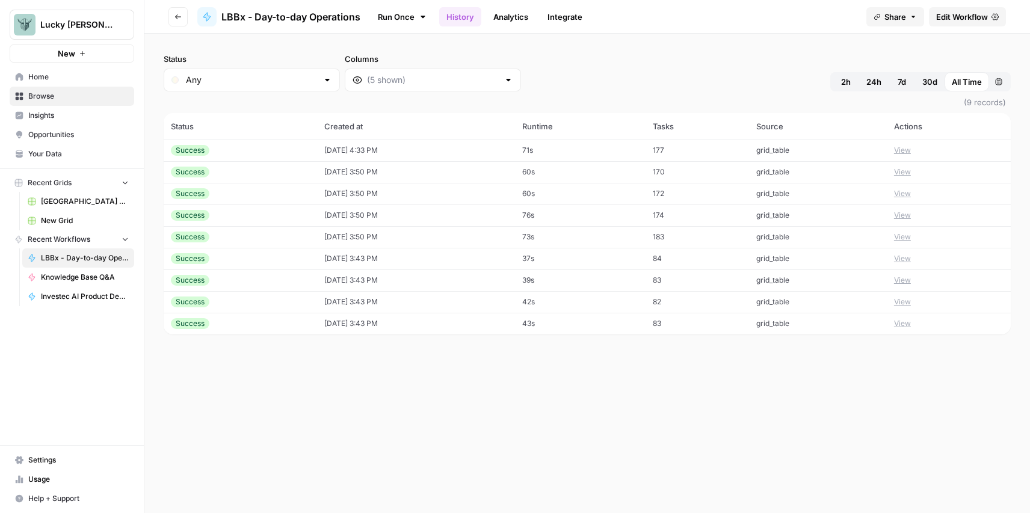
click at [307, 8] on div "LBBx - Day-to-day Operations" at bounding box center [278, 16] width 163 height 19
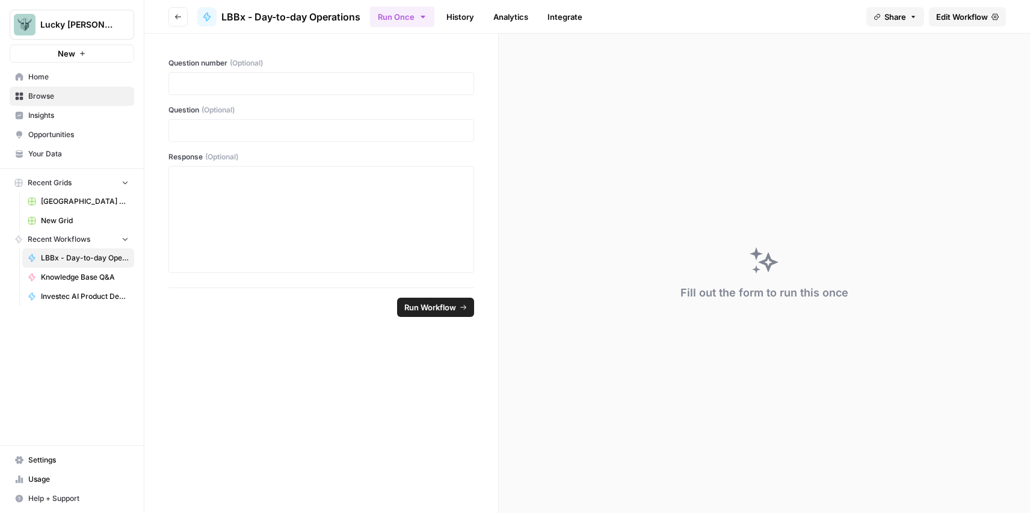
click at [447, 17] on link "History" at bounding box center [460, 16] width 42 height 19
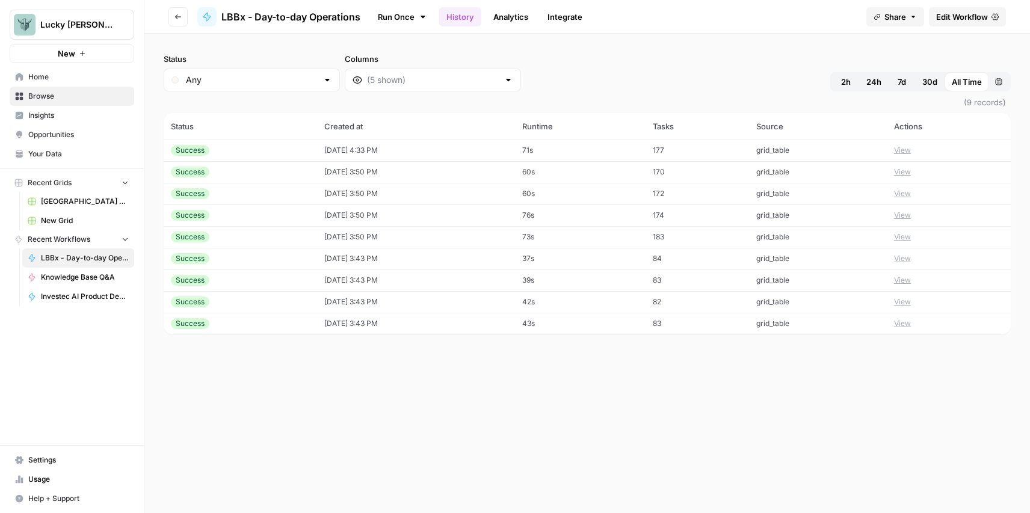
click at [351, 325] on td "01/07/25 at 3:43 PM" at bounding box center [415, 324] width 197 height 22
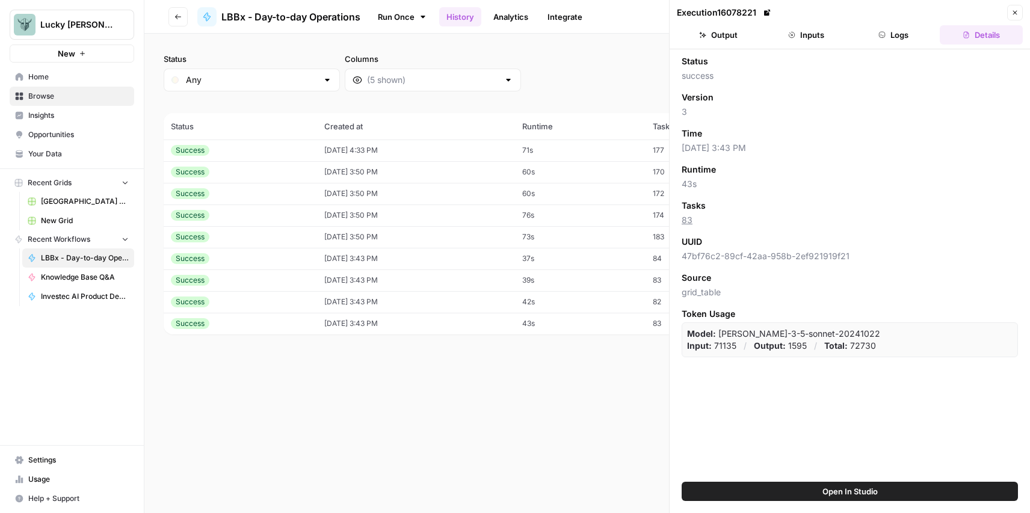
click at [738, 31] on button "Output" at bounding box center [718, 34] width 83 height 19
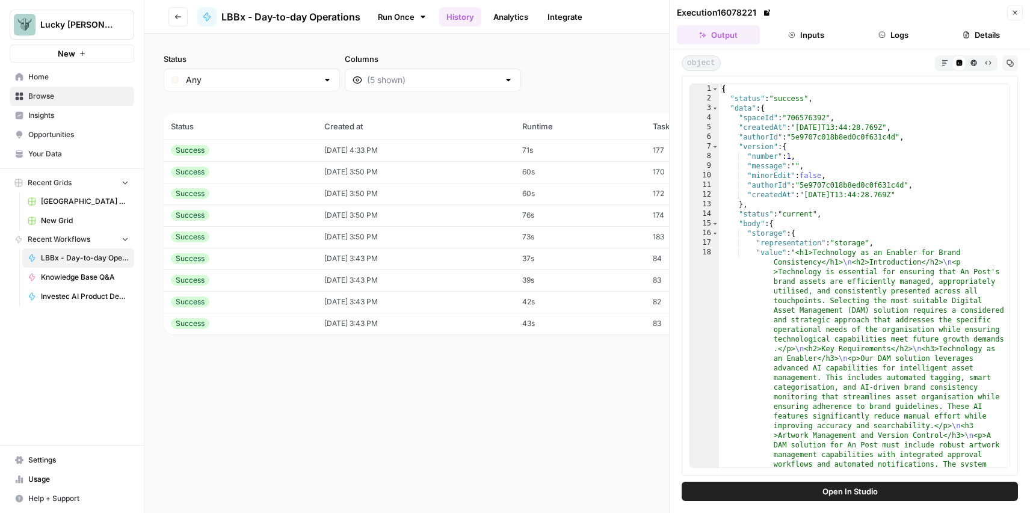
click at [800, 41] on button "Inputs" at bounding box center [805, 34] width 83 height 19
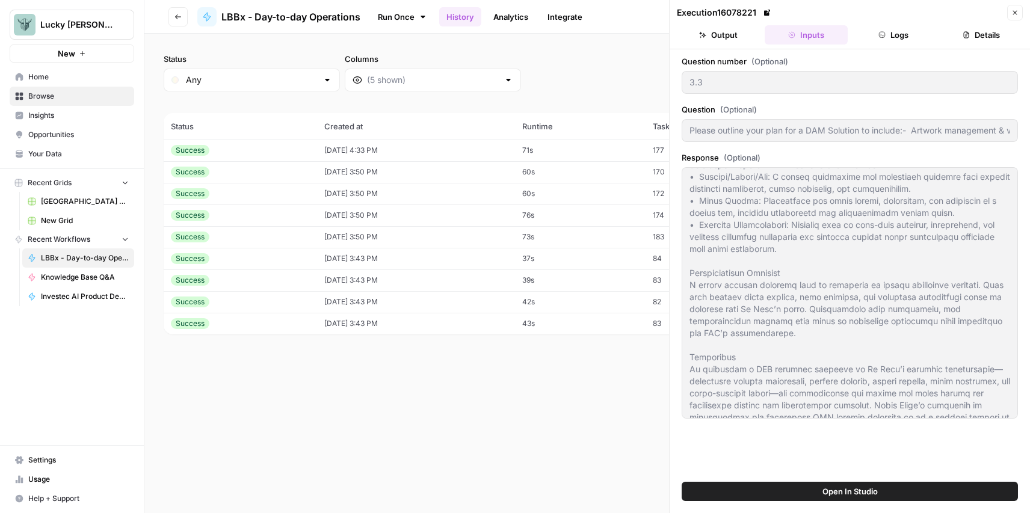
scroll to position [1107, 0]
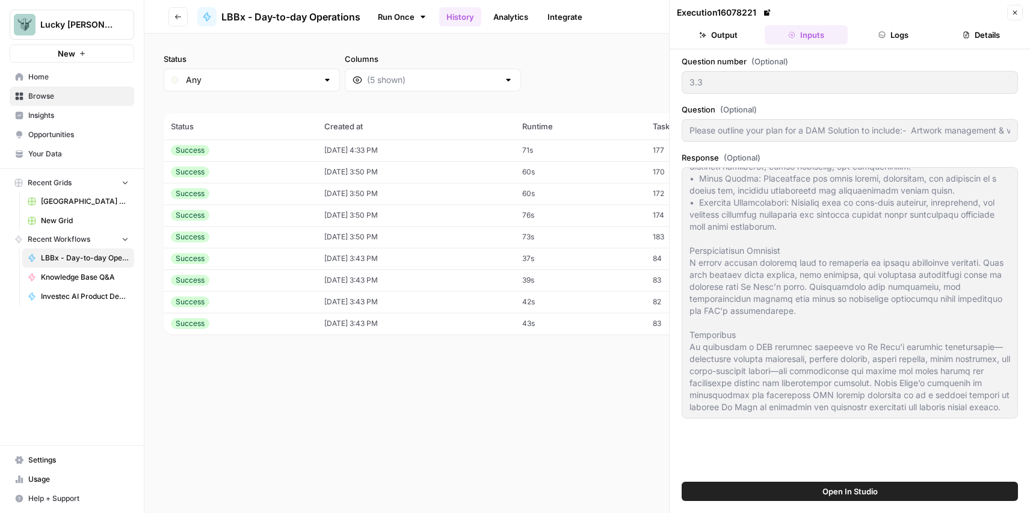
click at [185, 23] on button "Go back" at bounding box center [177, 16] width 19 height 19
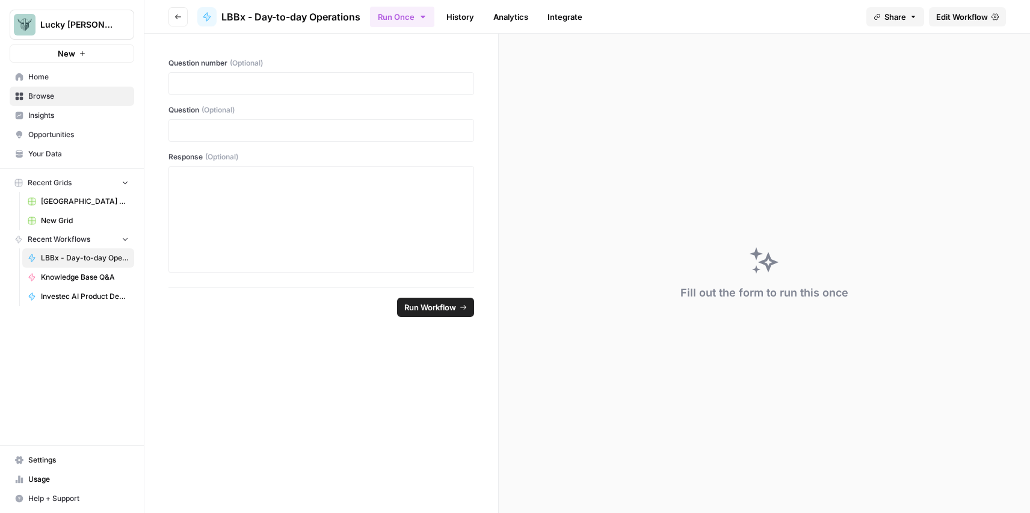
click at [185, 23] on button "Go back" at bounding box center [177, 16] width 19 height 19
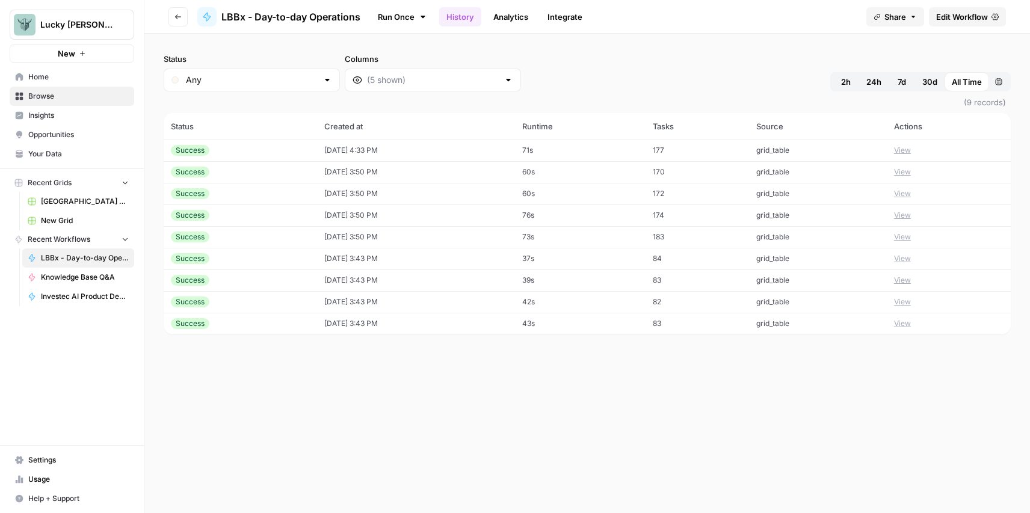
click at [185, 23] on button "Go back" at bounding box center [177, 16] width 19 height 19
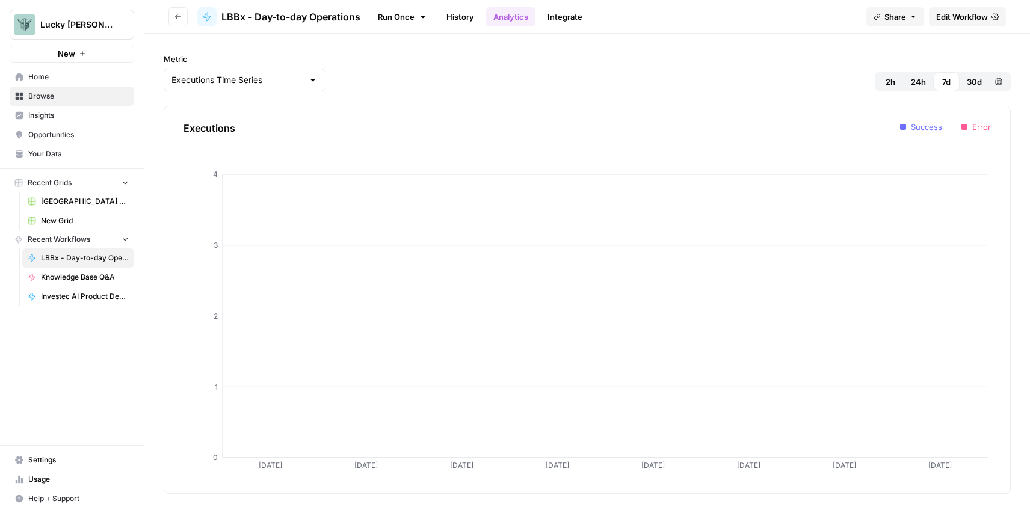
click at [185, 23] on button "Go back" at bounding box center [177, 16] width 19 height 19
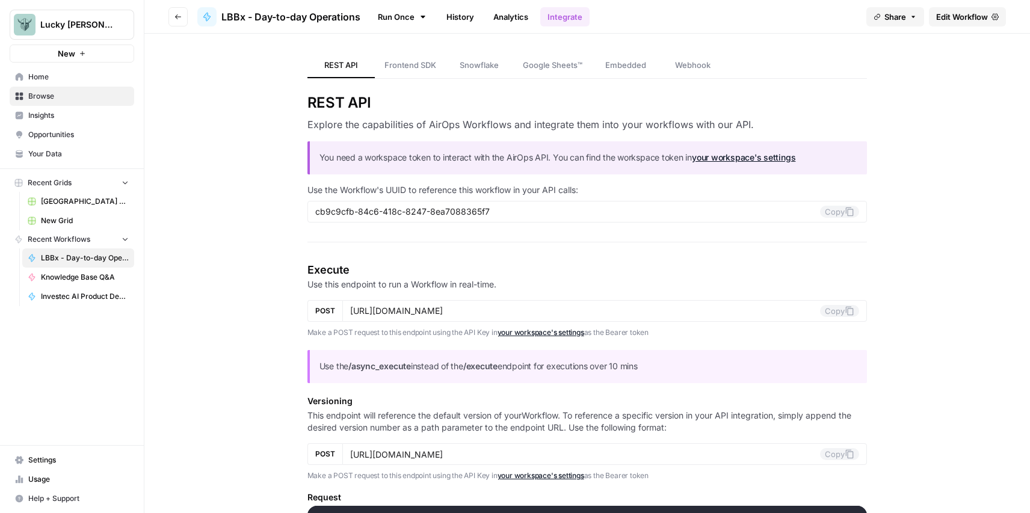
click at [185, 23] on button "Go back" at bounding box center [177, 16] width 19 height 19
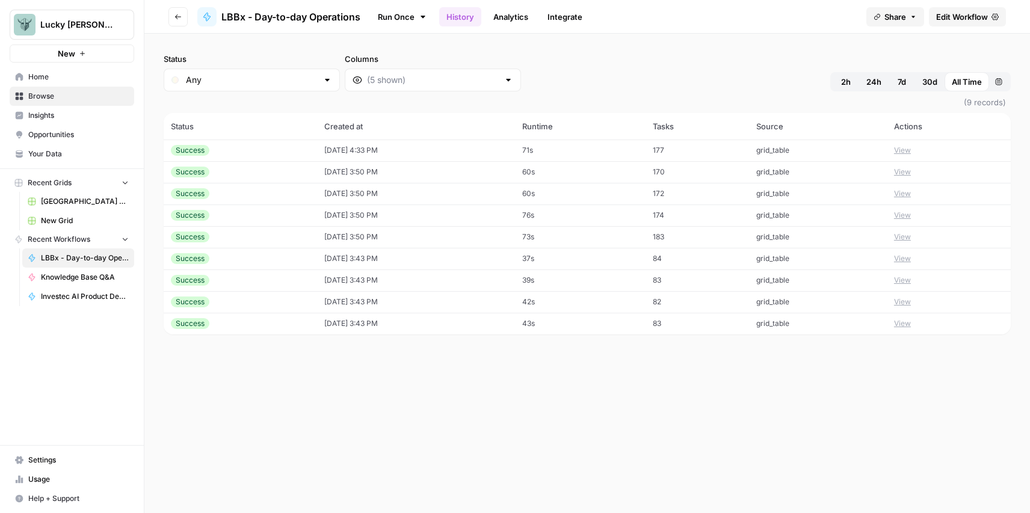
click at [185, 23] on button "Go back" at bounding box center [177, 16] width 19 height 19
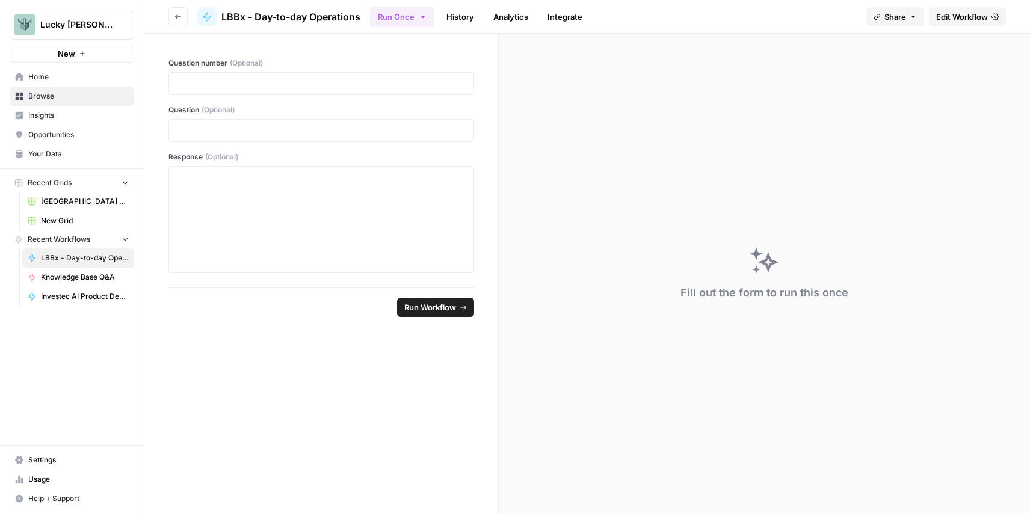
click at [48, 243] on span "Recent Workflows" at bounding box center [59, 239] width 63 height 11
click at [58, 103] on link "Browse" at bounding box center [72, 96] width 124 height 19
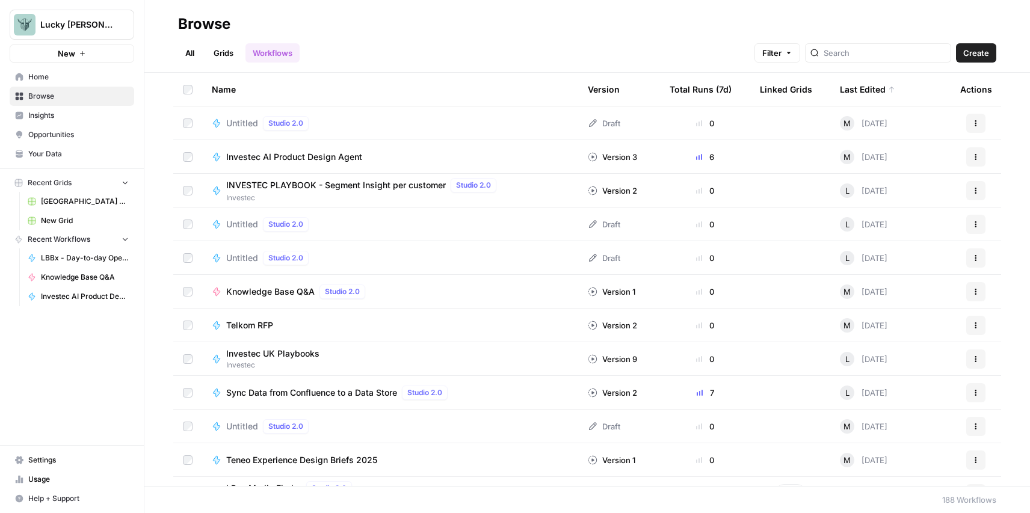
click at [864, 92] on div "Last Edited" at bounding box center [867, 89] width 55 height 33
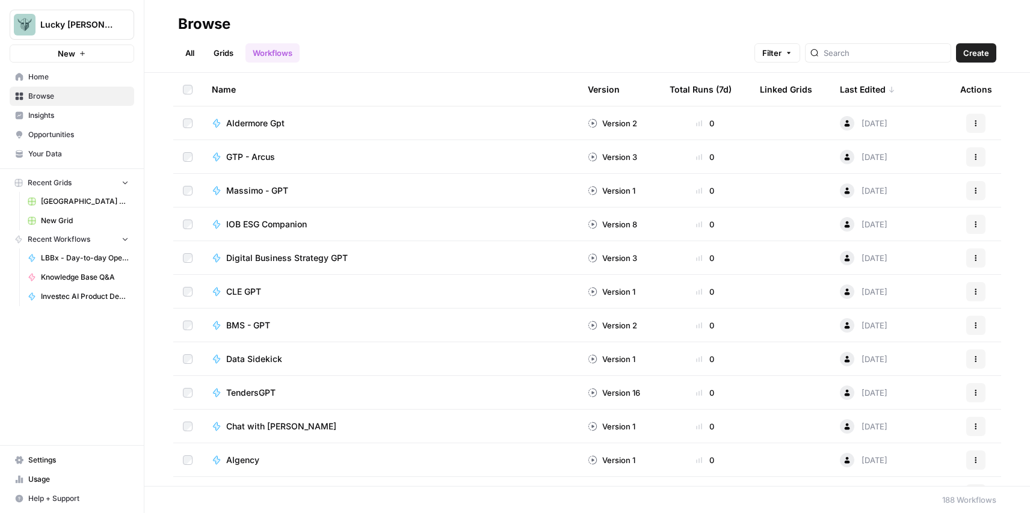
click at [864, 92] on div "Last Edited" at bounding box center [867, 89] width 55 height 33
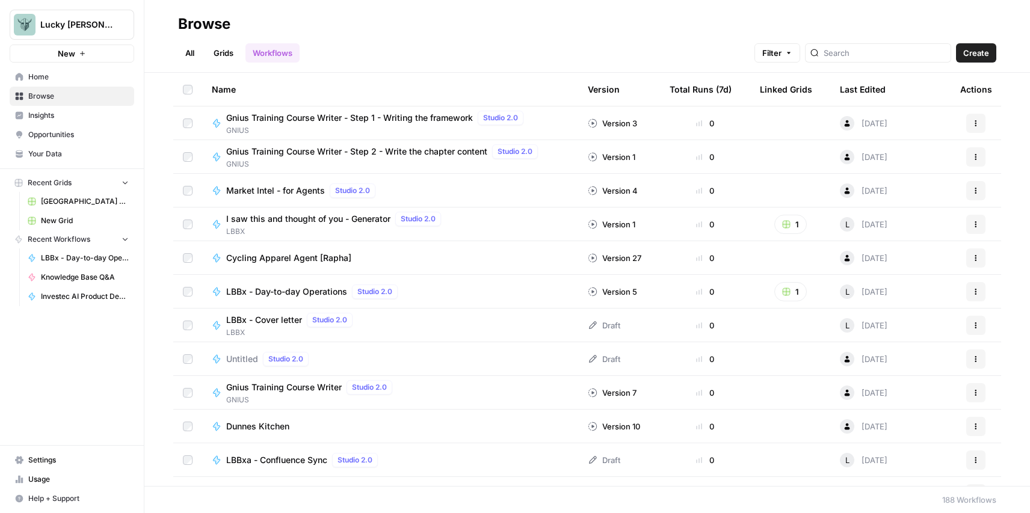
click at [859, 92] on div "Last Edited" at bounding box center [863, 89] width 46 height 33
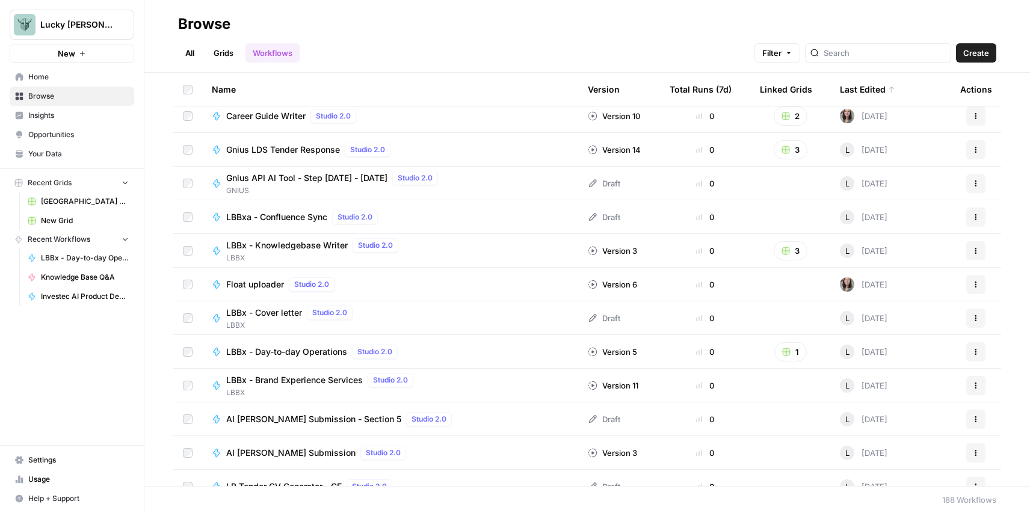
scroll to position [618, 0]
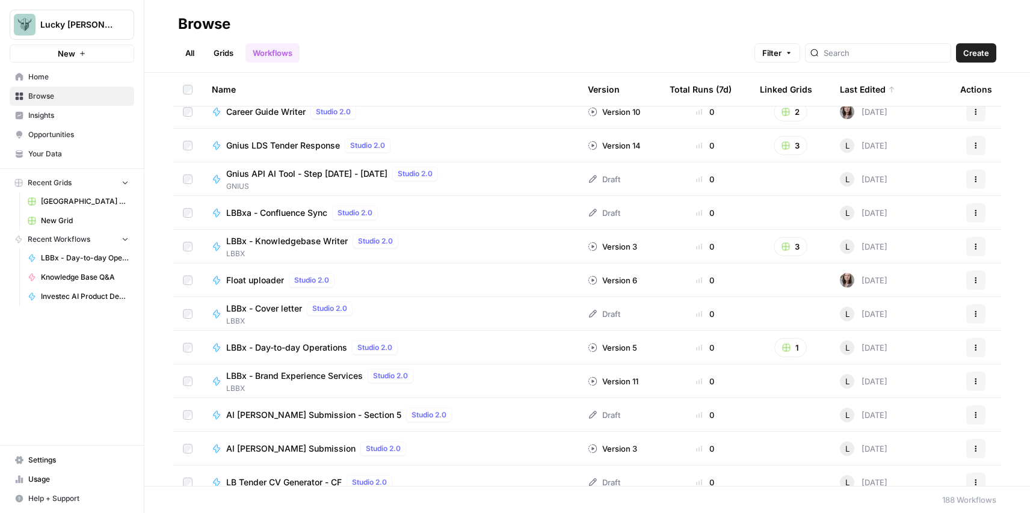
click at [245, 283] on span "Float uploader" at bounding box center [255, 280] width 58 height 12
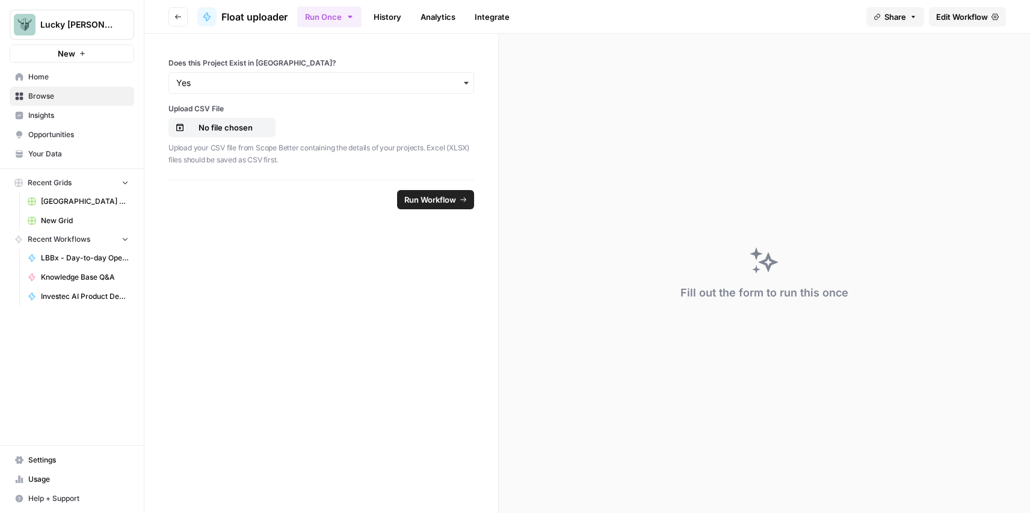
click at [388, 23] on link "History" at bounding box center [387, 16] width 42 height 19
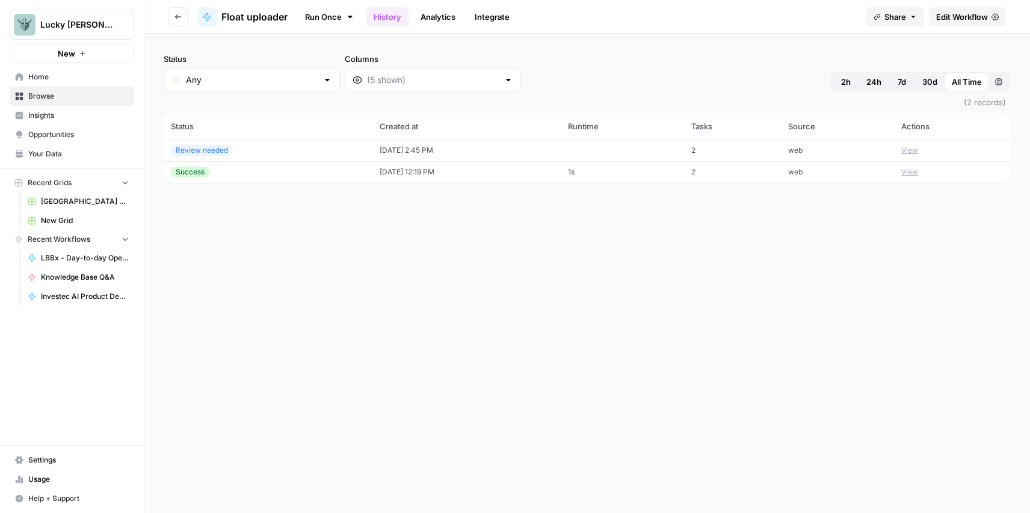
click at [297, 173] on div "Success" at bounding box center [268, 172] width 194 height 11
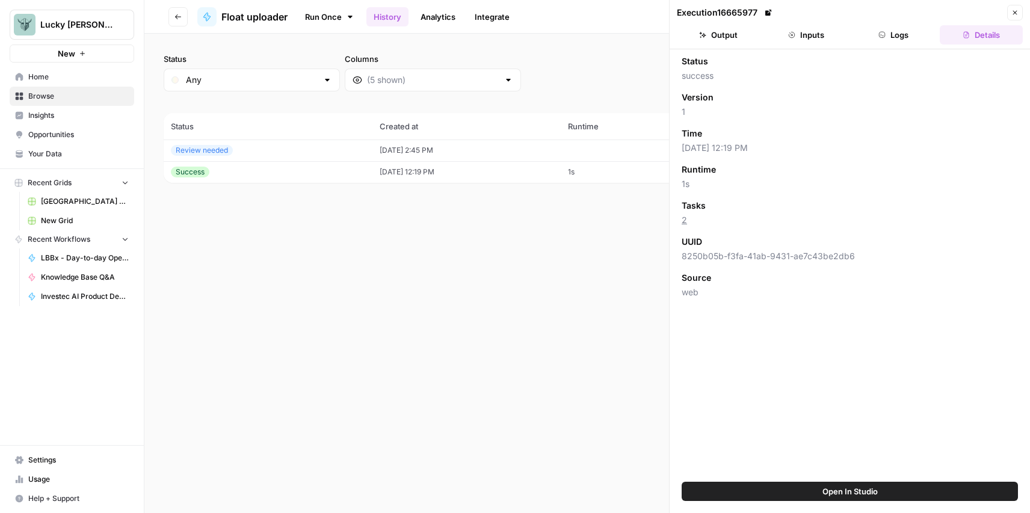
click at [803, 37] on button "Inputs" at bounding box center [805, 34] width 83 height 19
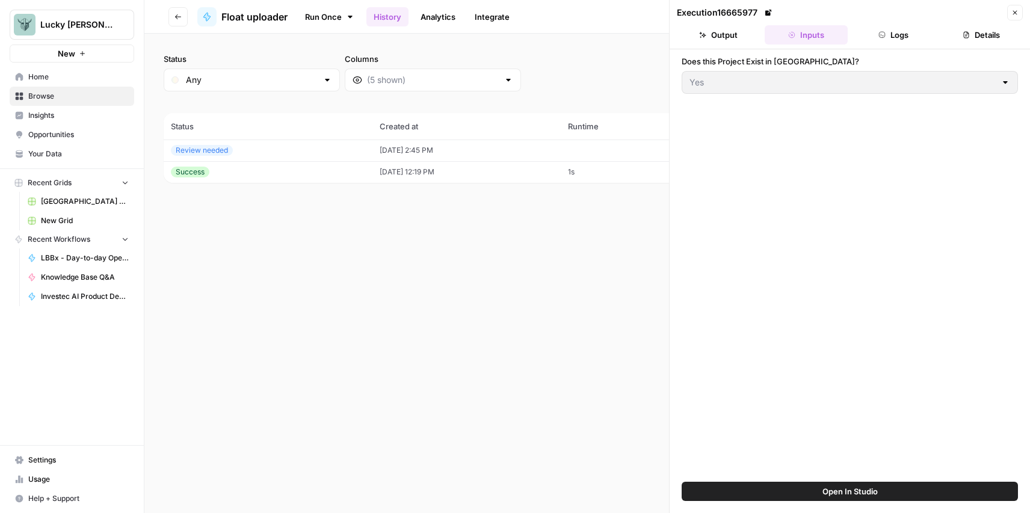
click at [719, 34] on button "Output" at bounding box center [718, 34] width 83 height 19
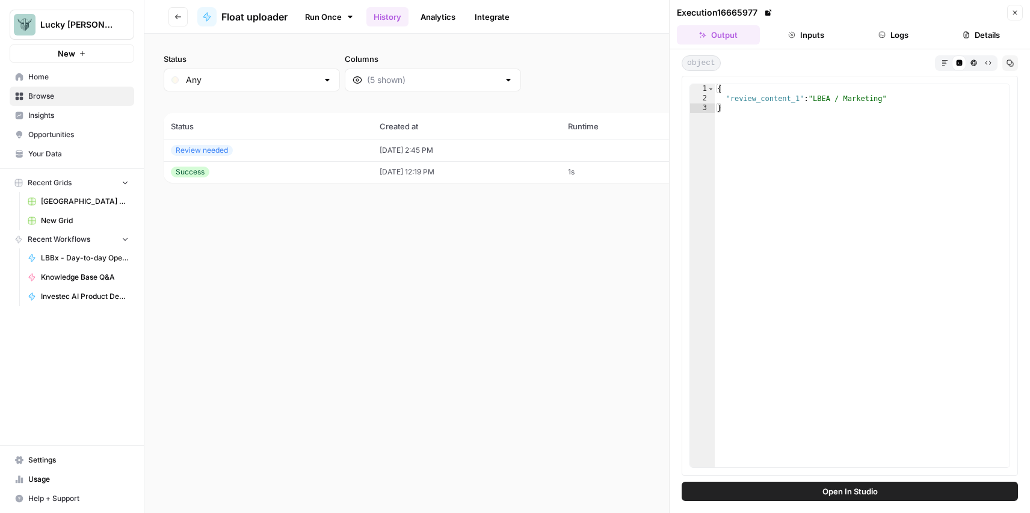
click at [1013, 14] on icon "button" at bounding box center [1015, 13] width 4 height 4
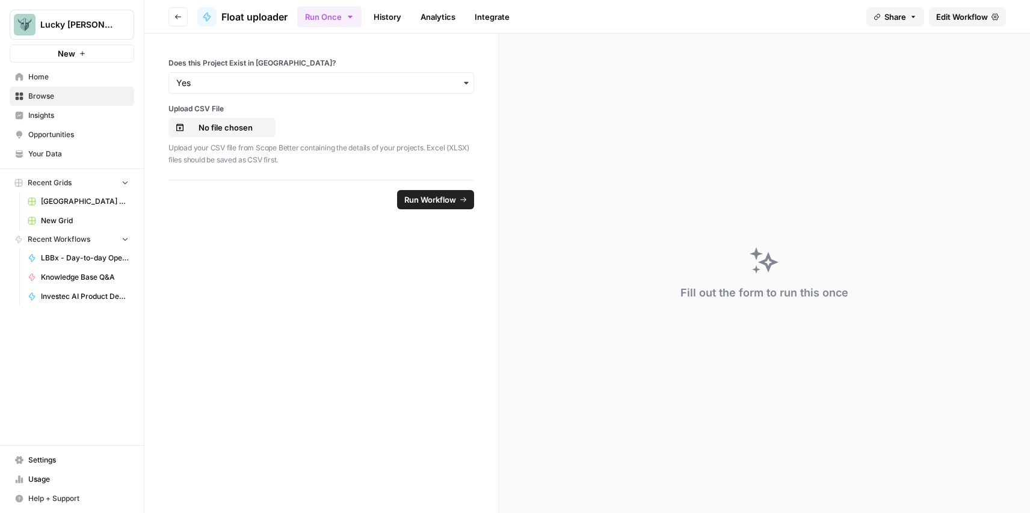
click at [51, 91] on span "Browse" at bounding box center [78, 96] width 100 height 11
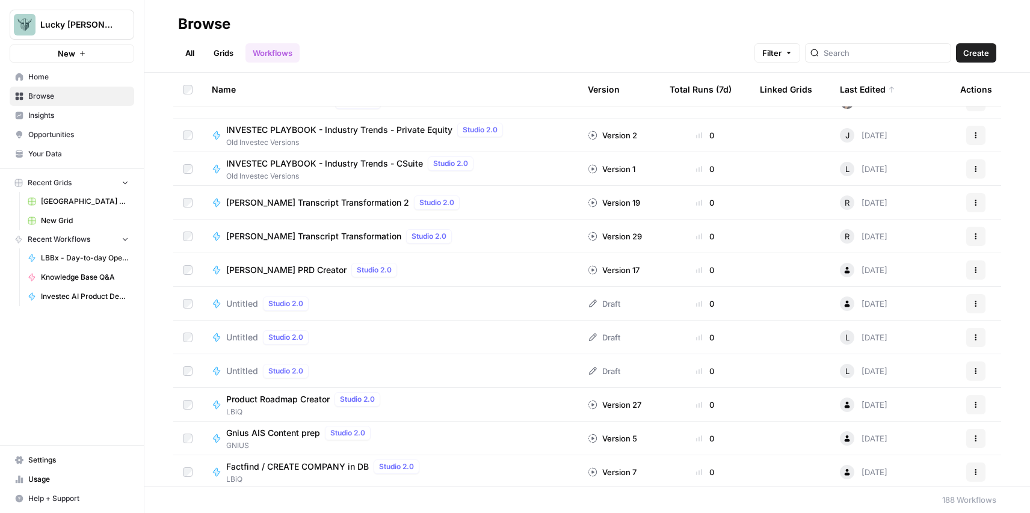
scroll to position [1594, 0]
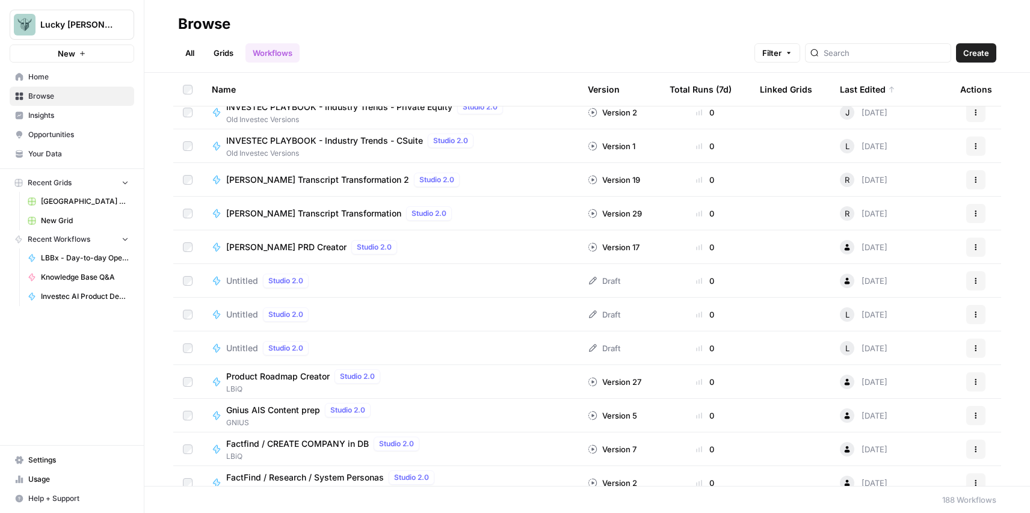
click at [265, 249] on span "Mark Lally PRD Creator" at bounding box center [286, 247] width 120 height 12
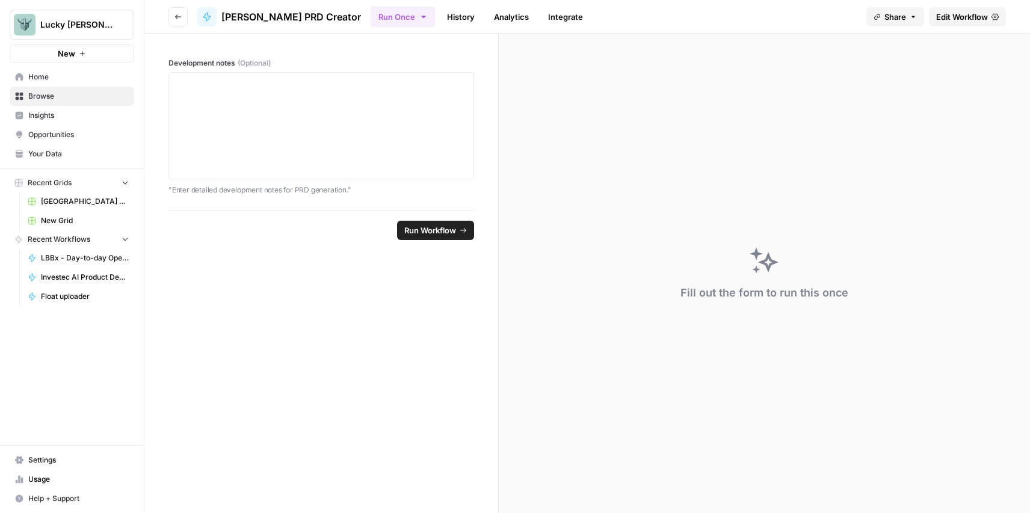
click at [440, 13] on link "History" at bounding box center [461, 16] width 42 height 19
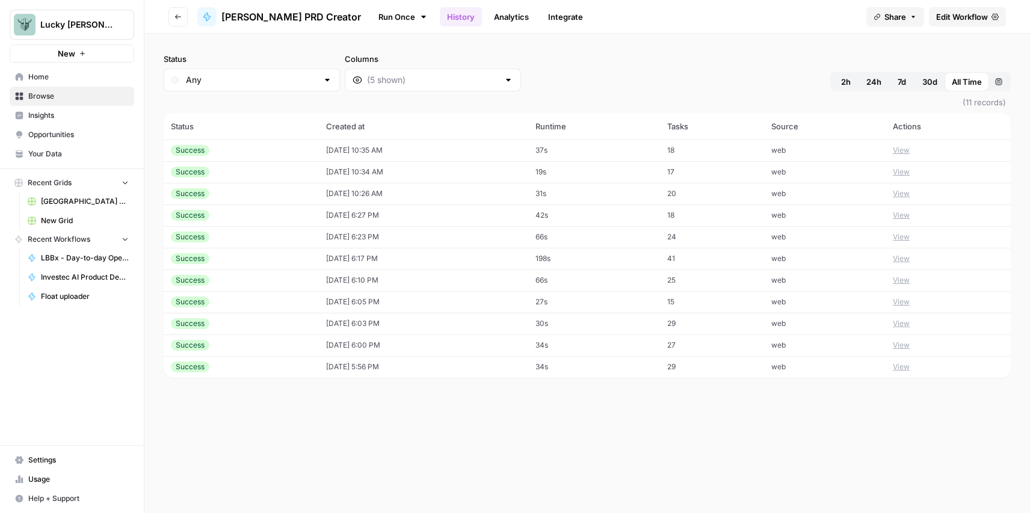
click at [293, 363] on div "Success" at bounding box center [241, 366] width 141 height 11
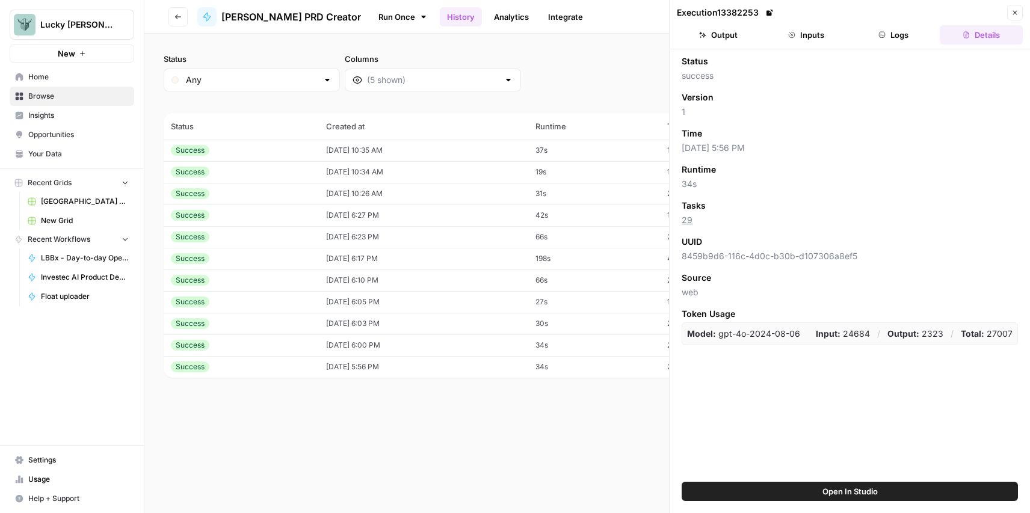
click at [726, 45] on header "Execution 13382253 Close Output Inputs Logs Details" at bounding box center [849, 24] width 360 height 49
click at [726, 41] on button "Output" at bounding box center [718, 34] width 83 height 19
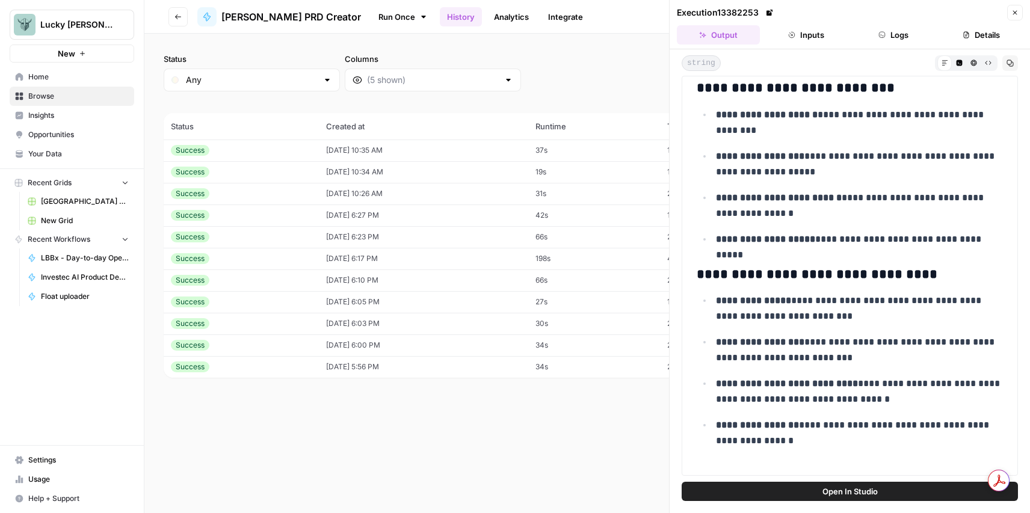
scroll to position [1030, 0]
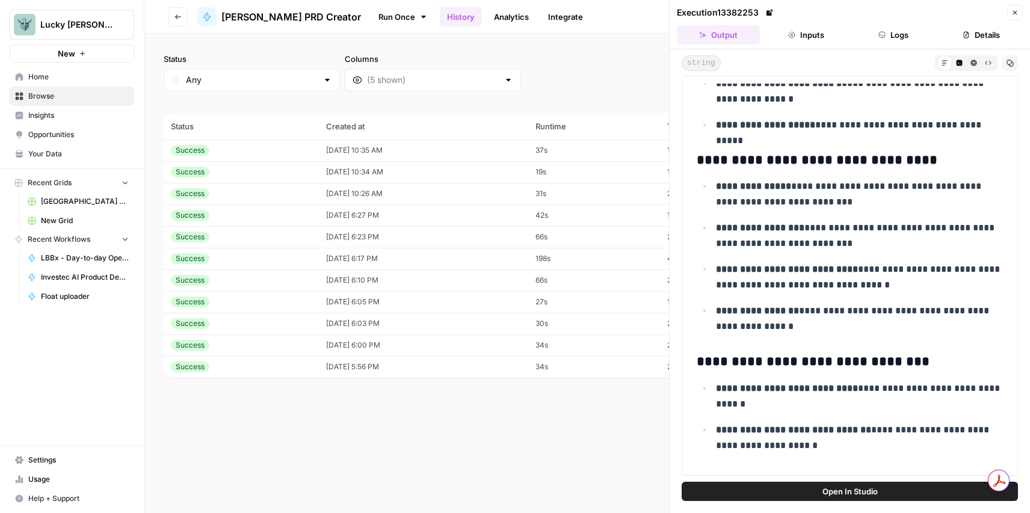
click at [798, 40] on button "Inputs" at bounding box center [805, 34] width 83 height 19
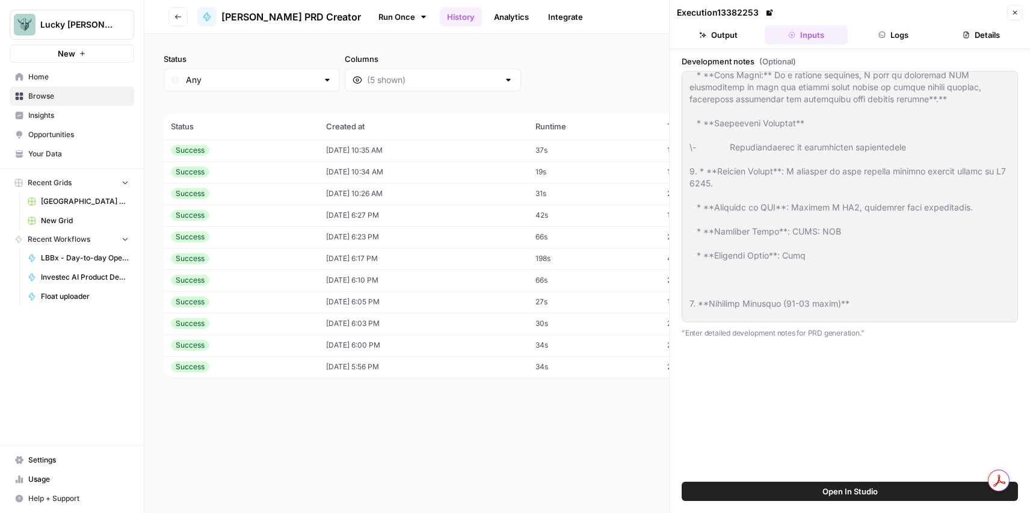
scroll to position [3847, 0]
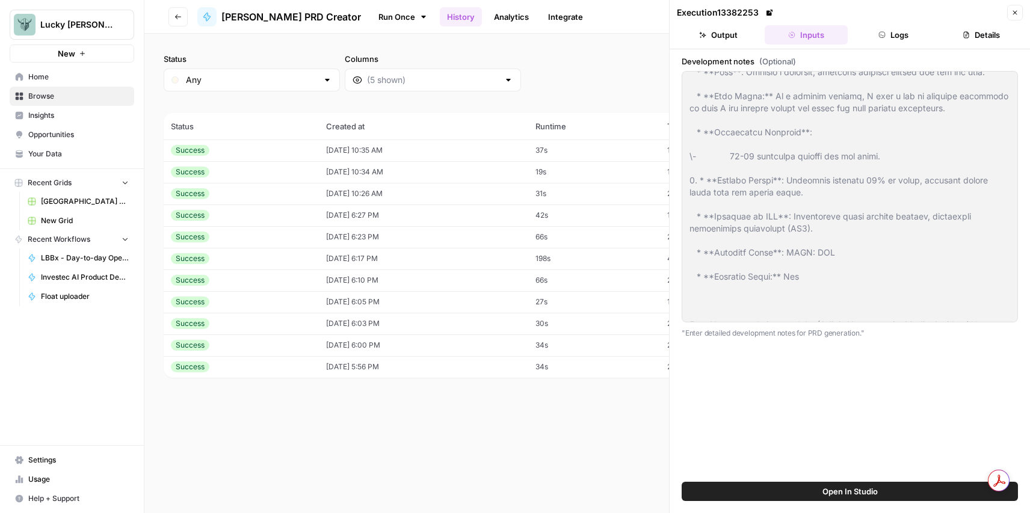
click at [702, 44] on button "Output" at bounding box center [718, 34] width 83 height 19
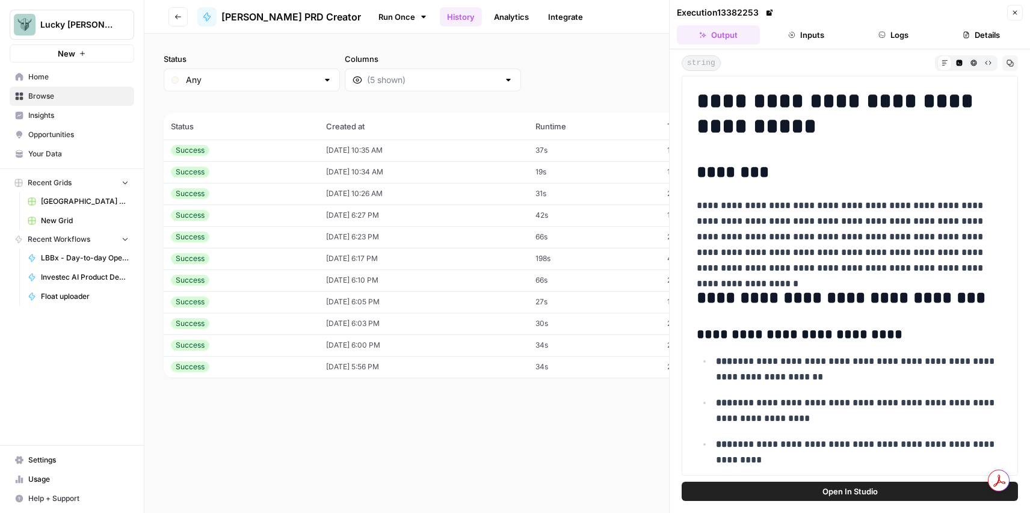
click at [319, 158] on td "11/04/24 at 10:35 AM" at bounding box center [423, 151] width 209 height 22
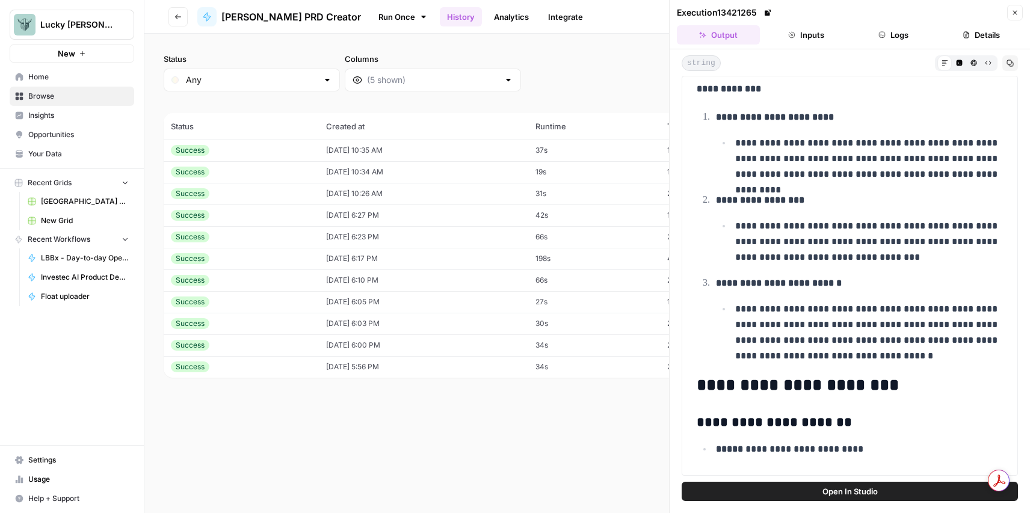
scroll to position [2690, 0]
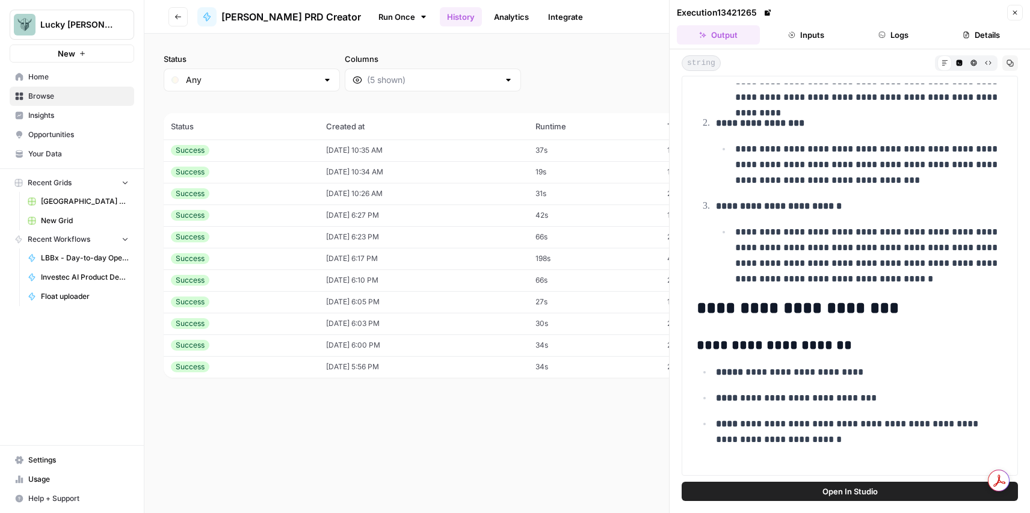
click at [1014, 16] on button "Close" at bounding box center [1015, 13] width 16 height 16
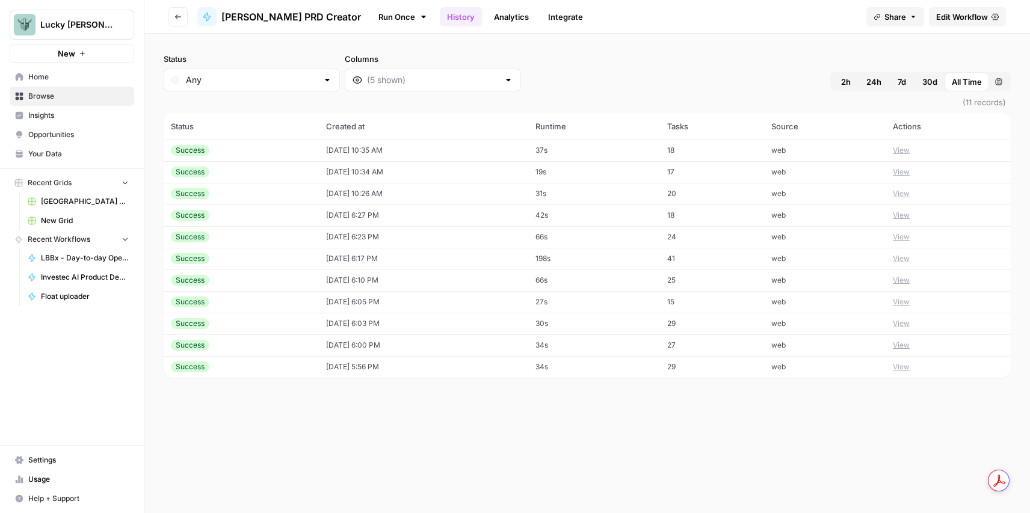
click at [82, 53] on icon "button" at bounding box center [82, 53] width 7 height 7
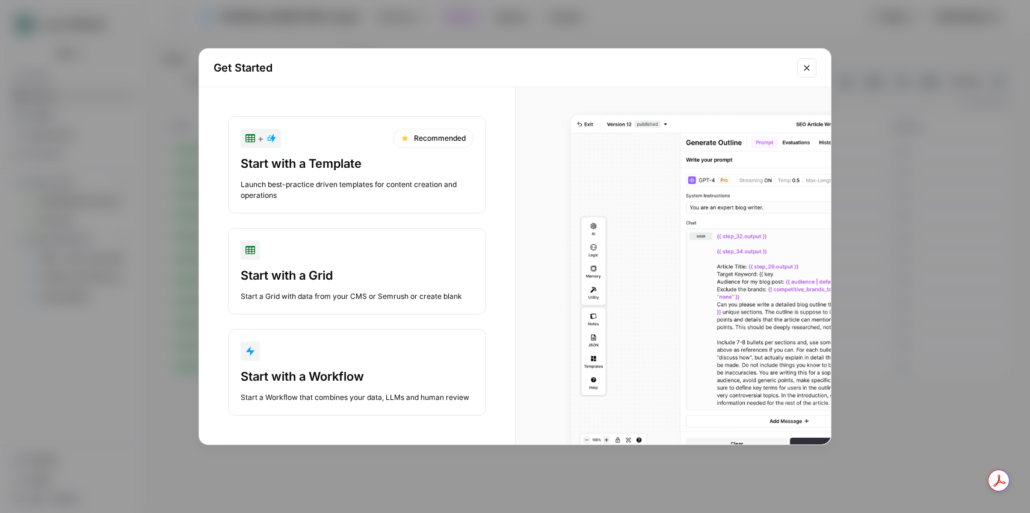
click at [343, 345] on div "button" at bounding box center [357, 351] width 233 height 19
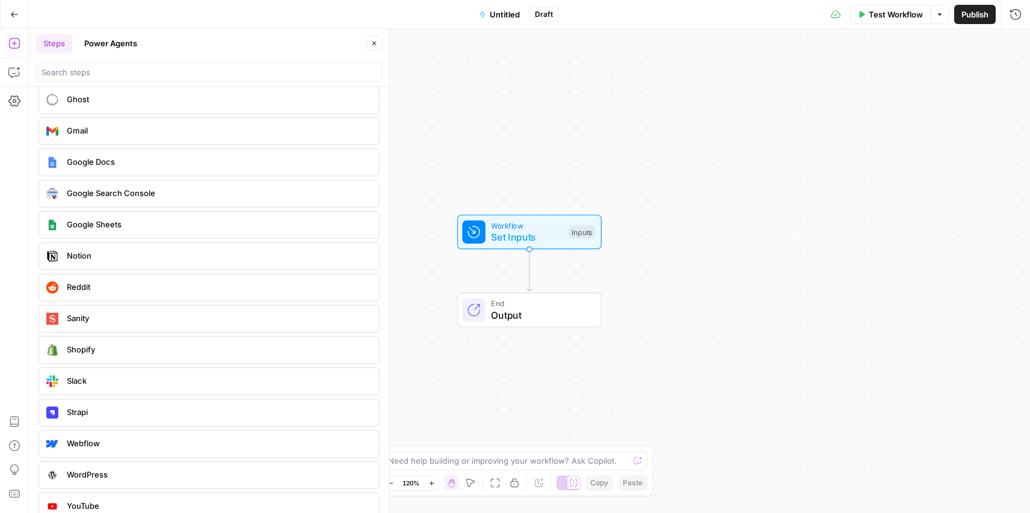
scroll to position [2194, 0]
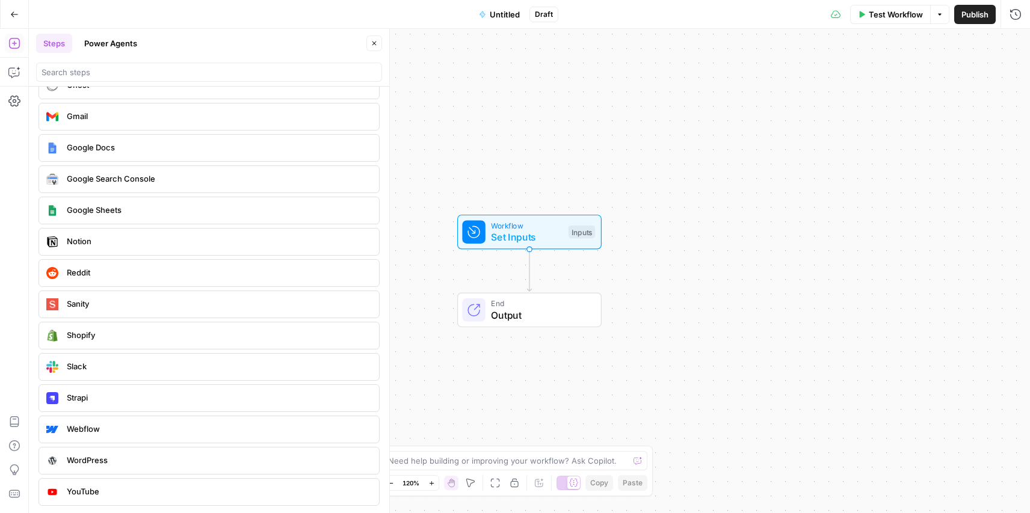
click at [536, 226] on span "Workflow" at bounding box center [527, 224] width 72 height 11
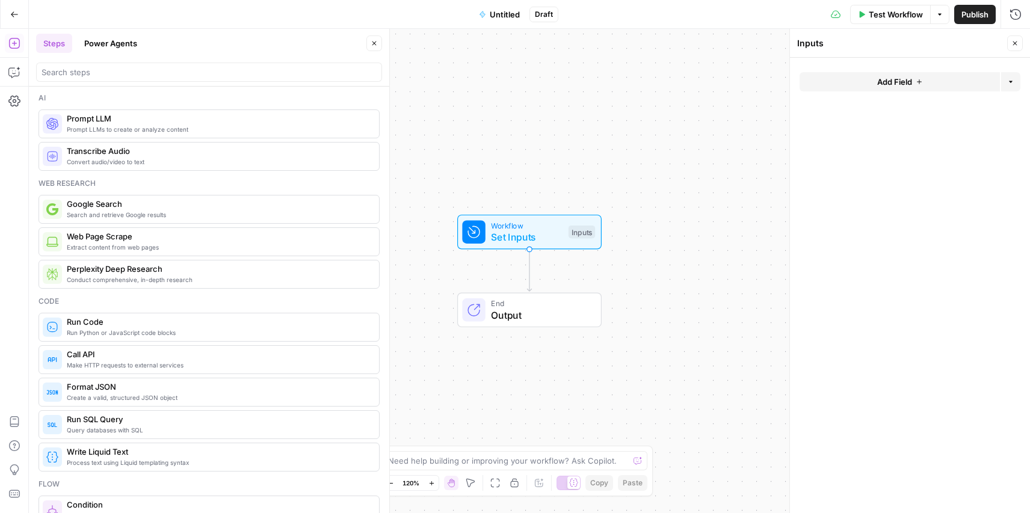
scroll to position [0, 0]
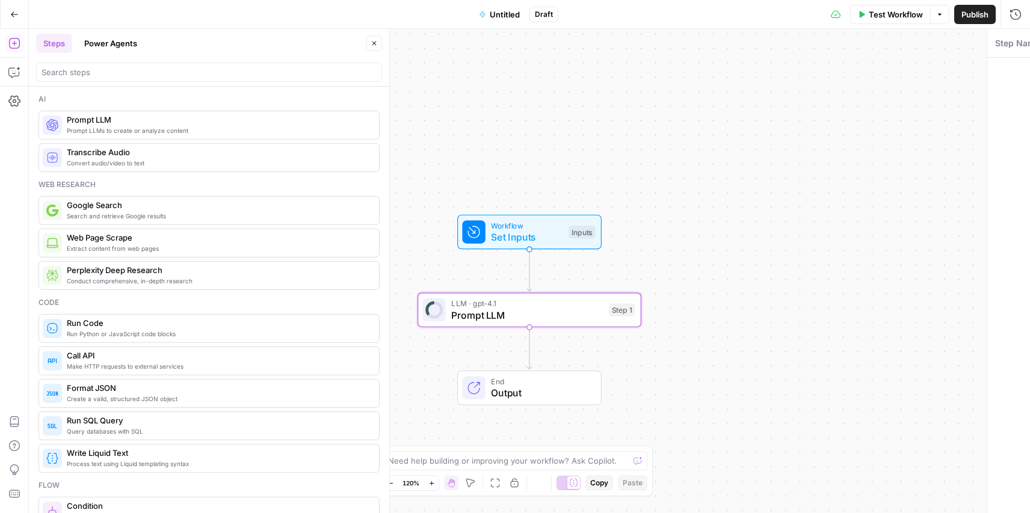
type textarea "Prompt LLM"
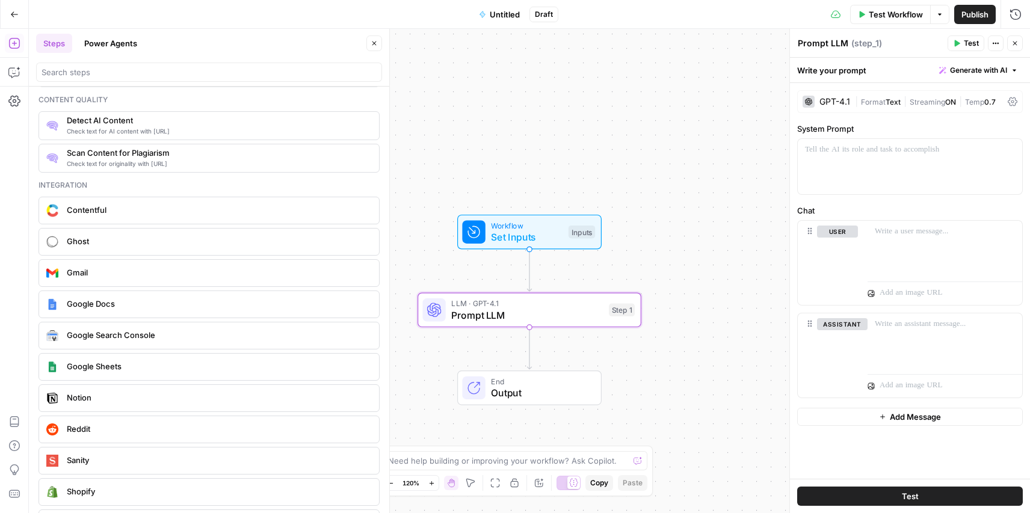
scroll to position [2040, 0]
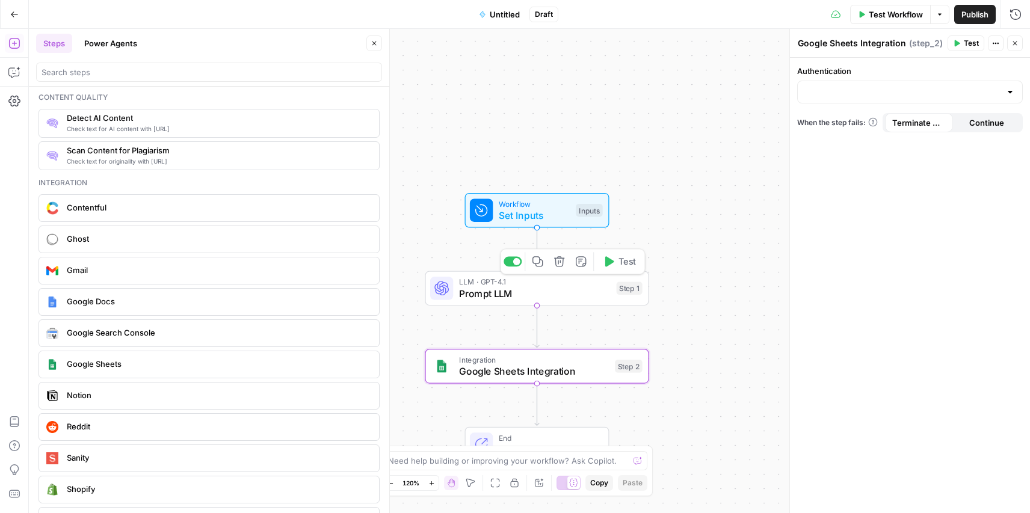
click at [569, 289] on span "Prompt LLM" at bounding box center [535, 293] width 152 height 14
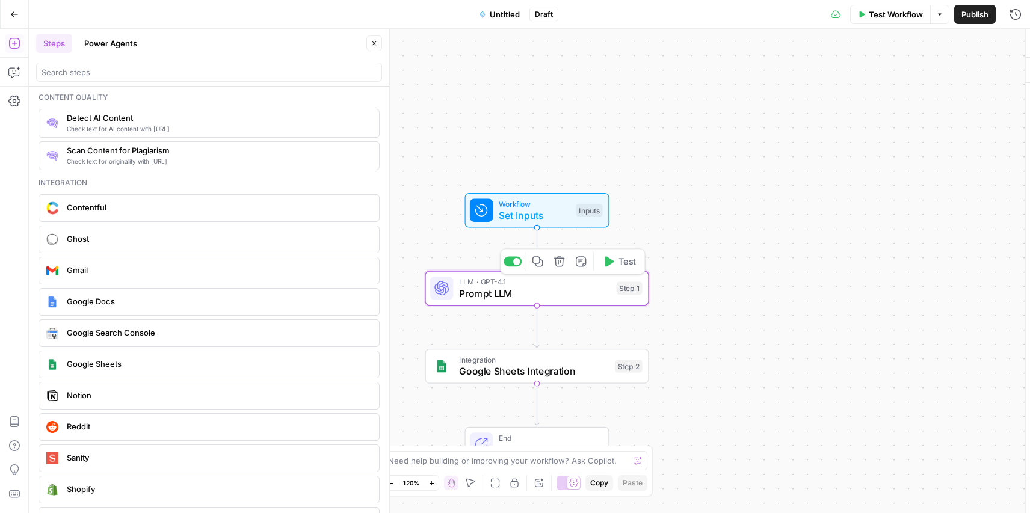
type textarea "Prompt LLM"
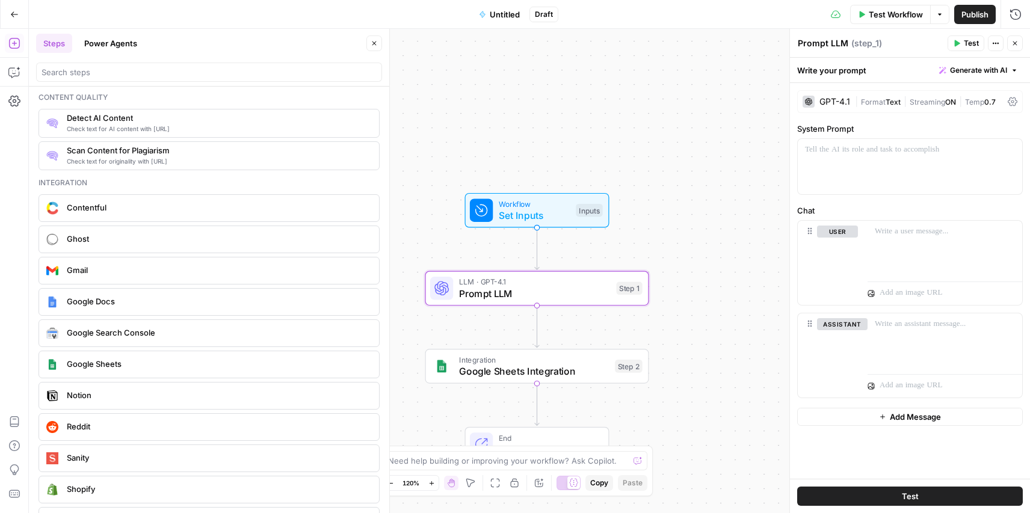
click at [578, 372] on span "Google Sheets Integration" at bounding box center [534, 371] width 150 height 14
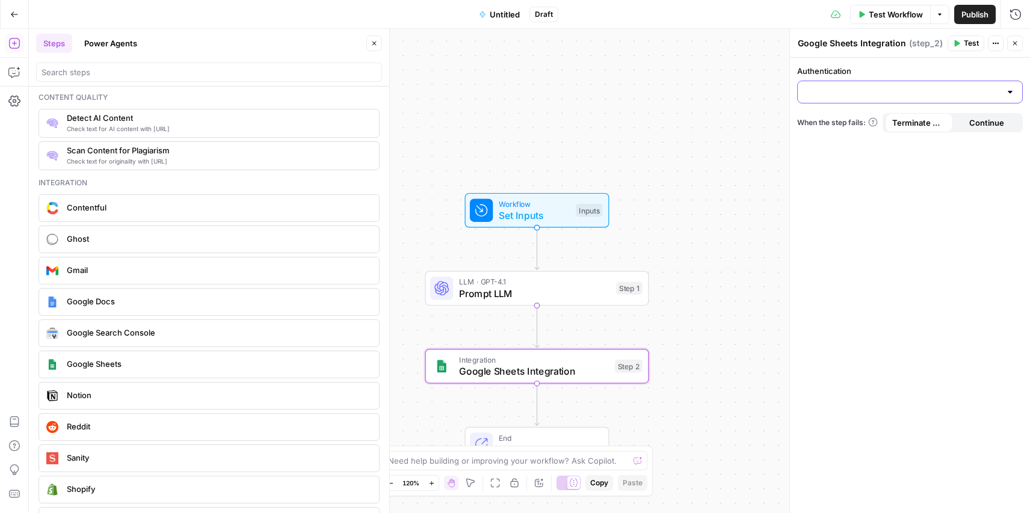
click at [839, 93] on input "Authentication" at bounding box center [902, 92] width 195 height 12
click at [818, 168] on span "﹢ Create New" at bounding box center [907, 173] width 200 height 12
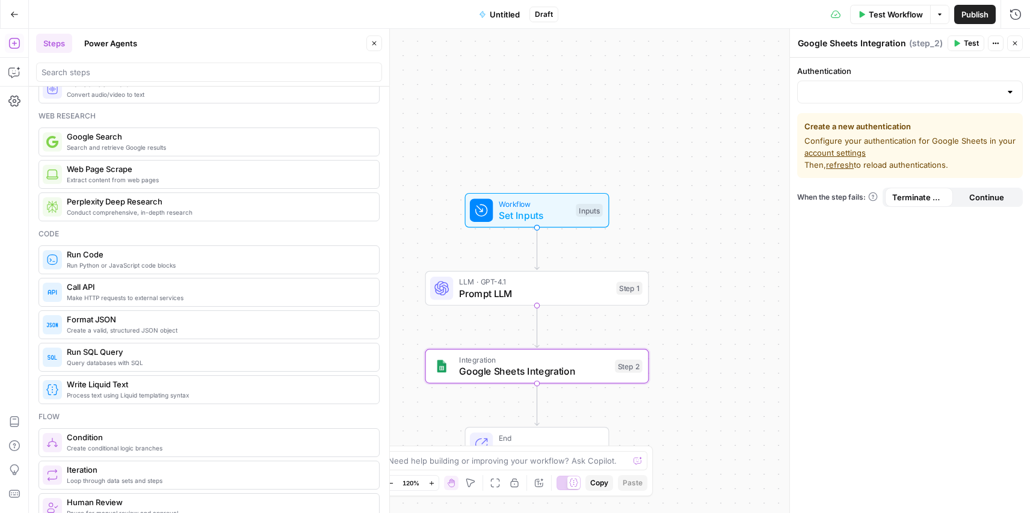
scroll to position [0, 0]
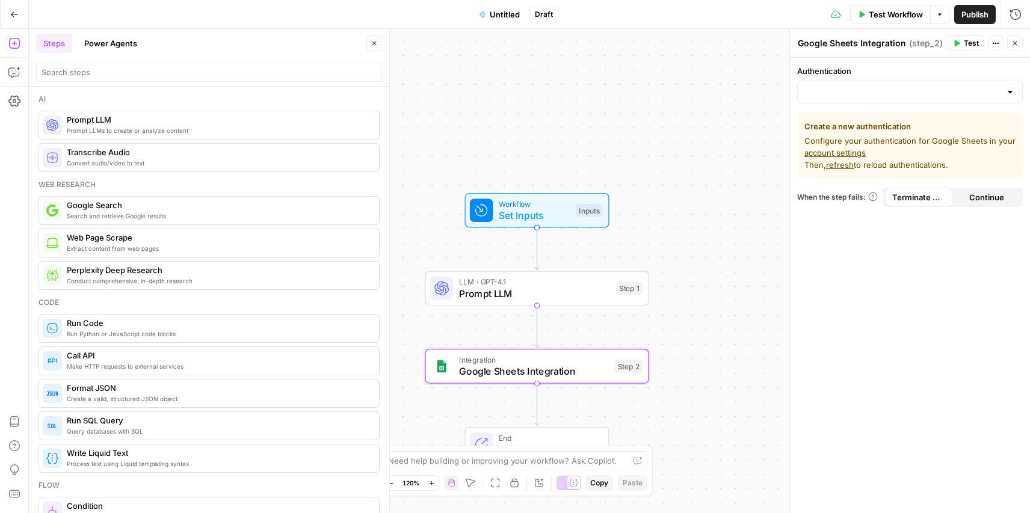
click at [380, 41] on button "Close" at bounding box center [374, 43] width 16 height 16
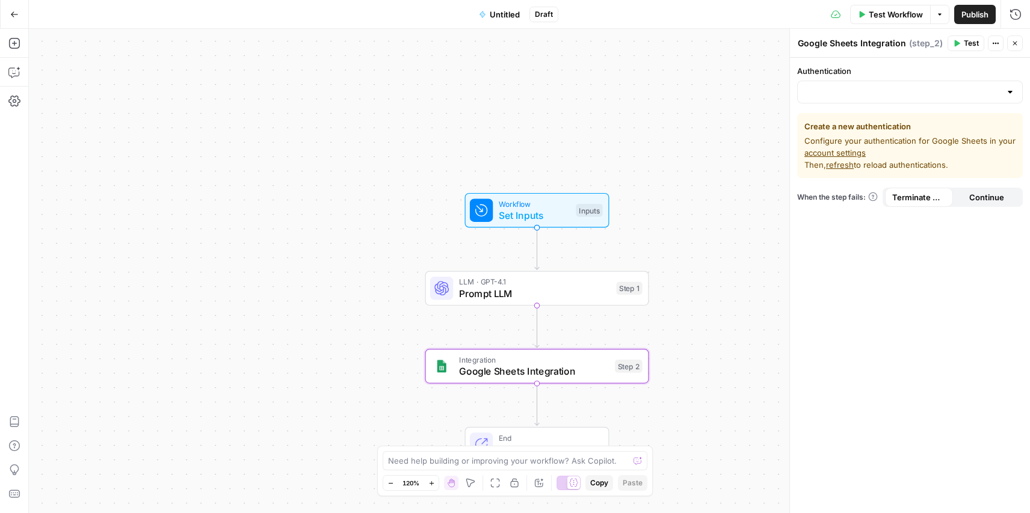
click at [13, 16] on icon "button" at bounding box center [14, 14] width 8 height 8
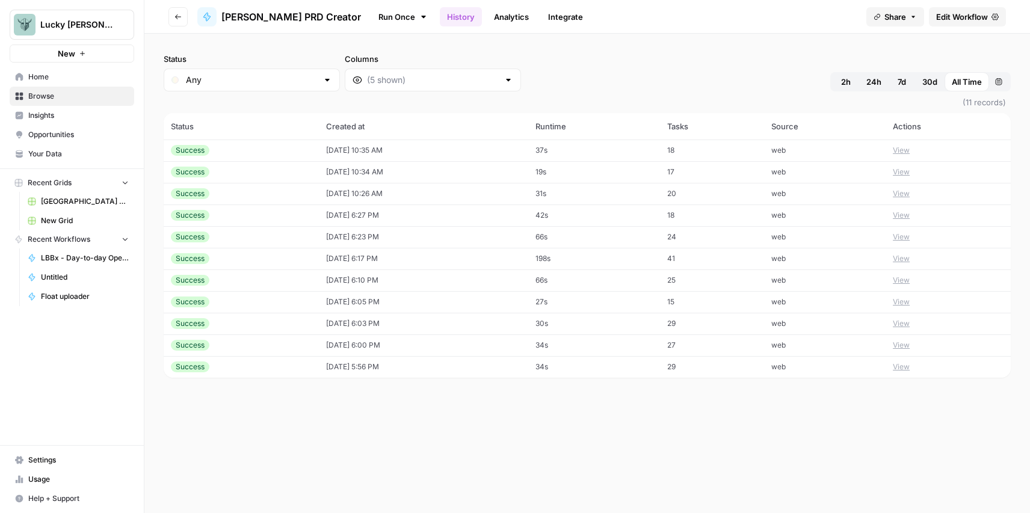
click at [183, 14] on button "Go back" at bounding box center [177, 16] width 19 height 19
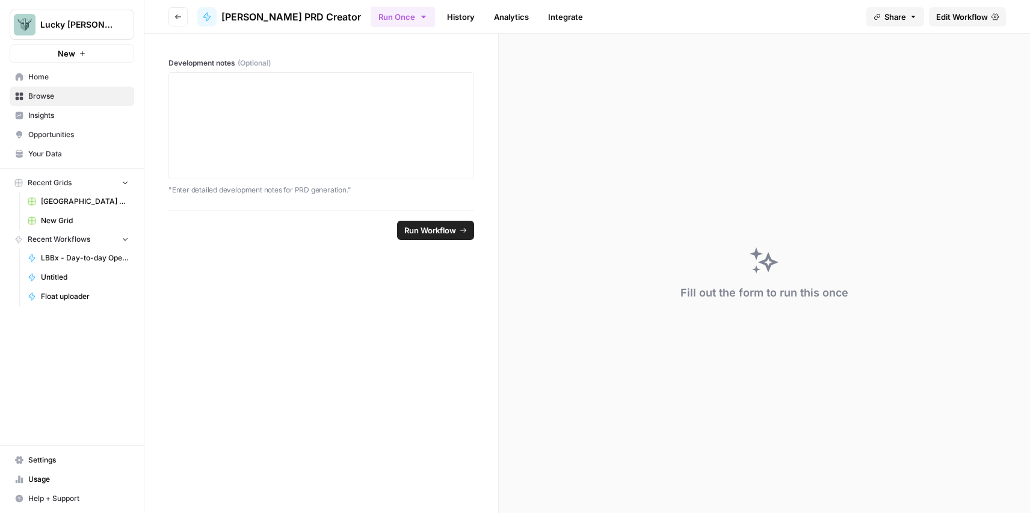
click at [183, 14] on button "Go back" at bounding box center [177, 16] width 19 height 19
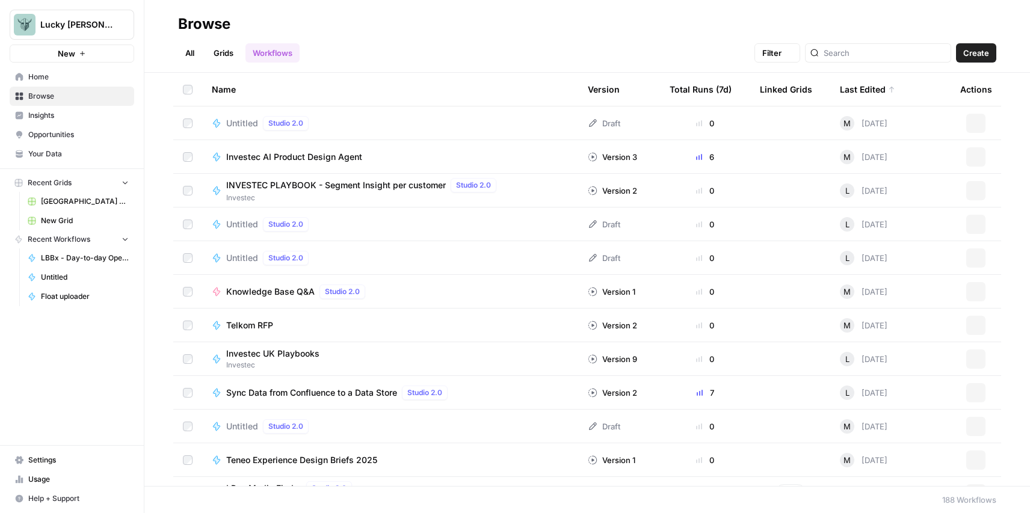
click at [183, 14] on div "Browse" at bounding box center [204, 23] width 52 height 19
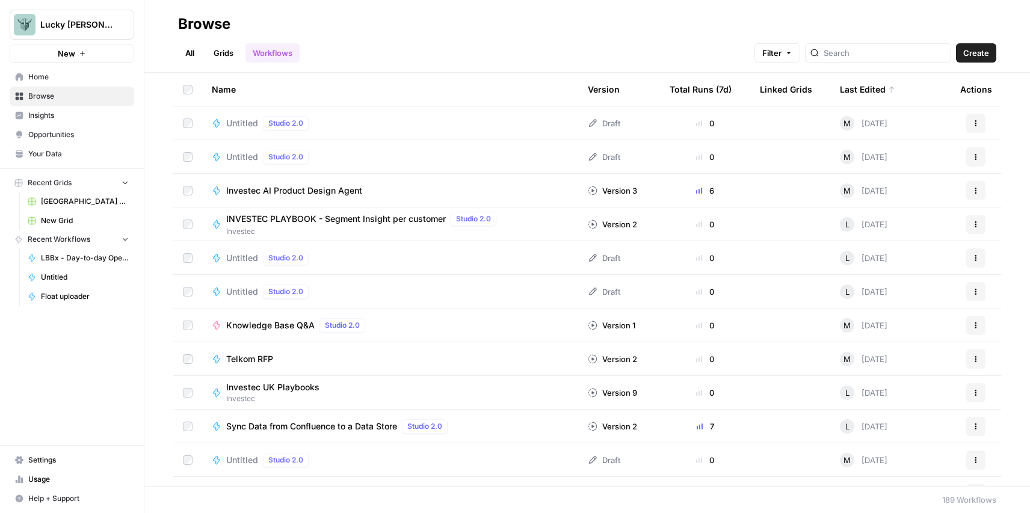
click at [58, 153] on span "Your Data" at bounding box center [78, 154] width 100 height 11
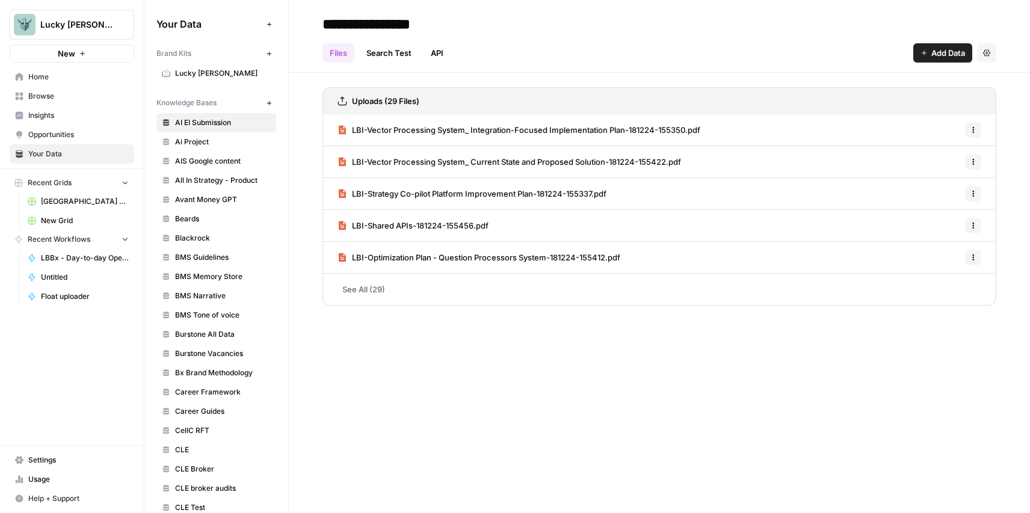
click at [419, 51] on ul "Files Search Test API" at bounding box center [386, 52] width 128 height 19
click at [428, 51] on link "API" at bounding box center [436, 52] width 27 height 19
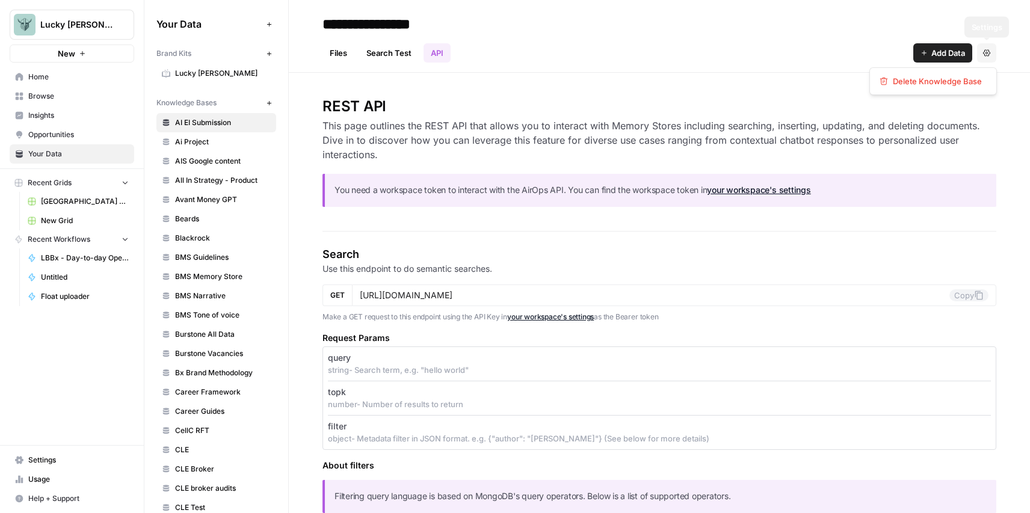
click at [983, 48] on button "Settings" at bounding box center [986, 52] width 19 height 19
click at [780, 48] on div "Files Search Test API Add Data Settings" at bounding box center [659, 48] width 674 height 29
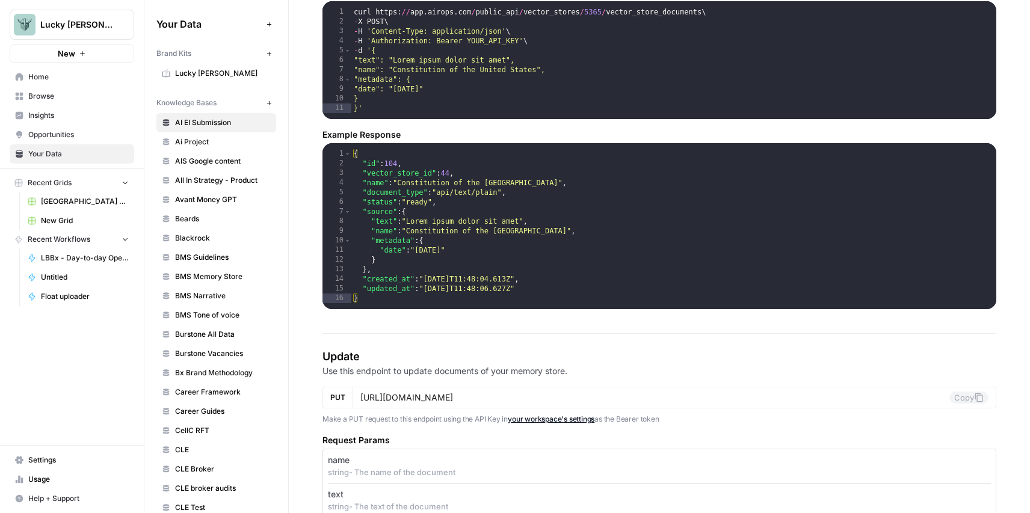
scroll to position [1357, 0]
